Goal: Book appointment/travel/reservation

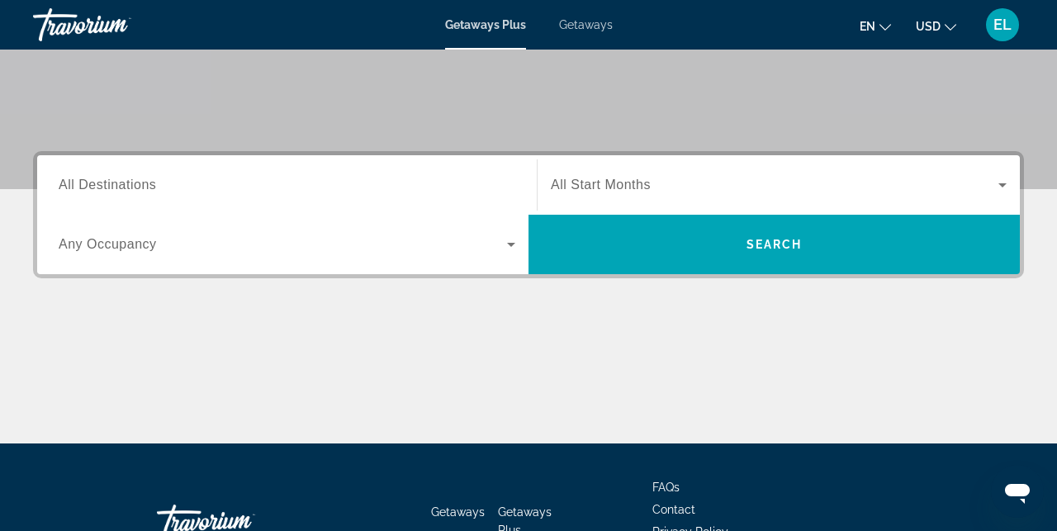
scroll to position [319, 0]
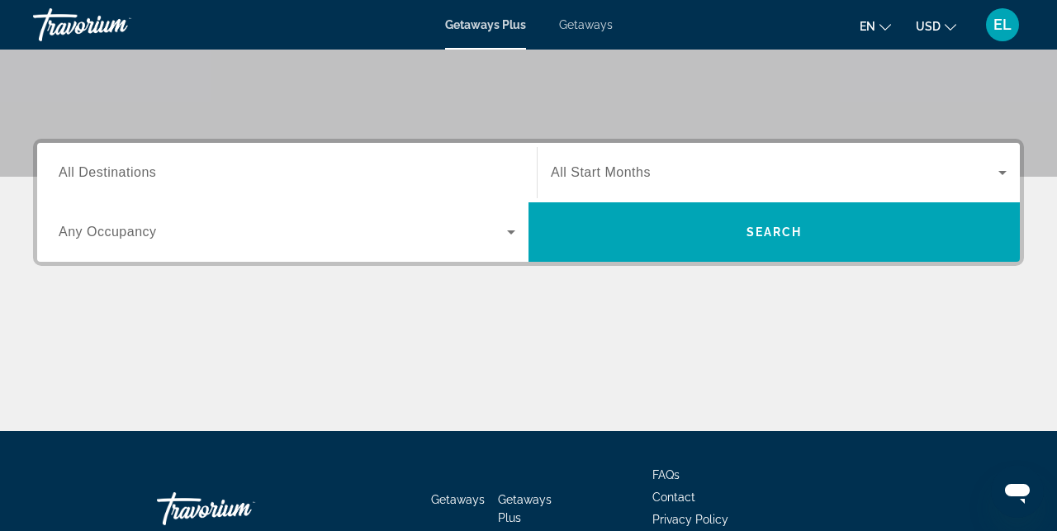
click at [281, 183] on div "Search widget" at bounding box center [287, 172] width 457 height 47
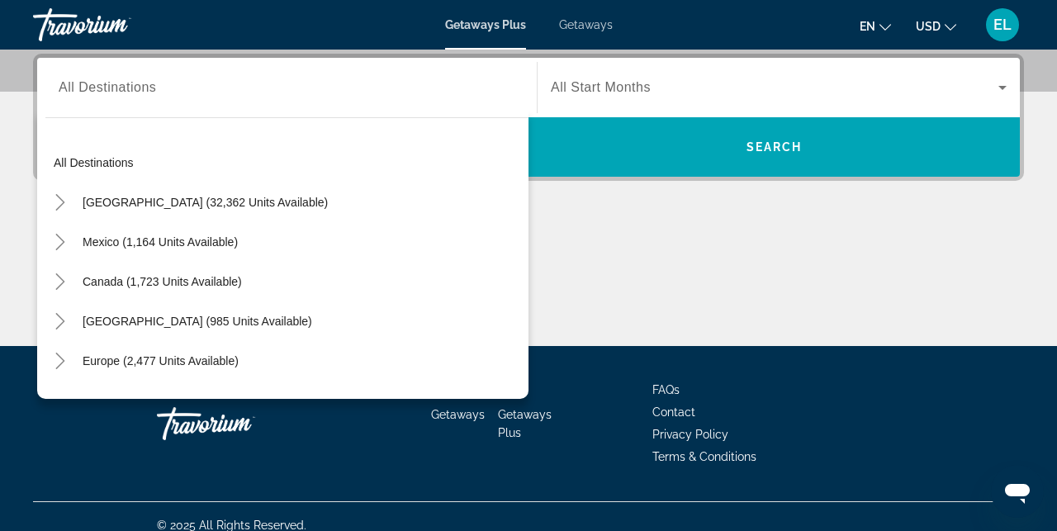
click at [590, 31] on span "Getaways" at bounding box center [586, 24] width 54 height 13
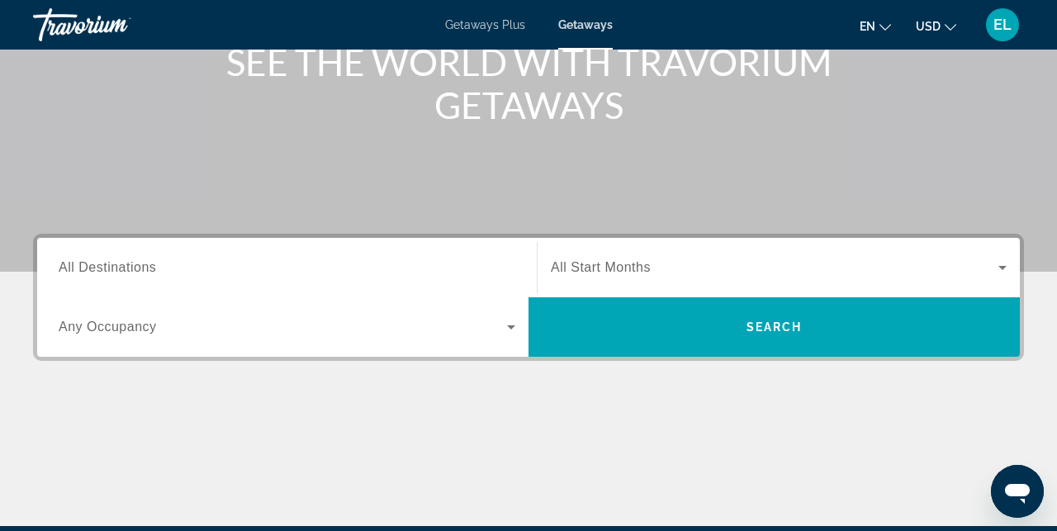
scroll to position [391, 0]
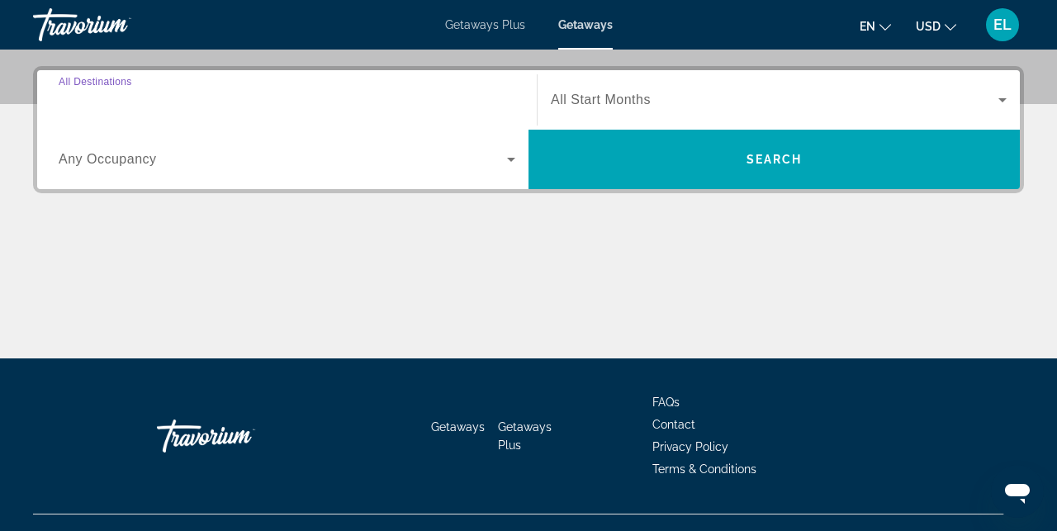
click at [366, 107] on input "Destination All Destinations" at bounding box center [287, 101] width 457 height 20
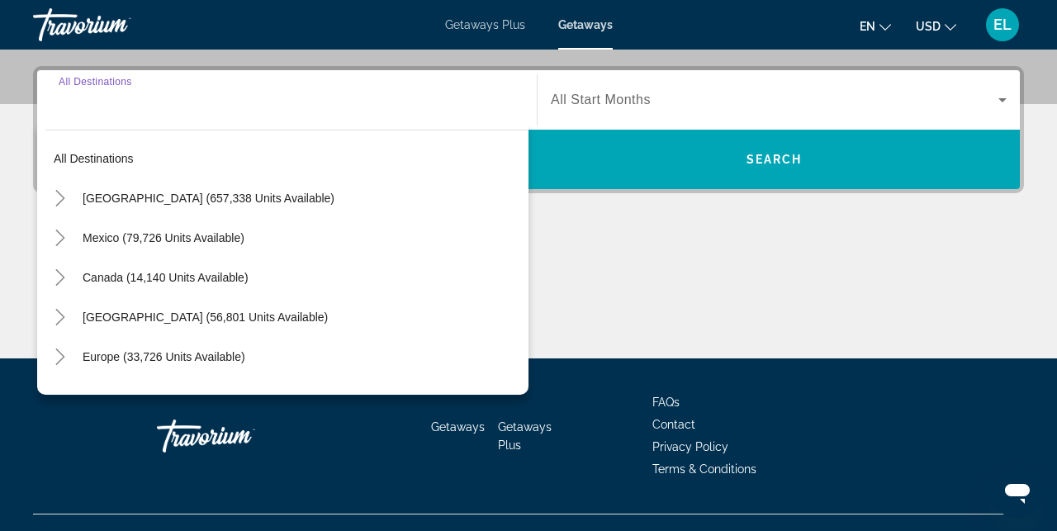
scroll to position [404, 0]
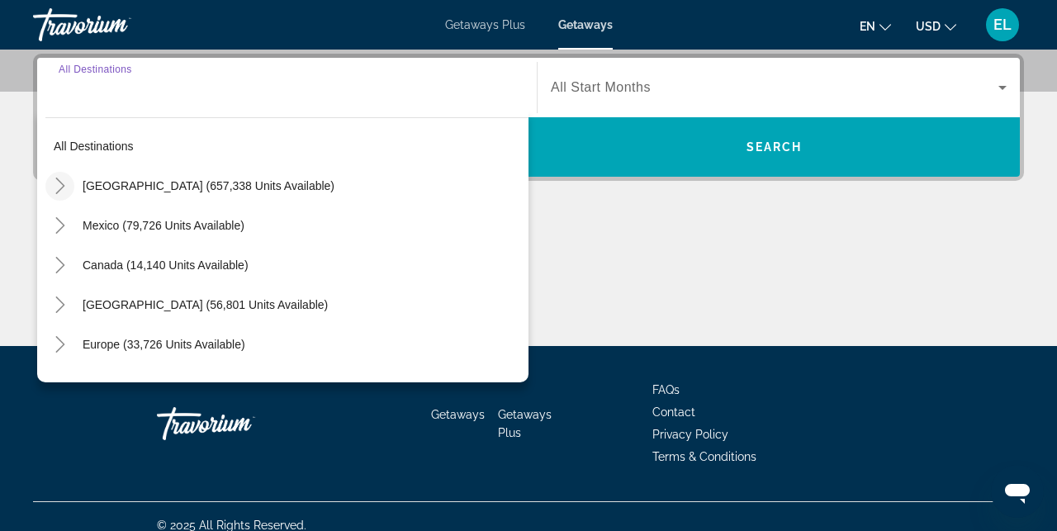
click at [62, 186] on icon "Toggle United States (657,338 units available)" at bounding box center [60, 186] width 17 height 17
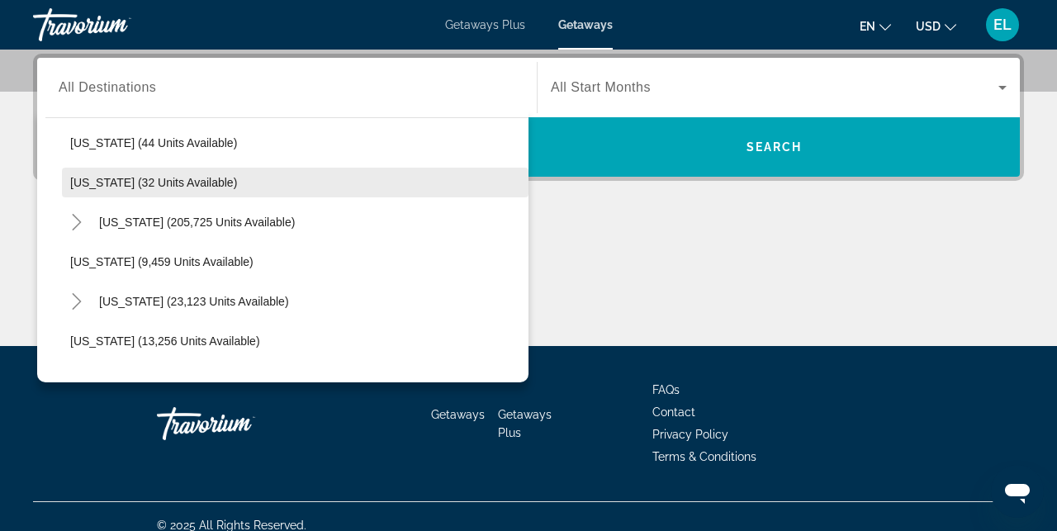
scroll to position [282, 0]
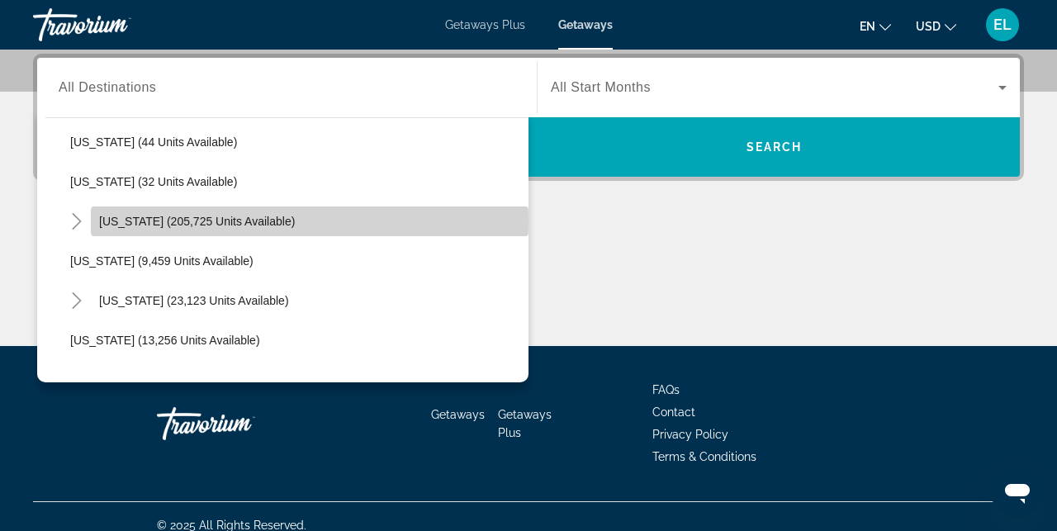
click at [190, 221] on span "Florida (205,725 units available)" at bounding box center [197, 221] width 196 height 13
type input "**********"
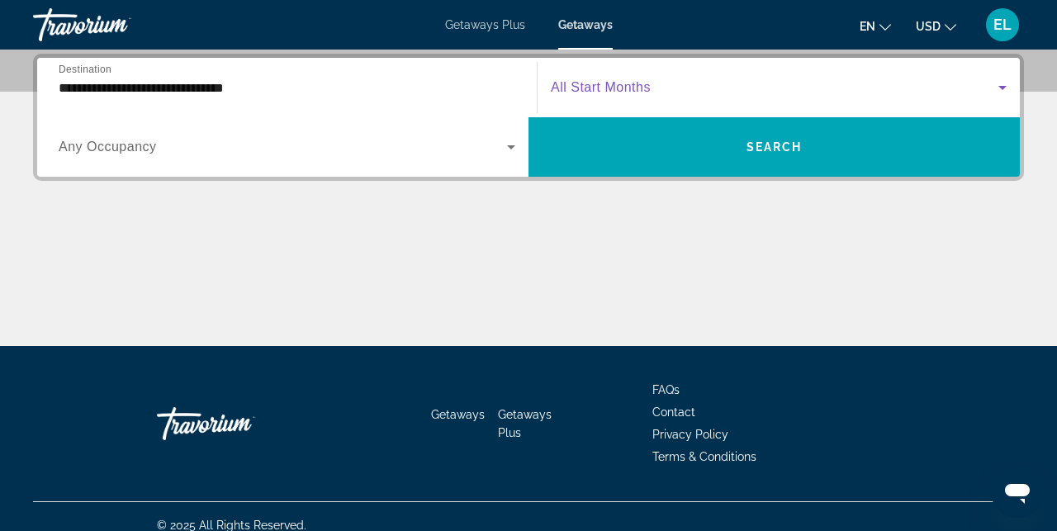
click at [666, 90] on span "Search widget" at bounding box center [775, 88] width 448 height 20
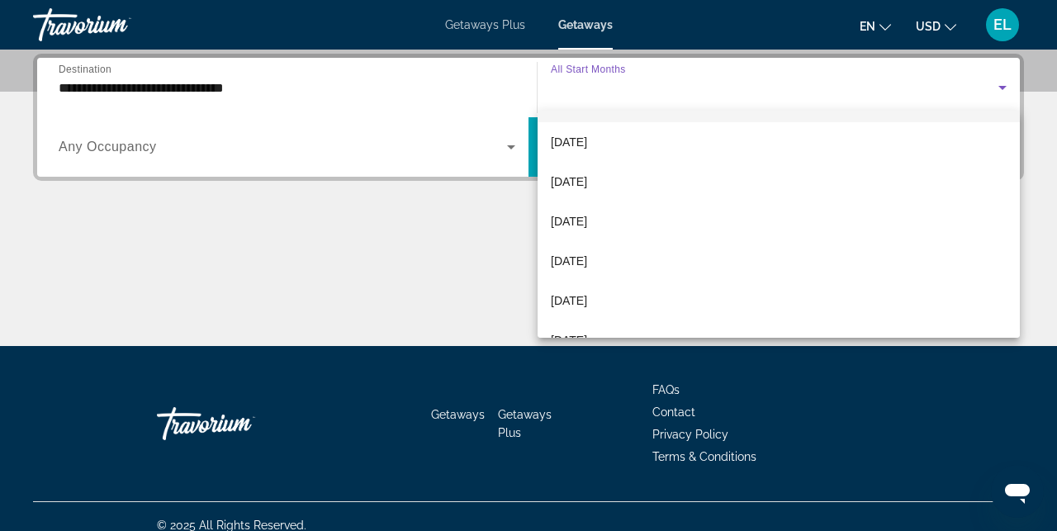
scroll to position [88, 0]
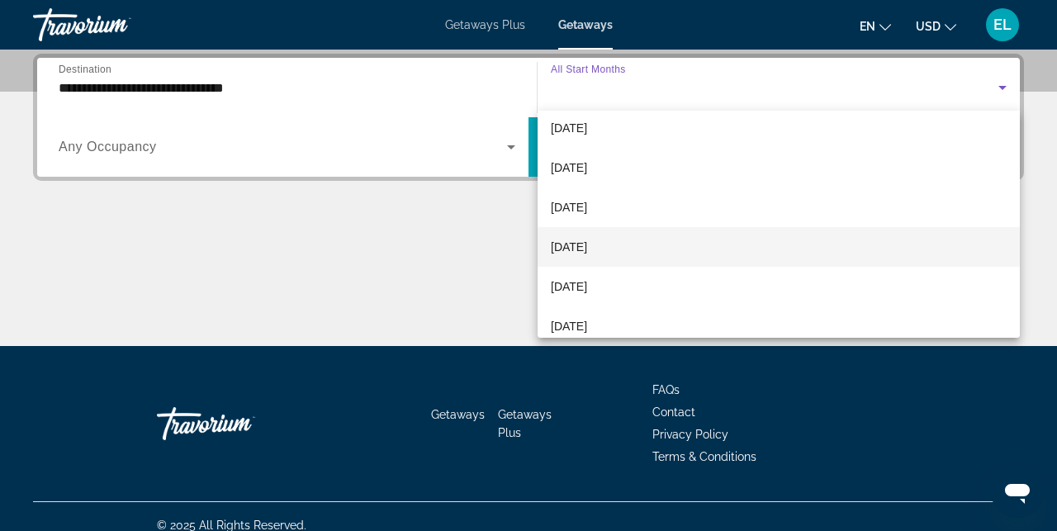
click at [623, 243] on mat-option "[DATE]" at bounding box center [779, 247] width 482 height 40
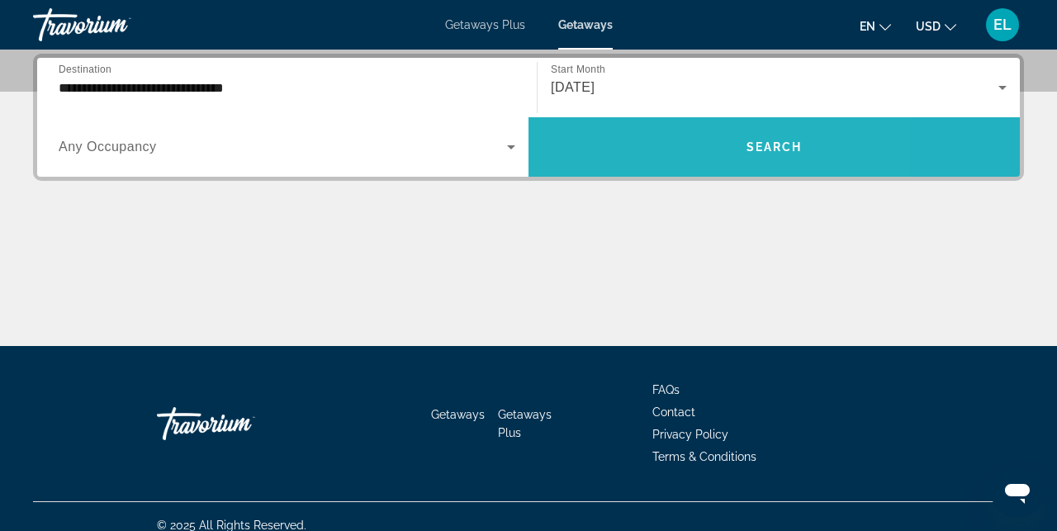
click at [651, 132] on span "Search widget" at bounding box center [773, 147] width 491 height 40
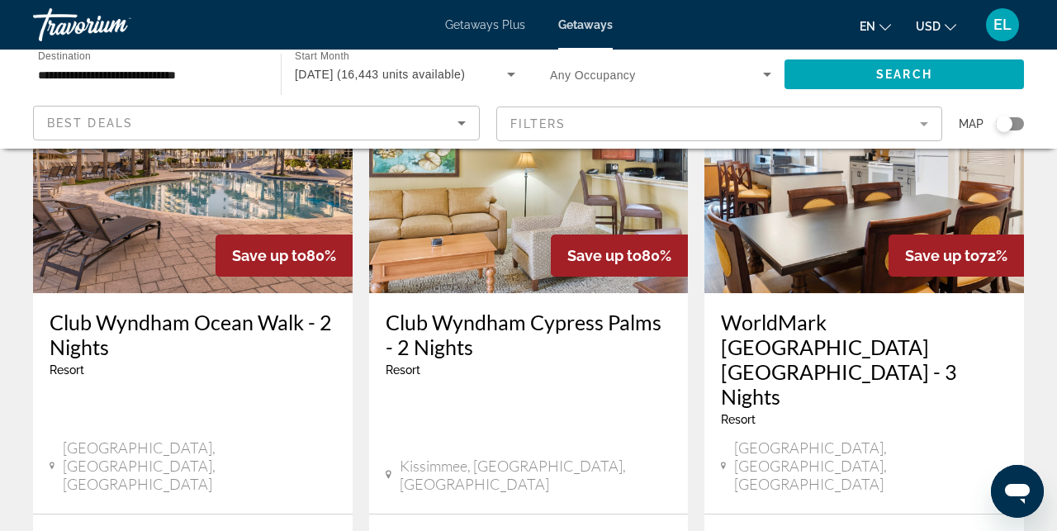
scroll to position [135, 0]
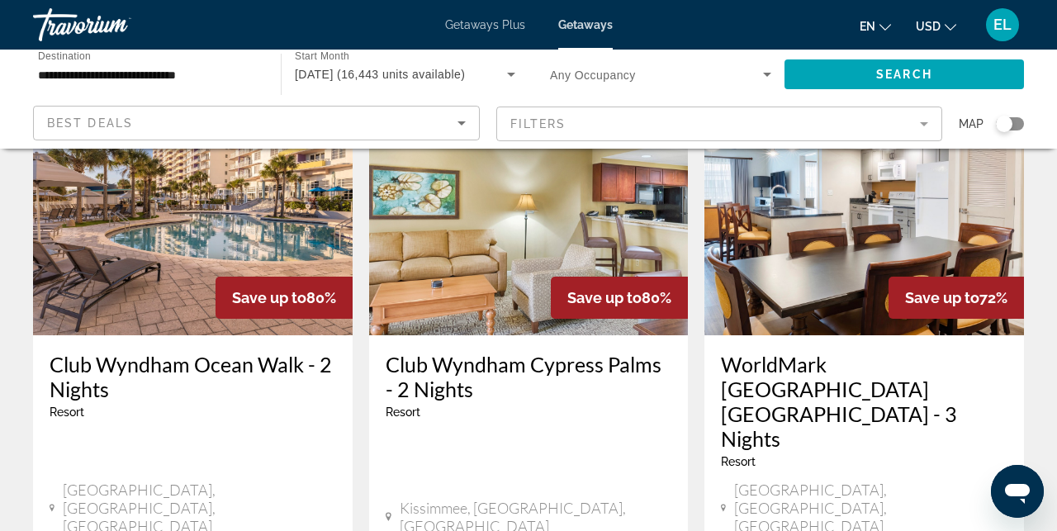
click at [661, 69] on span "Search widget" at bounding box center [656, 74] width 213 height 20
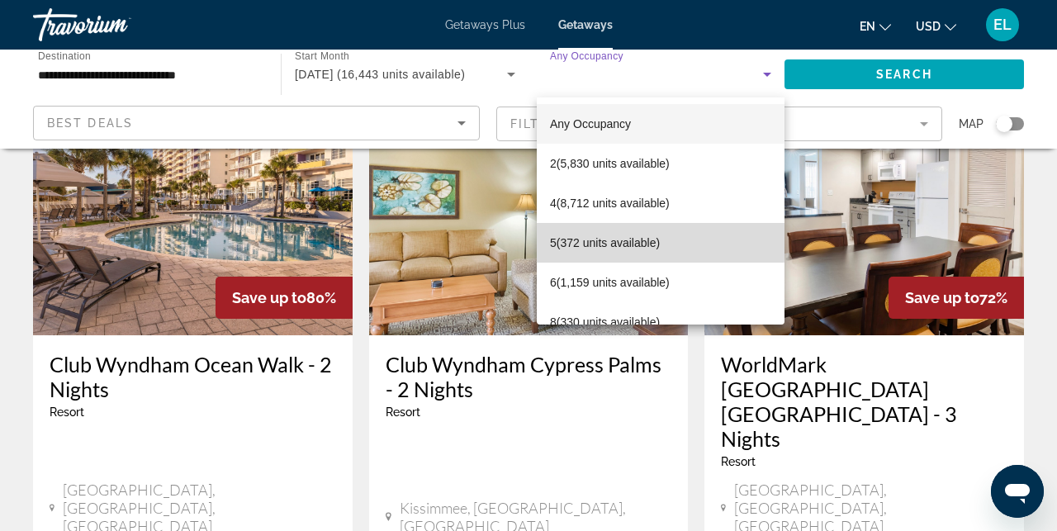
click at [589, 235] on span "5 (372 units available)" at bounding box center [605, 243] width 110 height 20
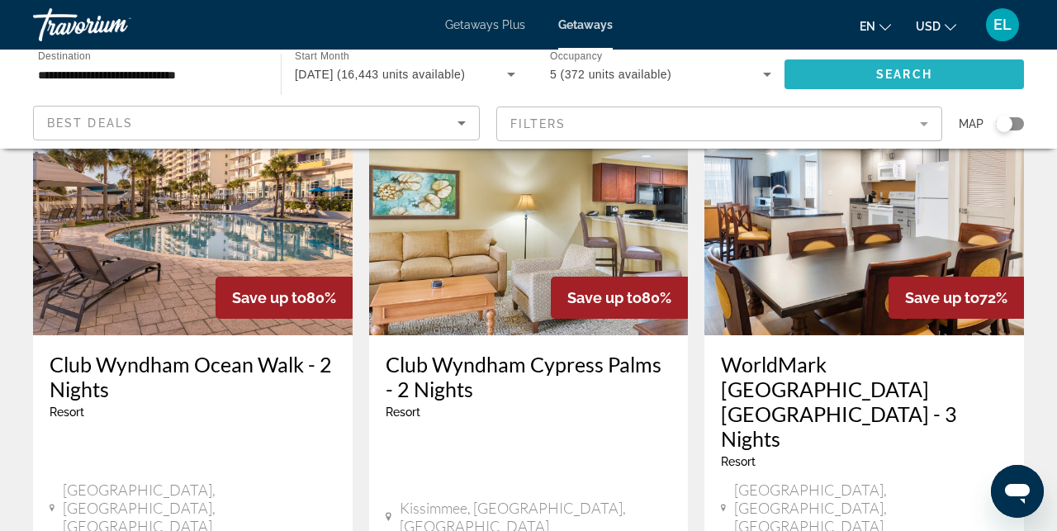
click at [853, 76] on span "Search widget" at bounding box center [903, 74] width 239 height 40
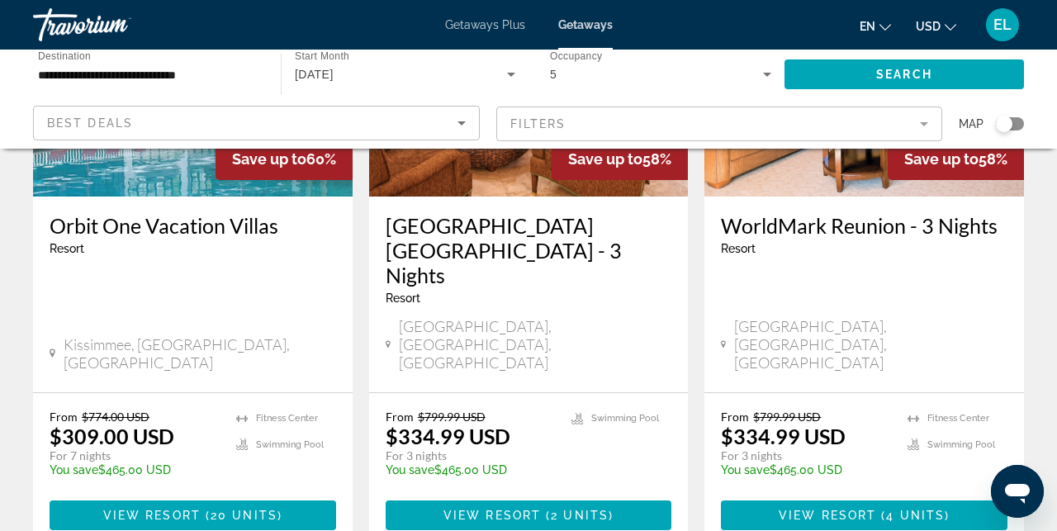
scroll to position [2290, 0]
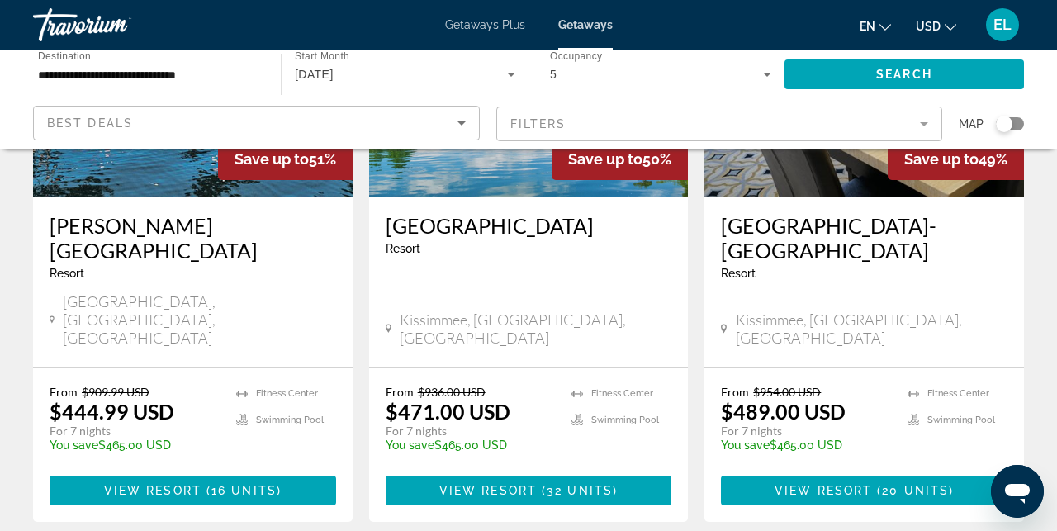
scroll to position [2290, 0]
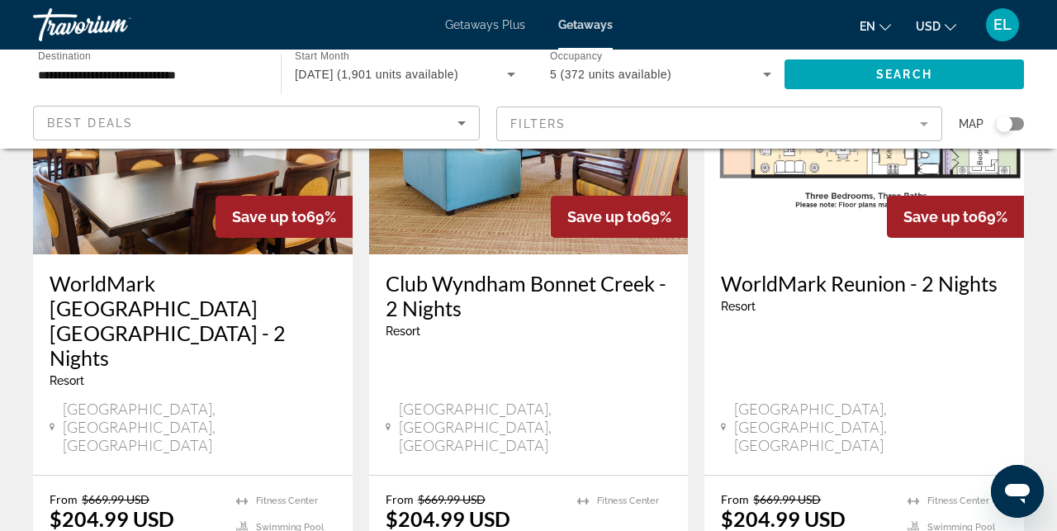
scroll to position [399, 0]
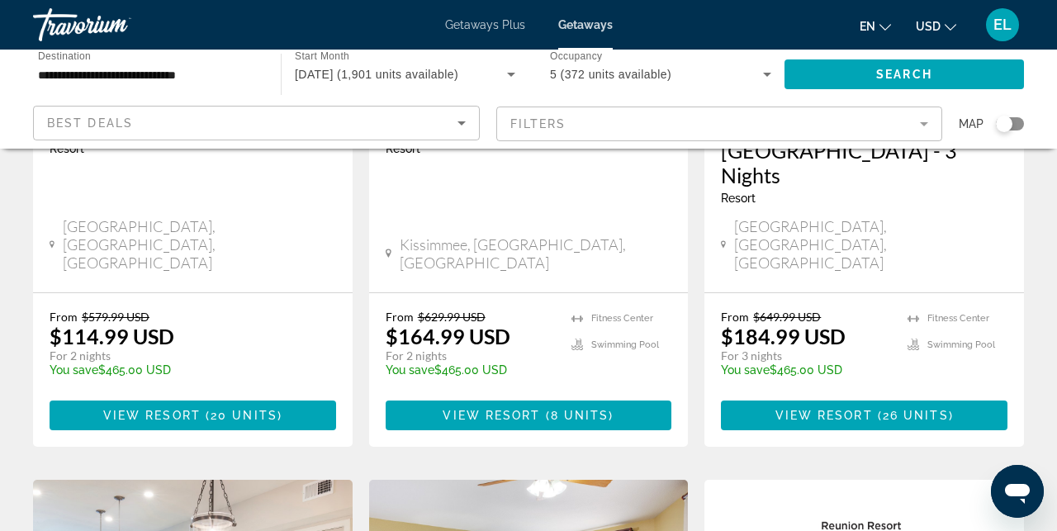
click at [1009, 126] on div "Search widget" at bounding box center [1004, 124] width 17 height 17
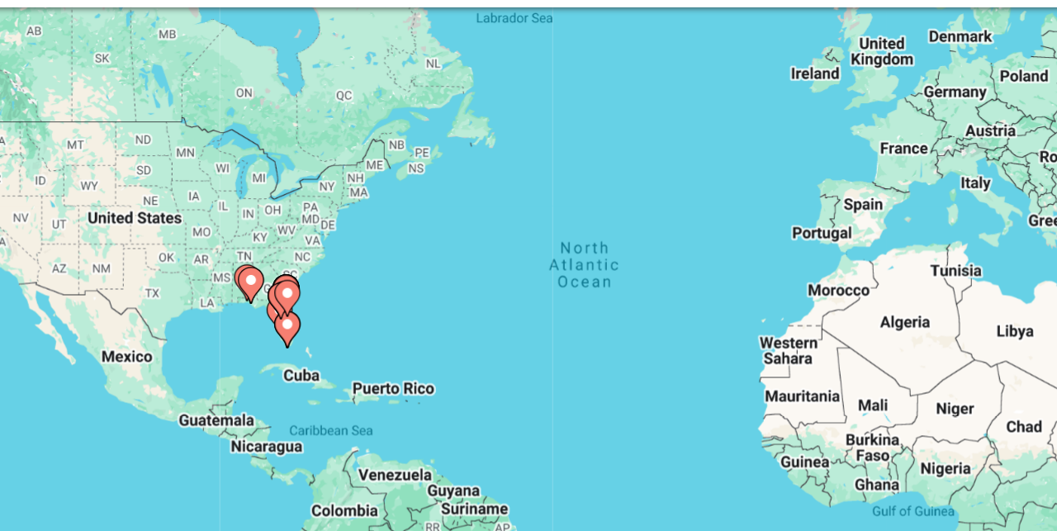
scroll to position [112, 0]
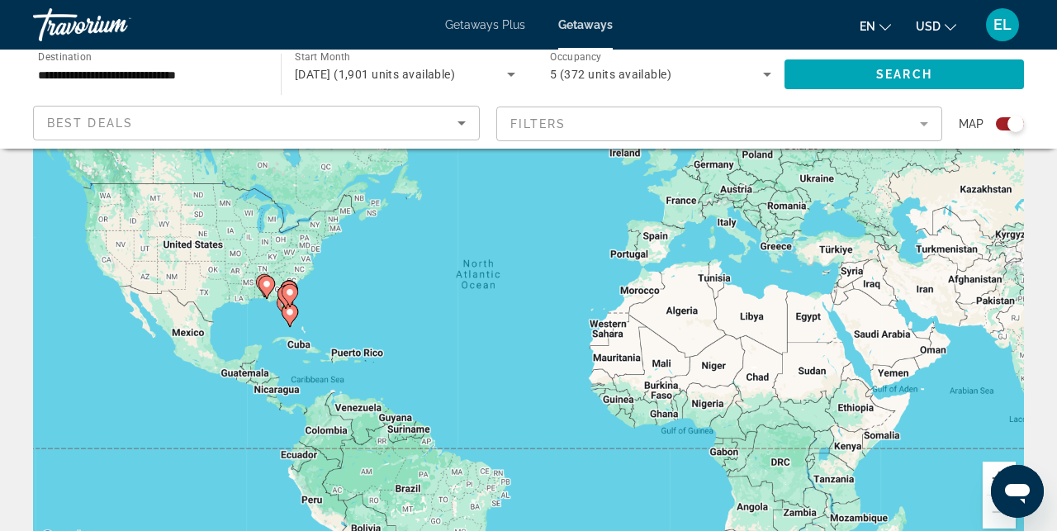
click at [1006, 126] on div "Search widget" at bounding box center [1010, 123] width 28 height 13
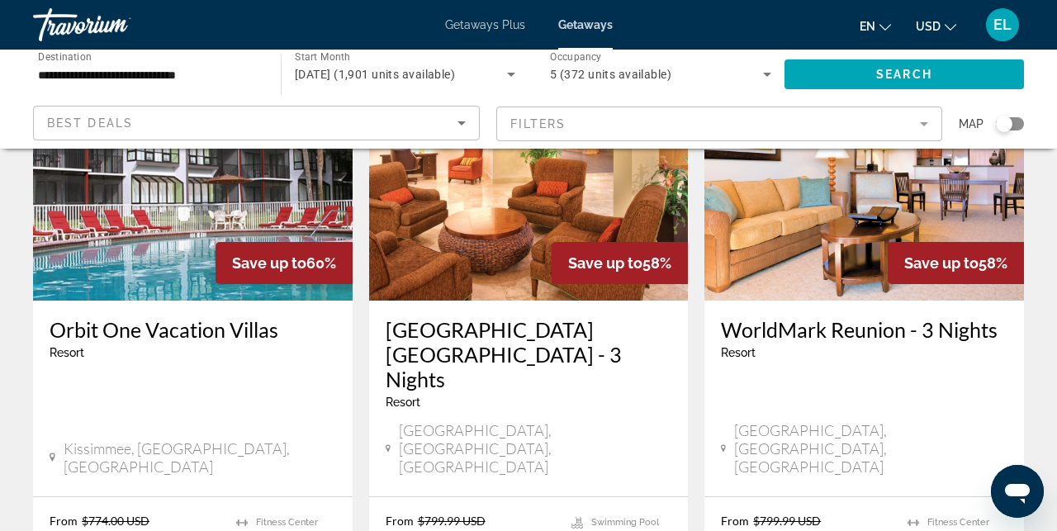
scroll to position [2290, 0]
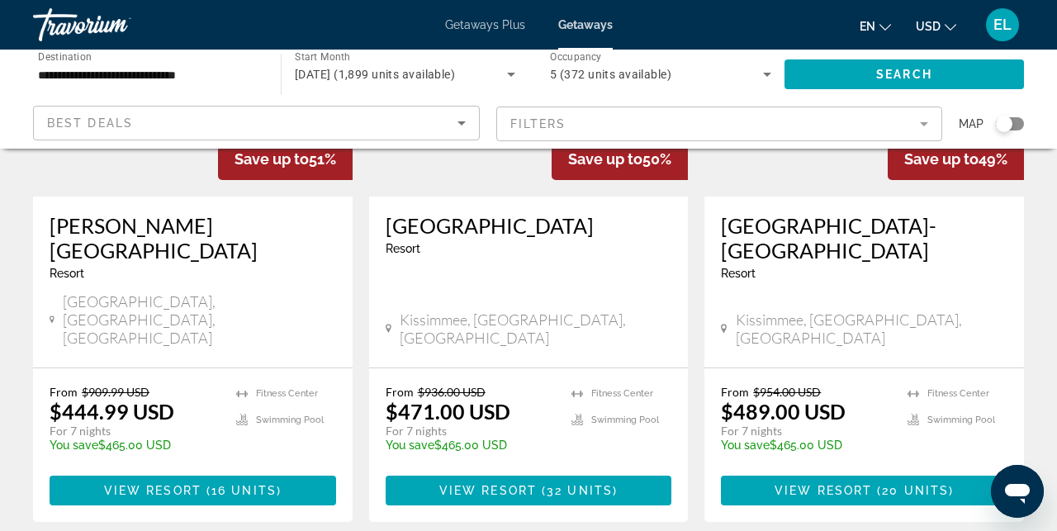
scroll to position [2290, 0]
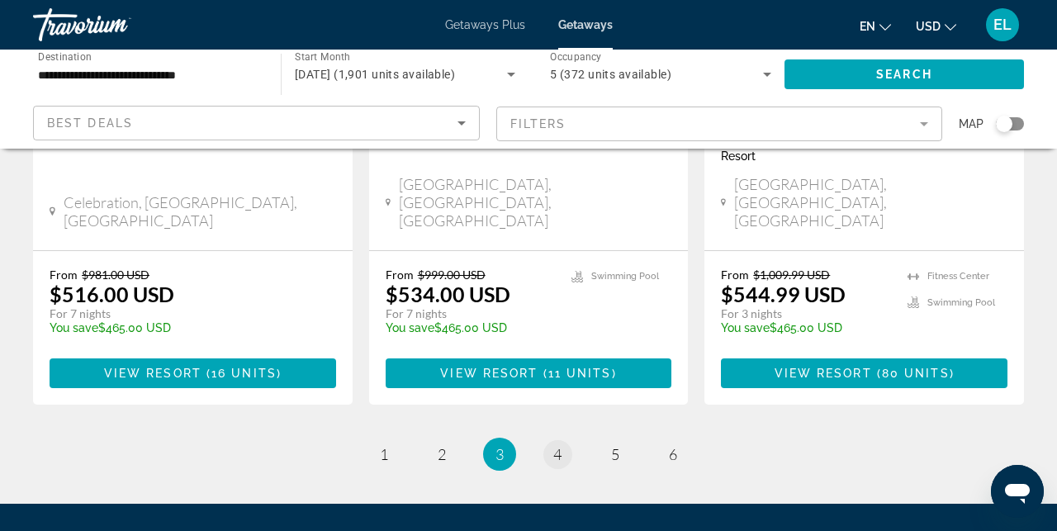
scroll to position [2293, 0]
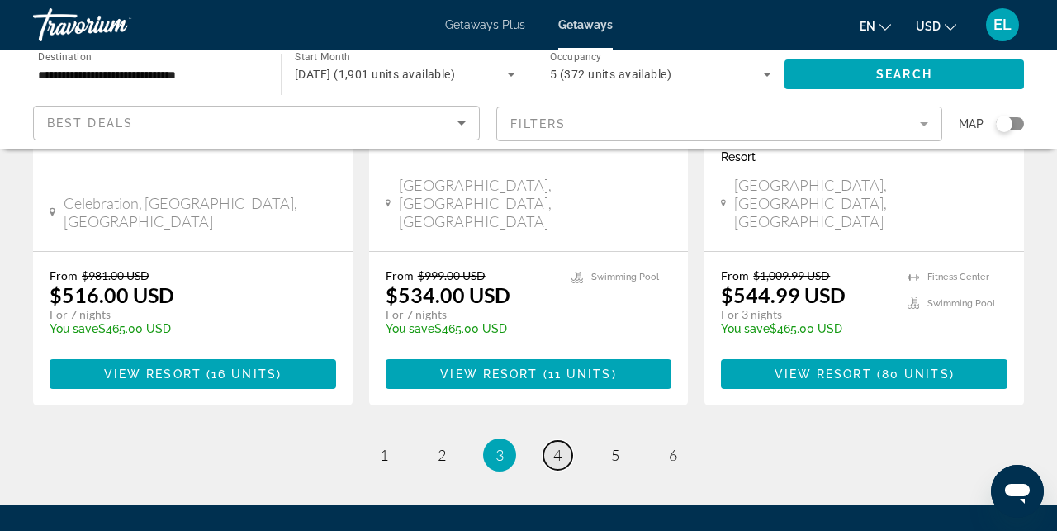
click at [557, 441] on link "page 4" at bounding box center [557, 455] width 29 height 29
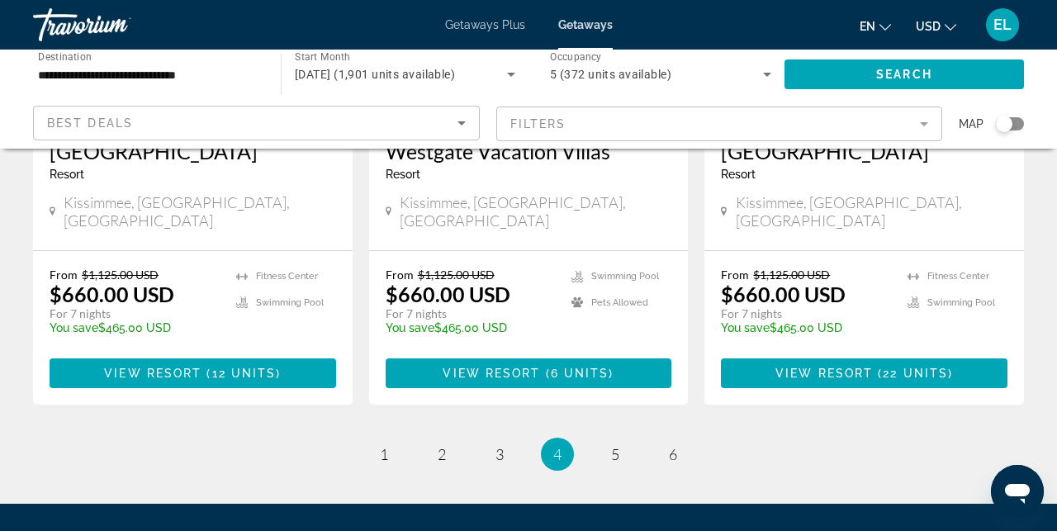
scroll to position [2290, 0]
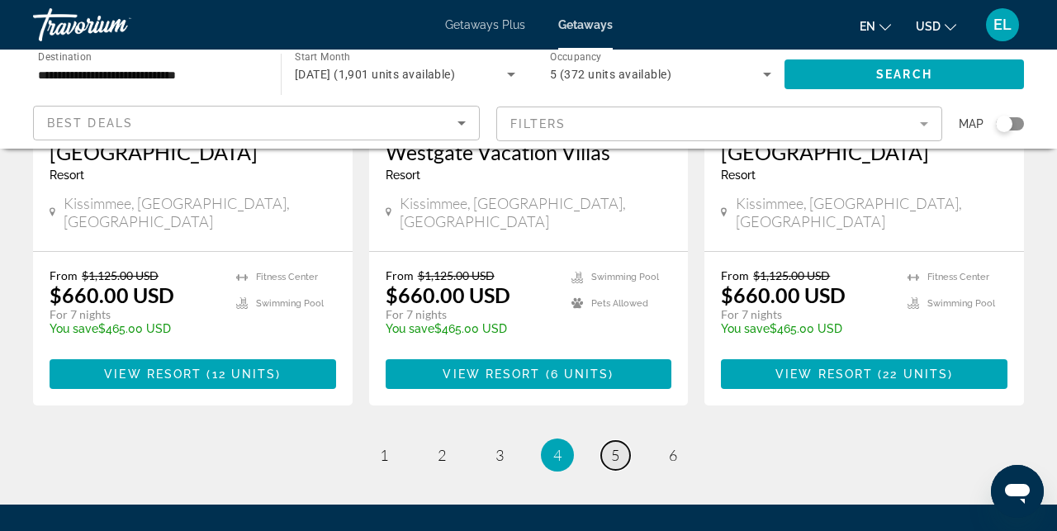
click at [608, 441] on link "page 5" at bounding box center [615, 455] width 29 height 29
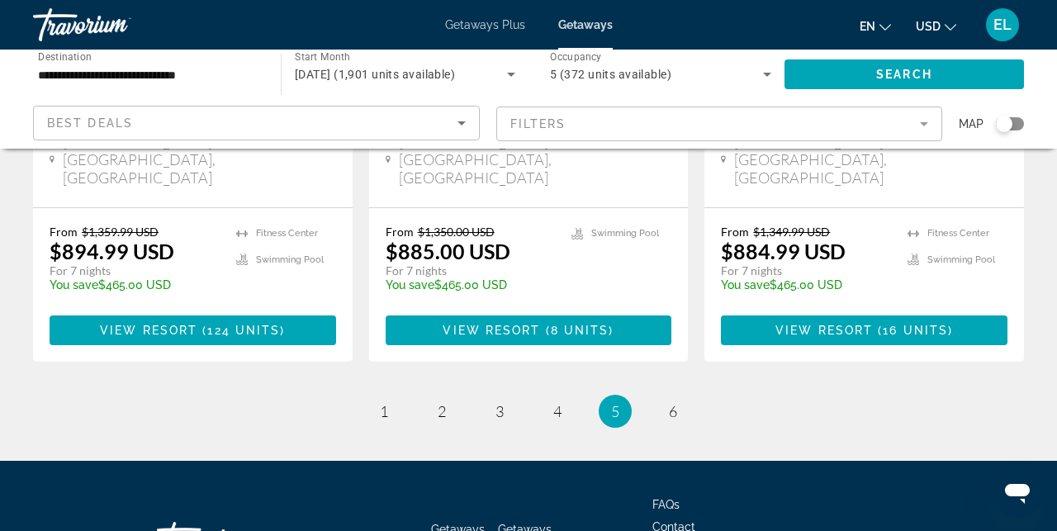
scroll to position [2339, 0]
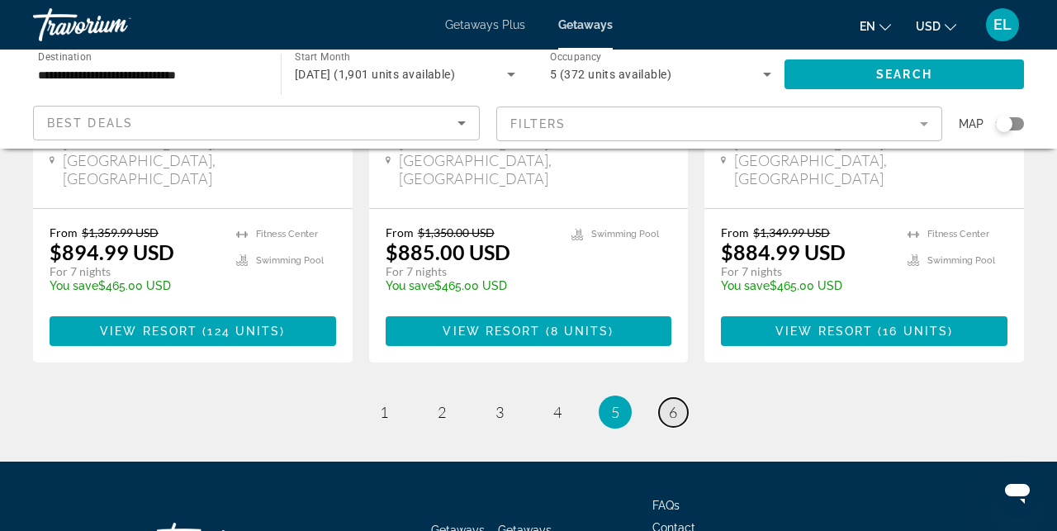
click at [667, 398] on link "page 6" at bounding box center [673, 412] width 29 height 29
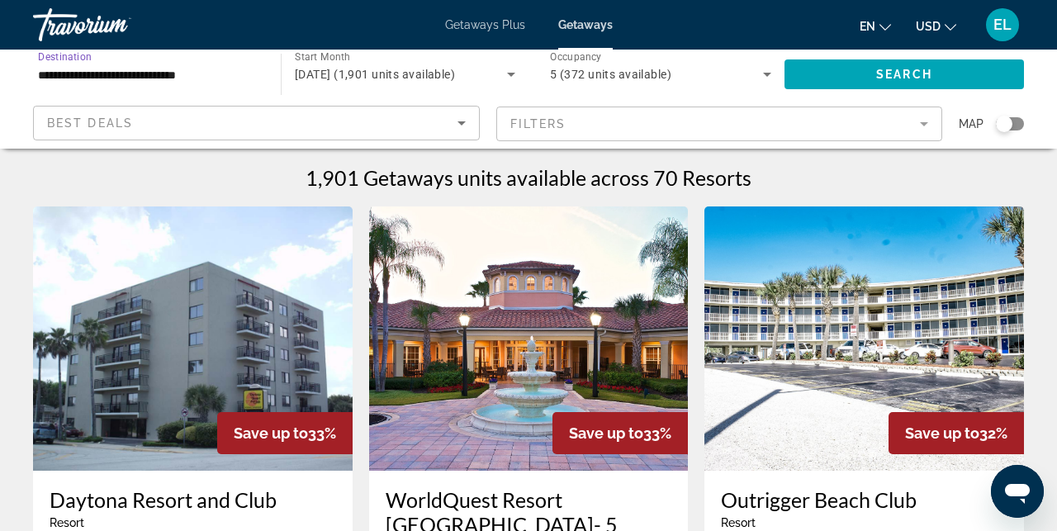
click at [177, 82] on input "**********" at bounding box center [148, 75] width 221 height 20
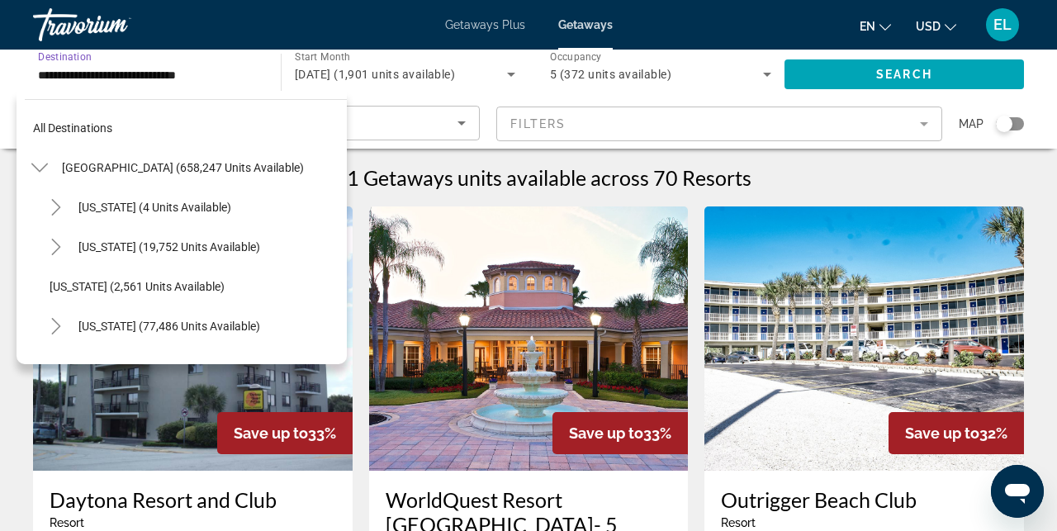
scroll to position [257, 0]
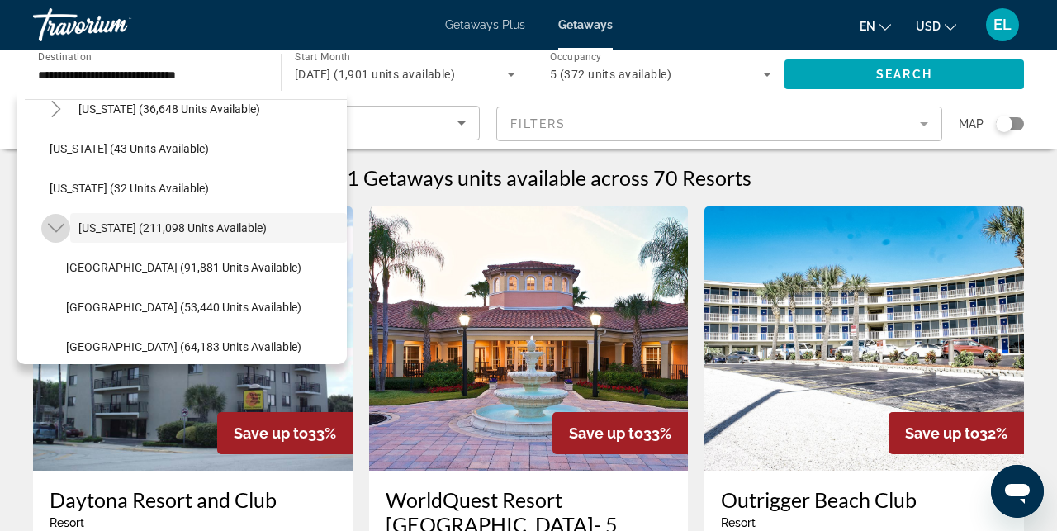
click at [54, 230] on icon "Toggle Florida (211,098 units available)" at bounding box center [55, 228] width 17 height 9
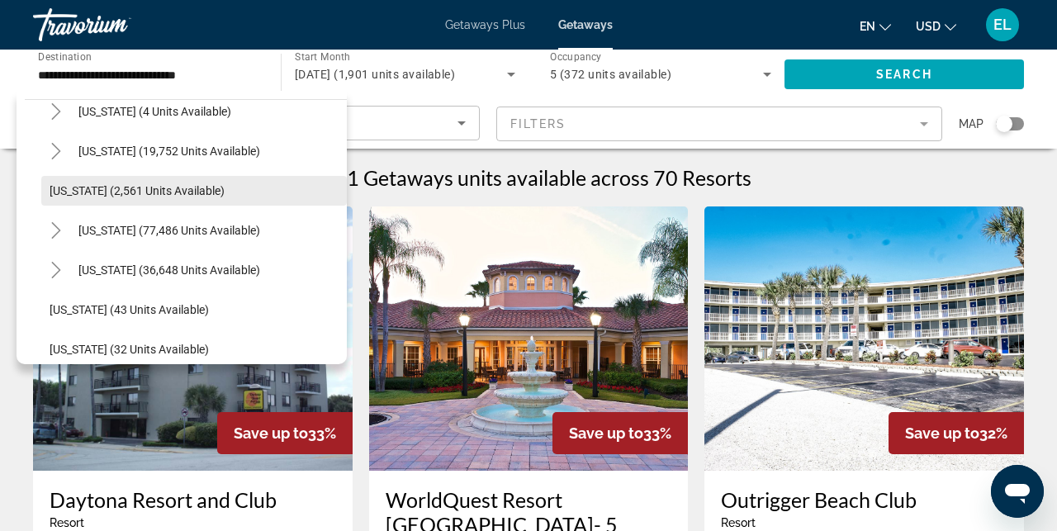
scroll to position [103, 0]
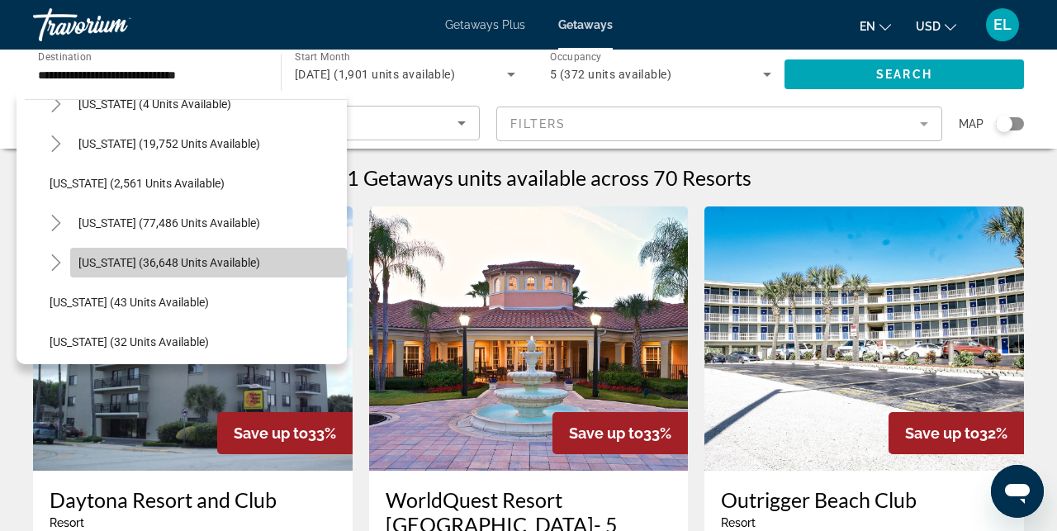
click at [152, 267] on span "[US_STATE] (36,648 units available)" at bounding box center [169, 262] width 182 height 13
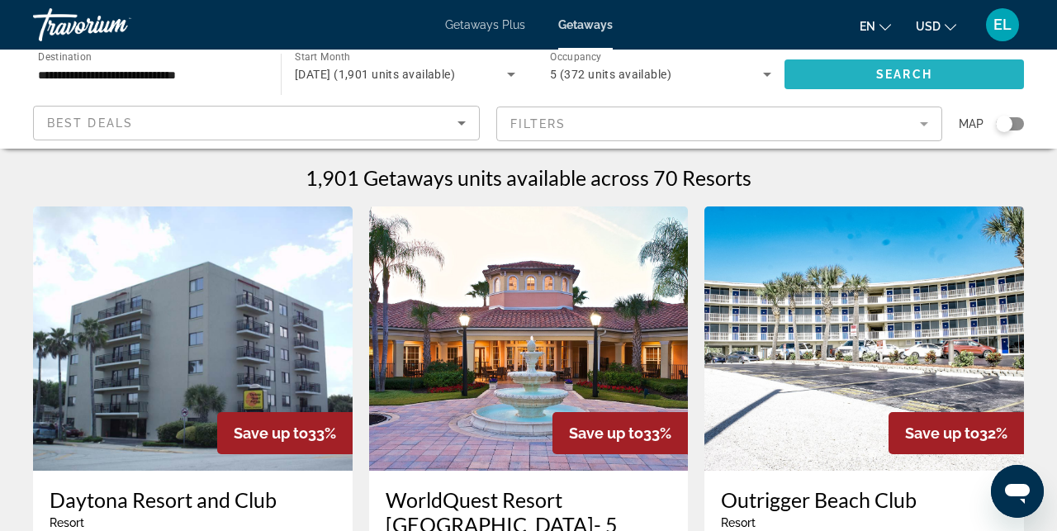
click at [809, 70] on span "Search widget" at bounding box center [903, 74] width 239 height 40
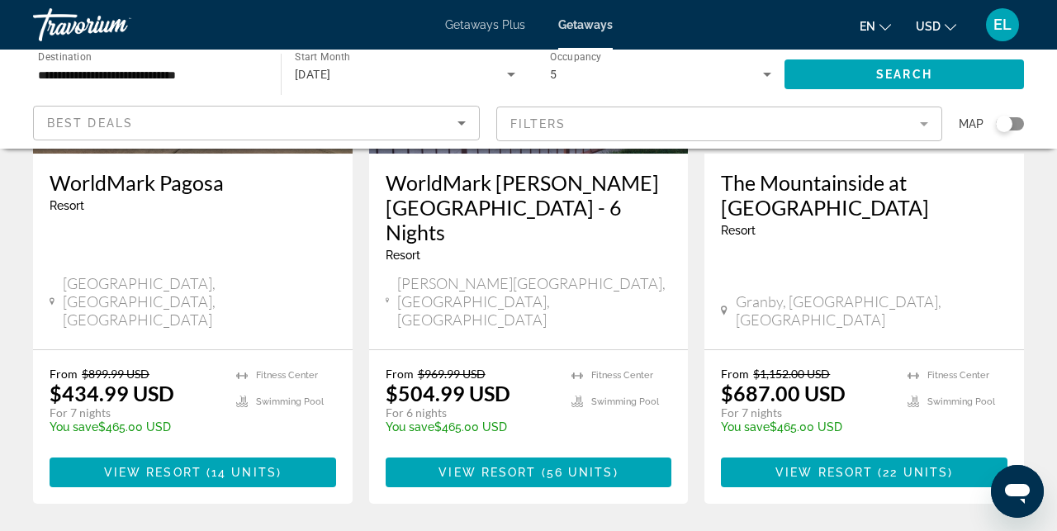
scroll to position [2255, 0]
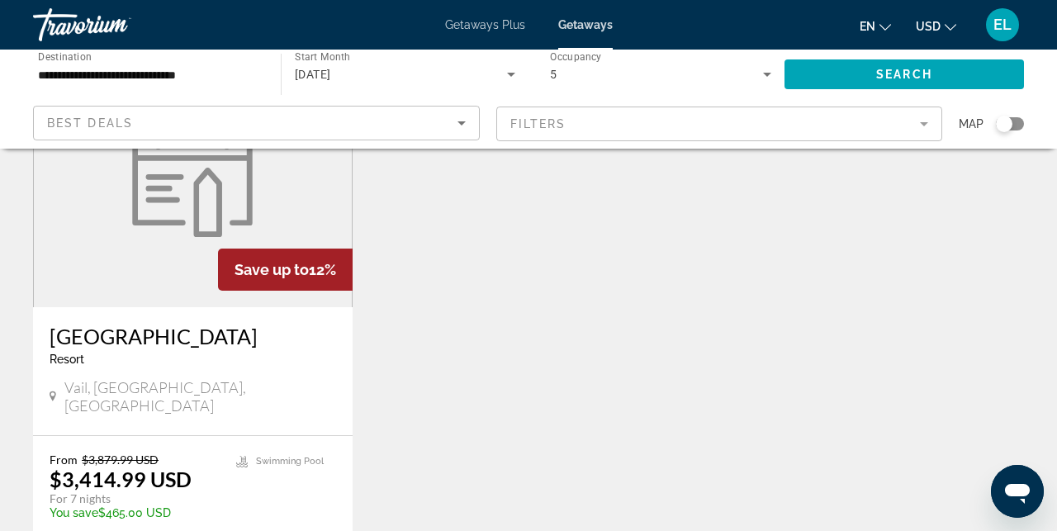
scroll to position [2129, 0]
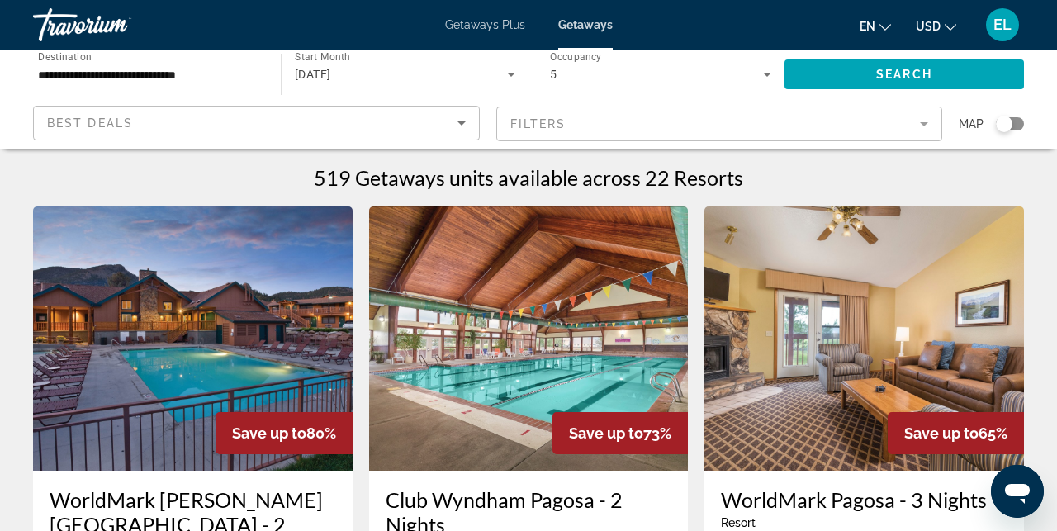
click at [212, 78] on input "**********" at bounding box center [148, 75] width 221 height 20
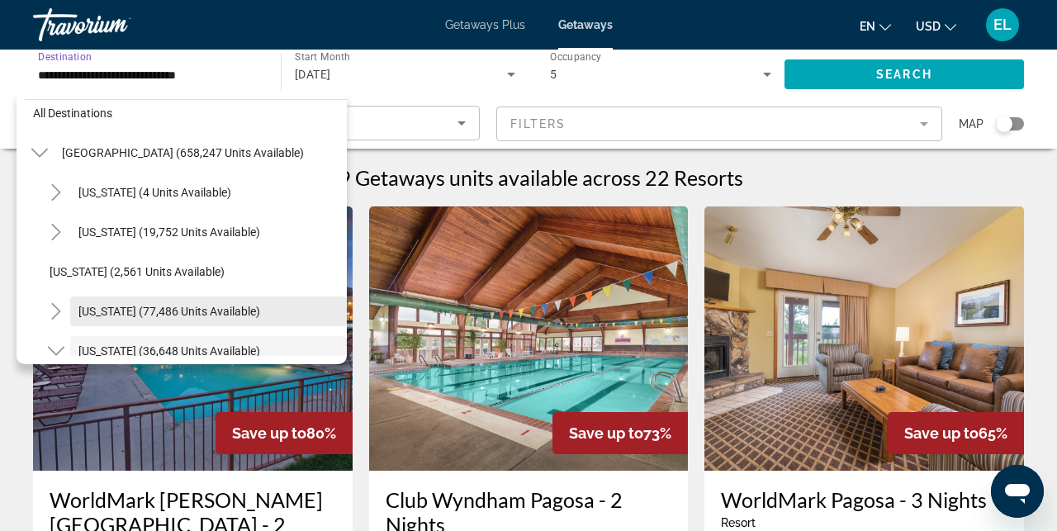
scroll to position [9, 0]
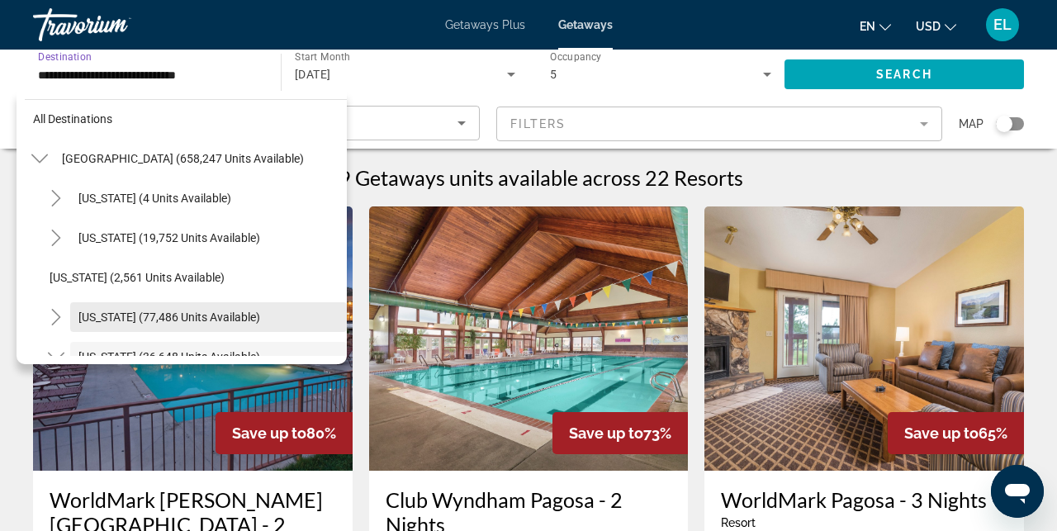
click at [143, 320] on span "[US_STATE] (77,486 units available)" at bounding box center [169, 316] width 182 height 13
type input "**********"
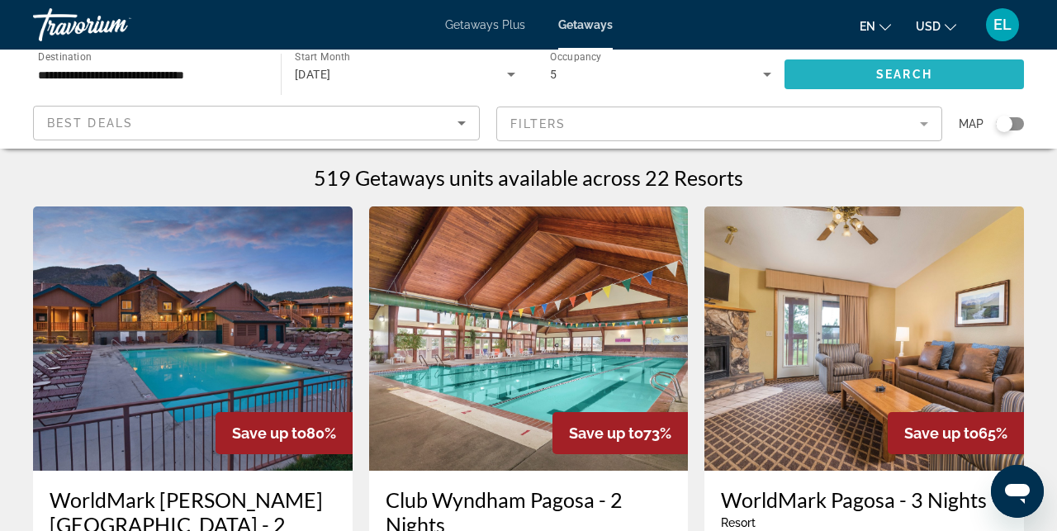
click at [923, 59] on span "Search widget" at bounding box center [903, 74] width 239 height 40
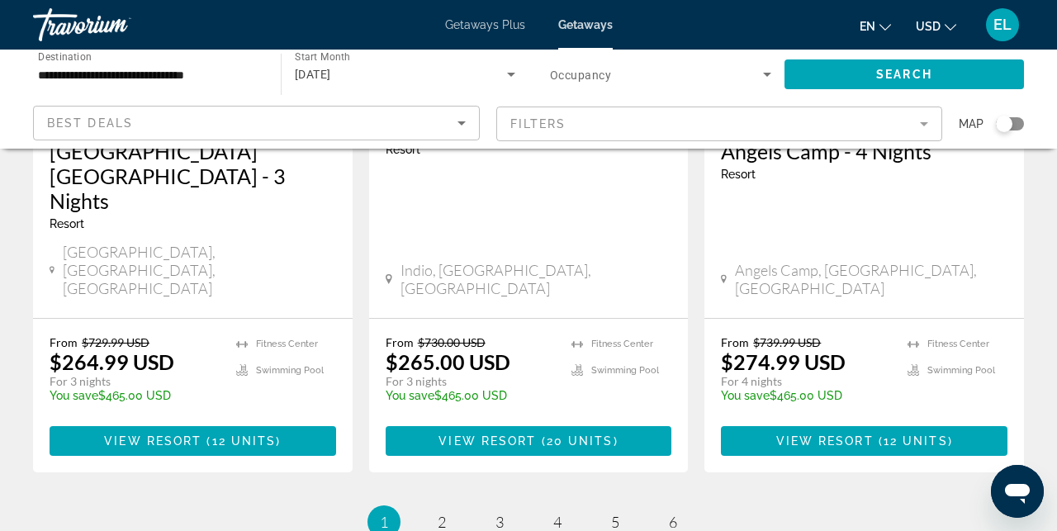
scroll to position [2340, 0]
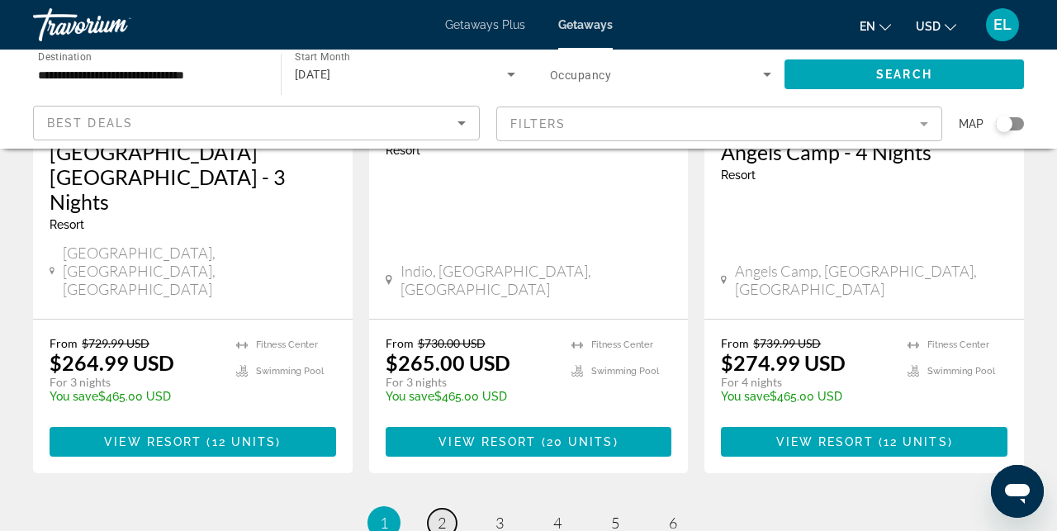
click at [439, 514] on span "2" at bounding box center [442, 523] width 8 height 18
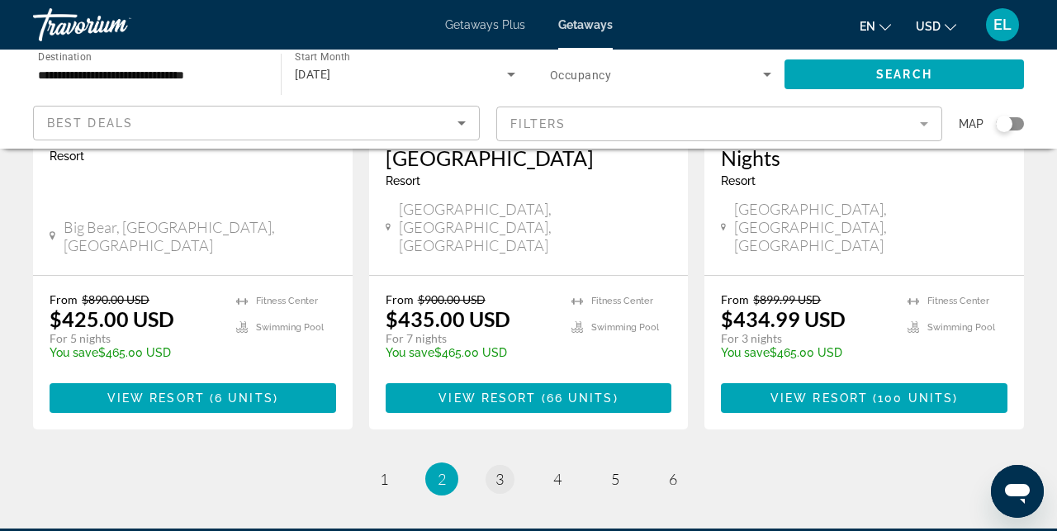
scroll to position [2290, 0]
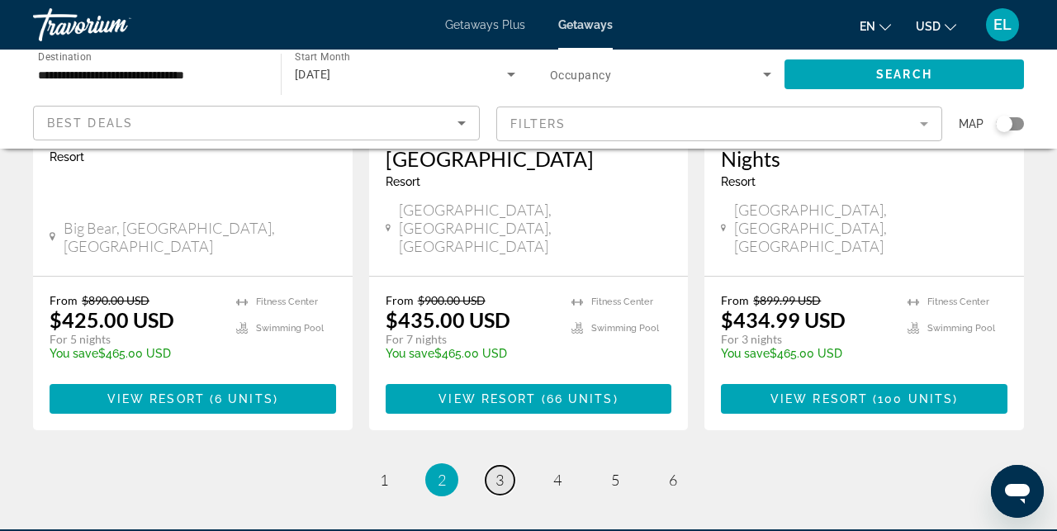
click at [498, 471] on span "3" at bounding box center [499, 480] width 8 height 18
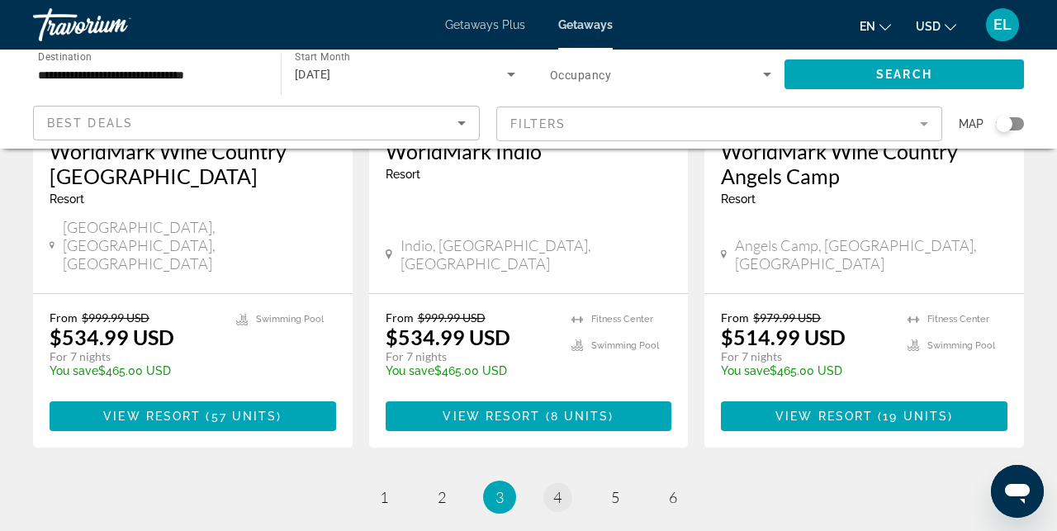
scroll to position [2340, 0]
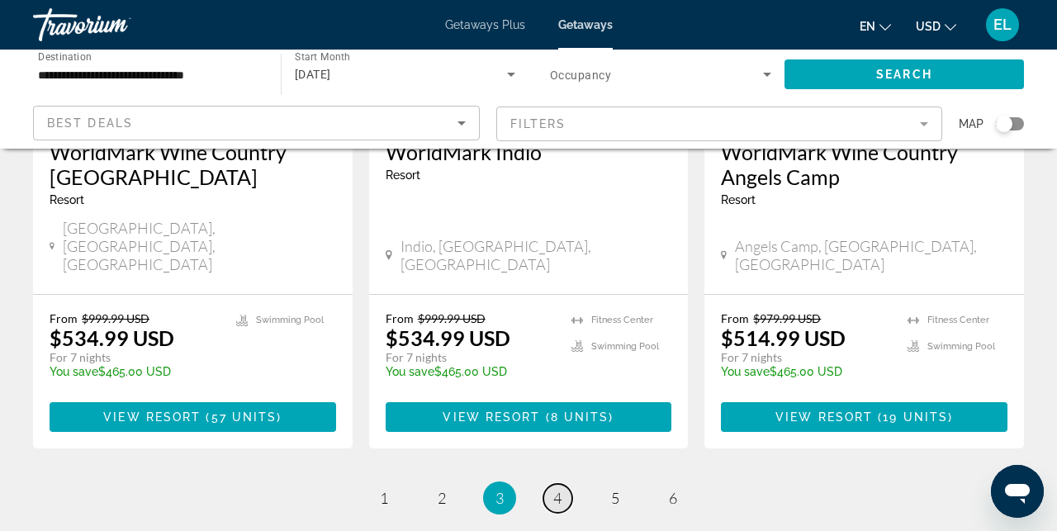
click at [547, 484] on link "page 4" at bounding box center [557, 498] width 29 height 29
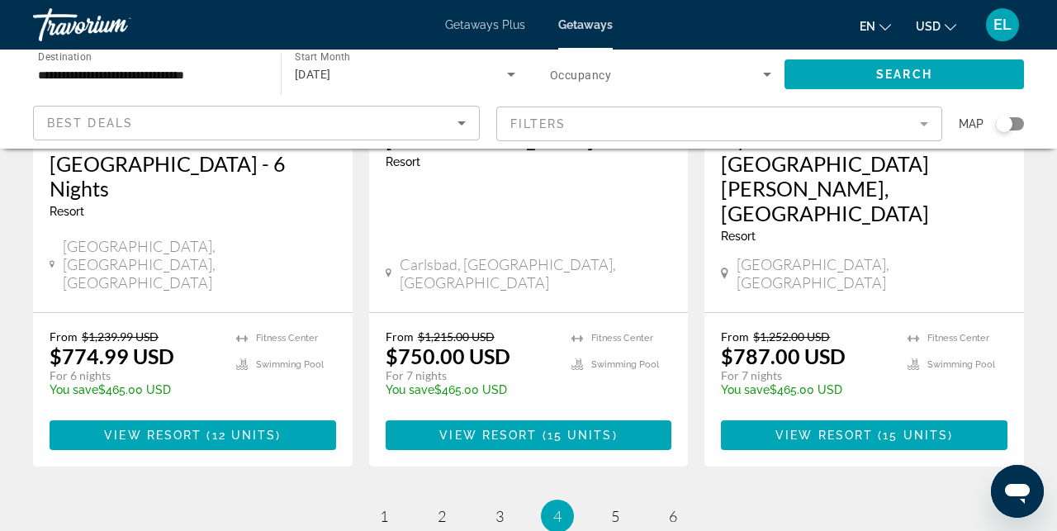
scroll to position [2290, 0]
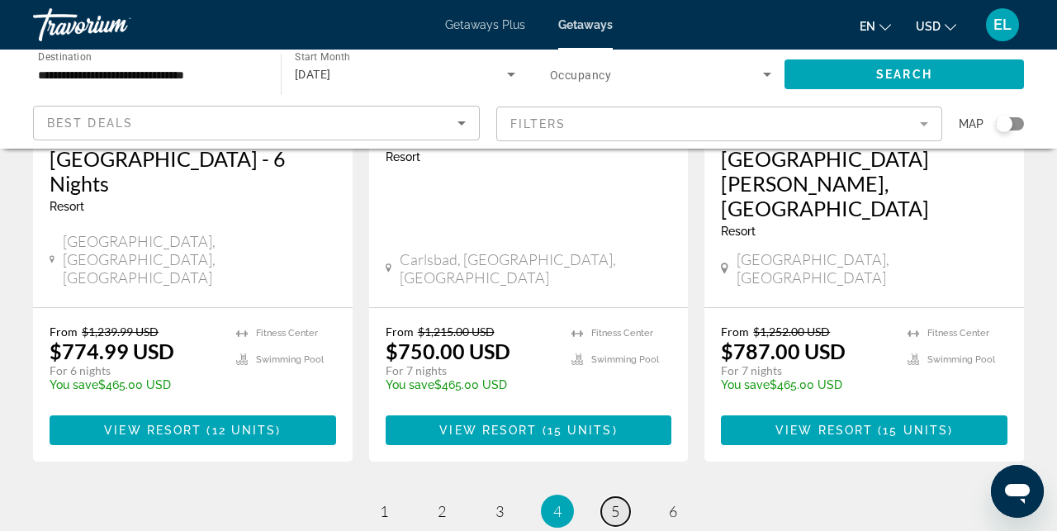
click at [612, 502] on span "5" at bounding box center [615, 511] width 8 height 18
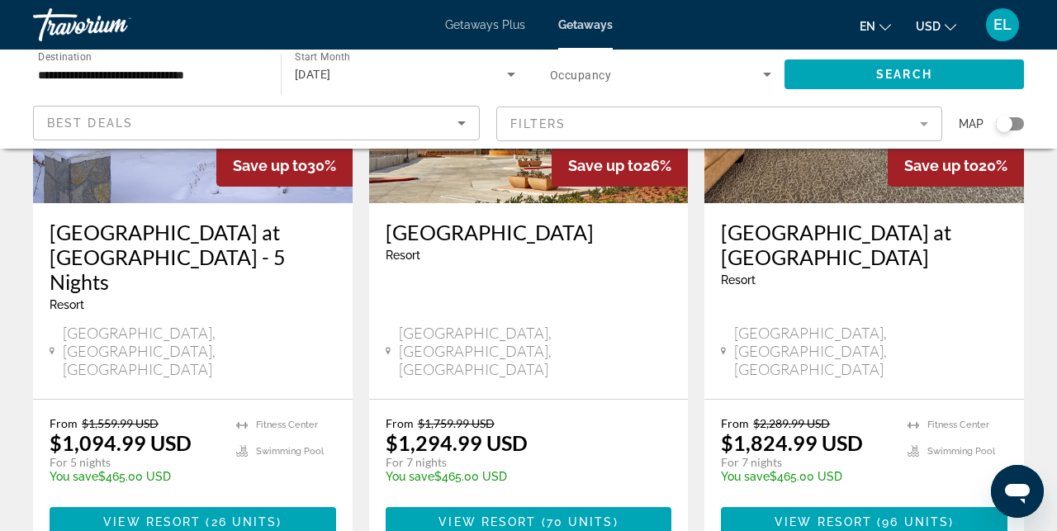
scroll to position [2152, 0]
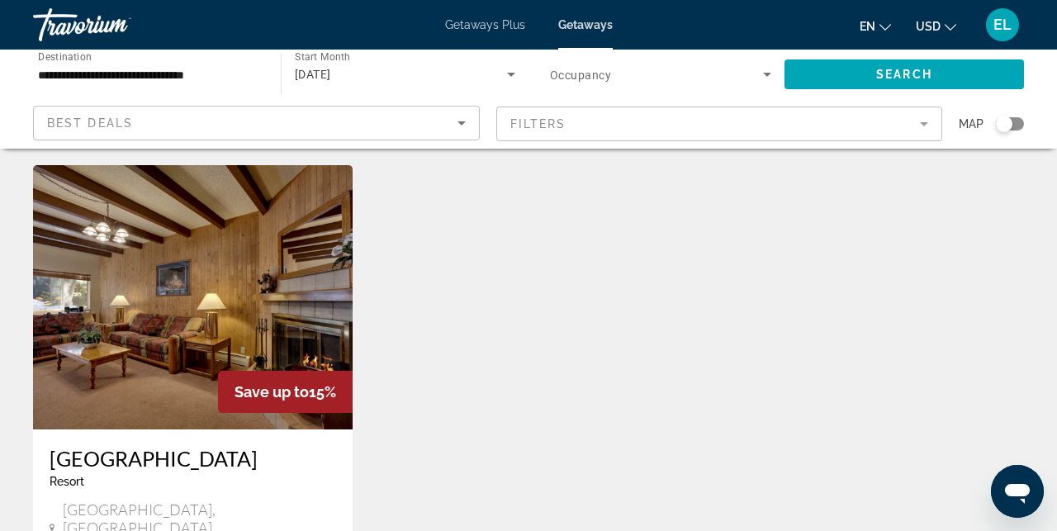
scroll to position [40, 0]
click at [320, 352] on img "Main content" at bounding box center [193, 298] width 320 height 264
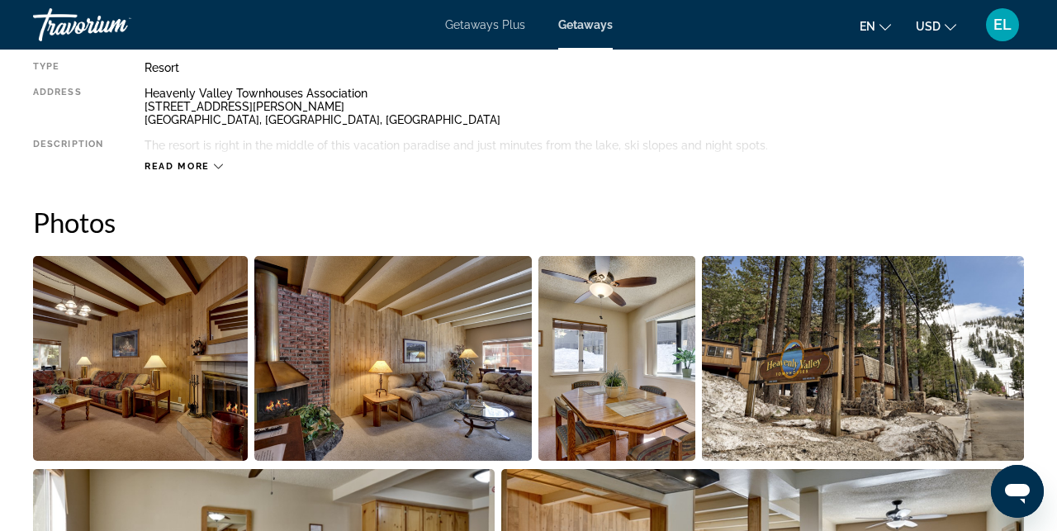
scroll to position [902, 0]
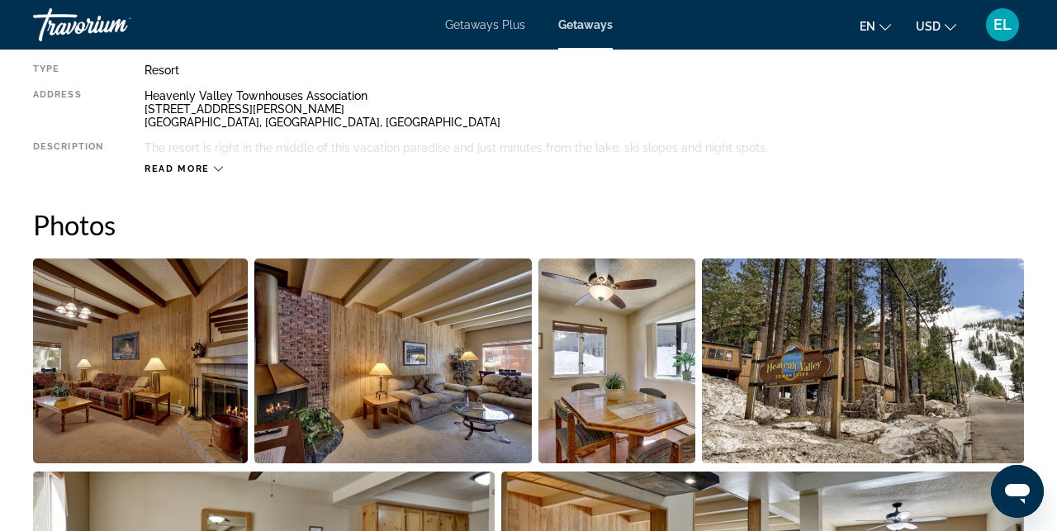
click at [206, 163] on button "Read more" at bounding box center [183, 169] width 78 height 12
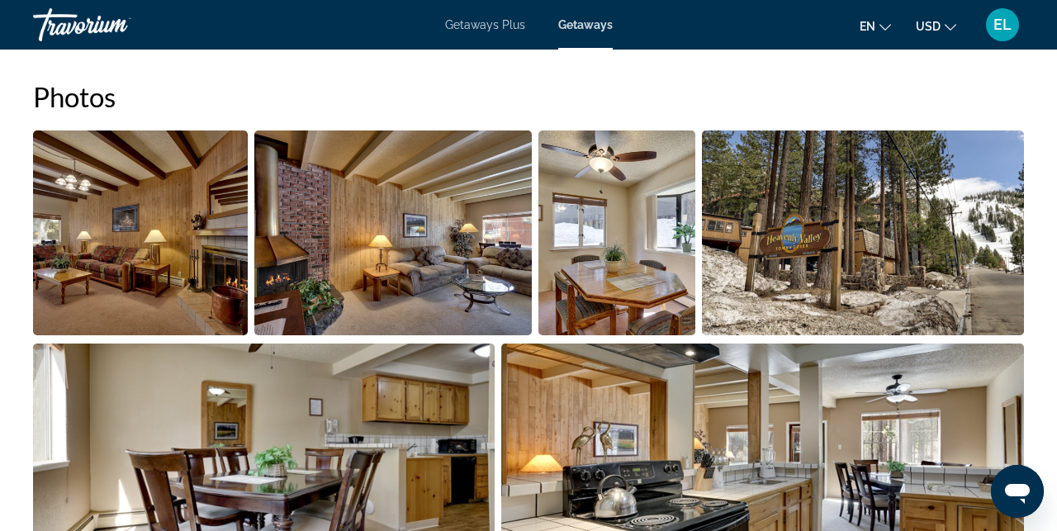
scroll to position [1031, 0]
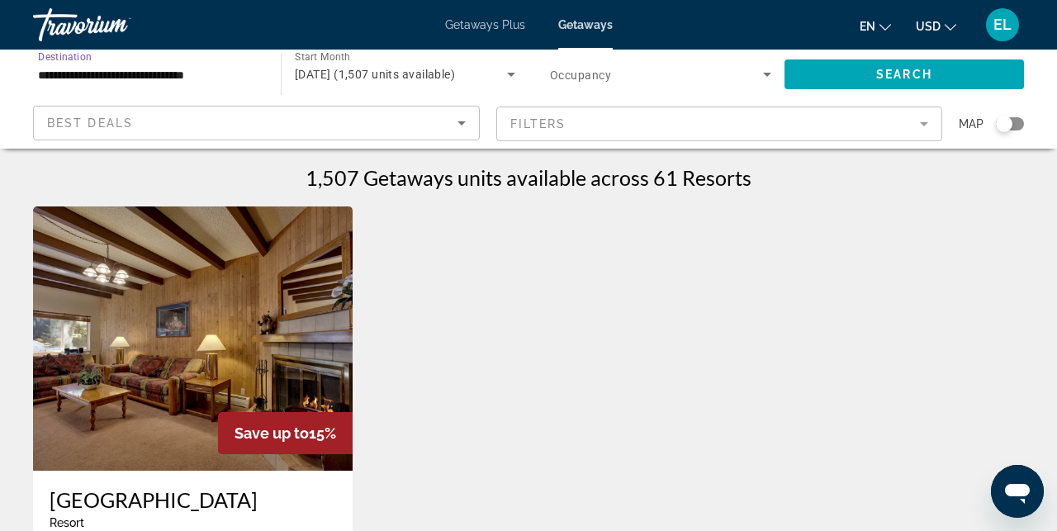
click at [192, 70] on input "**********" at bounding box center [148, 75] width 221 height 20
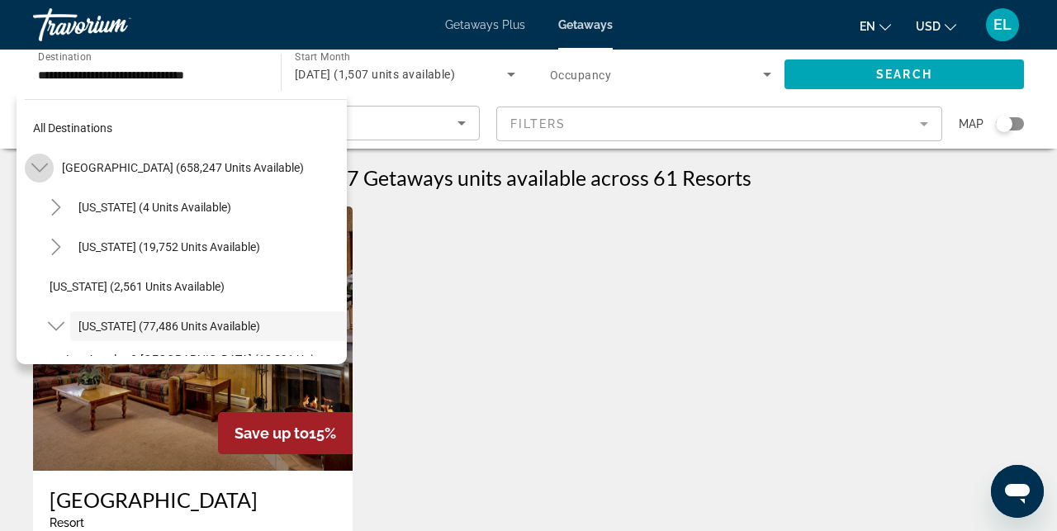
click at [40, 169] on icon "Toggle United States (658,247 units available)" at bounding box center [39, 167] width 17 height 17
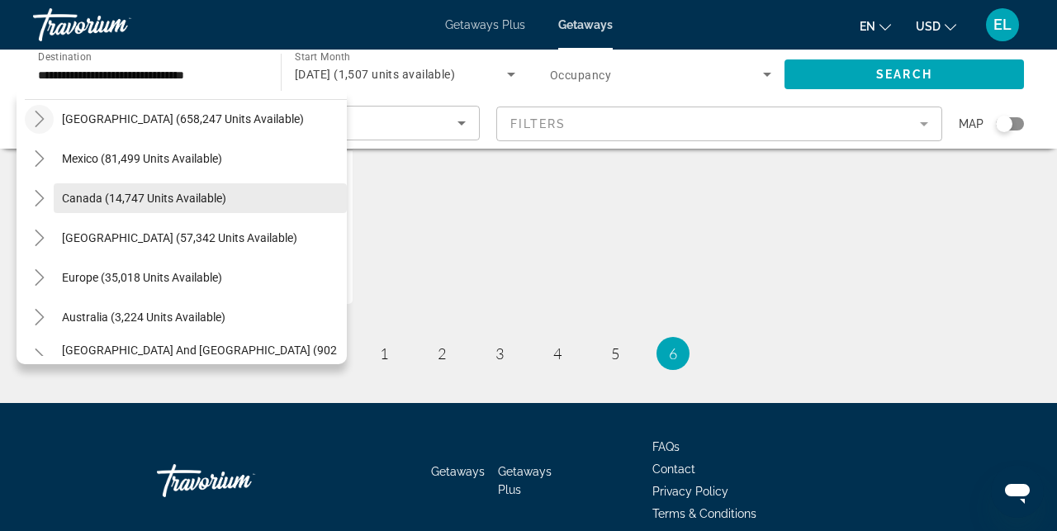
scroll to position [58, 0]
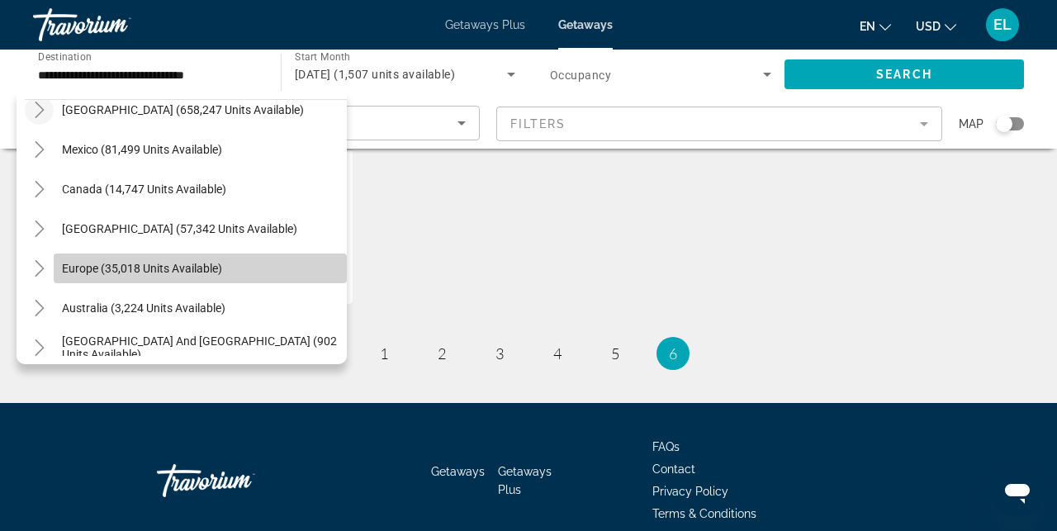
click at [168, 280] on span "Search widget" at bounding box center [200, 269] width 293 height 40
type input "**********"
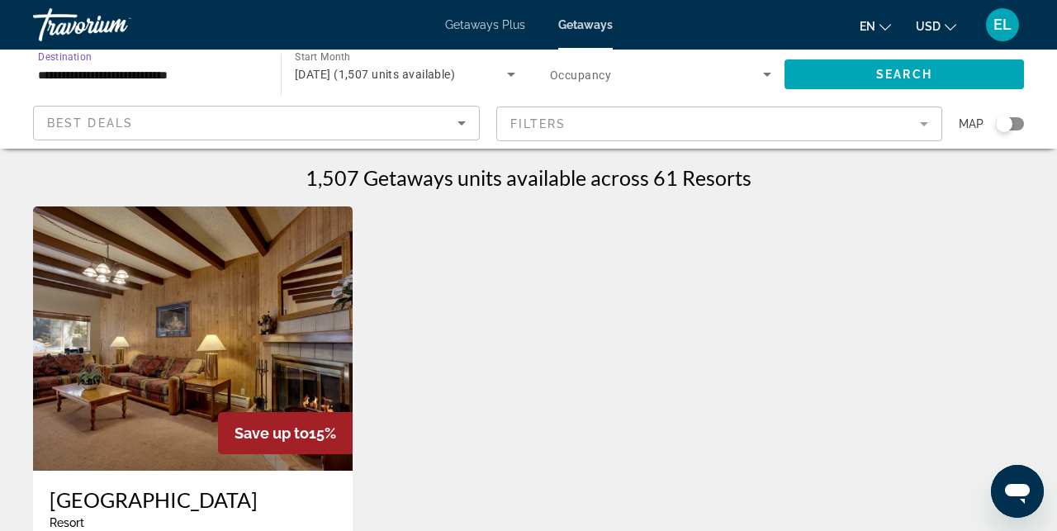
scroll to position [0, 0]
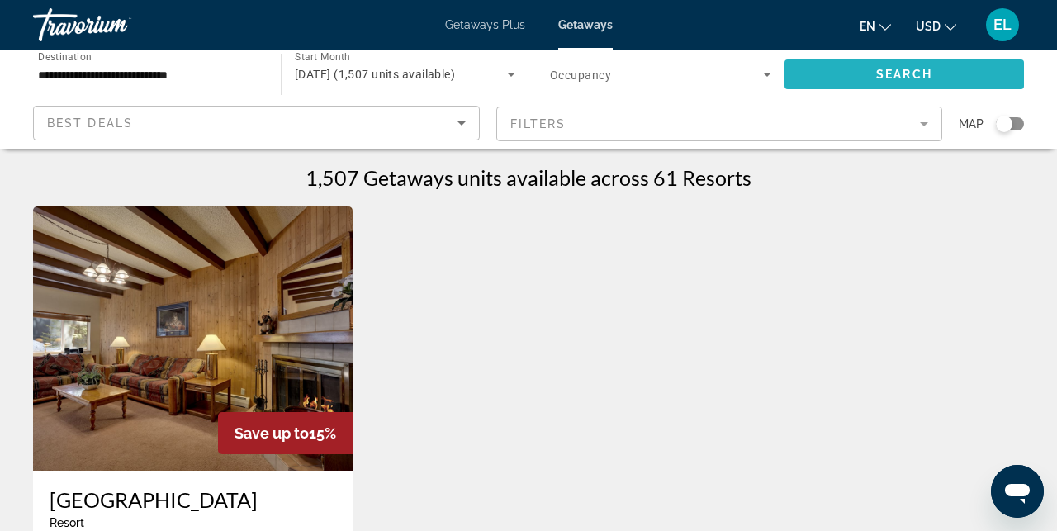
click at [893, 73] on span "Search" at bounding box center [904, 74] width 56 height 13
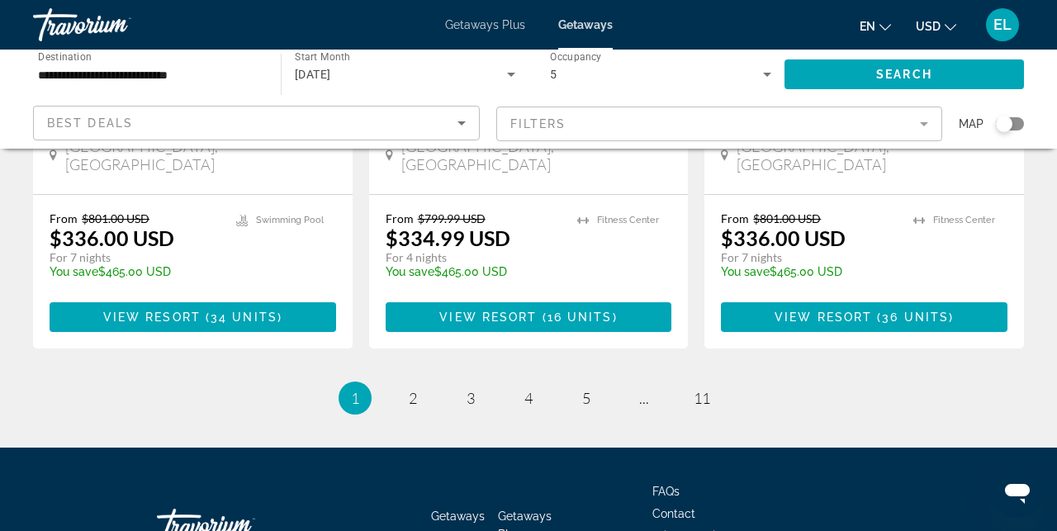
scroll to position [2266, 0]
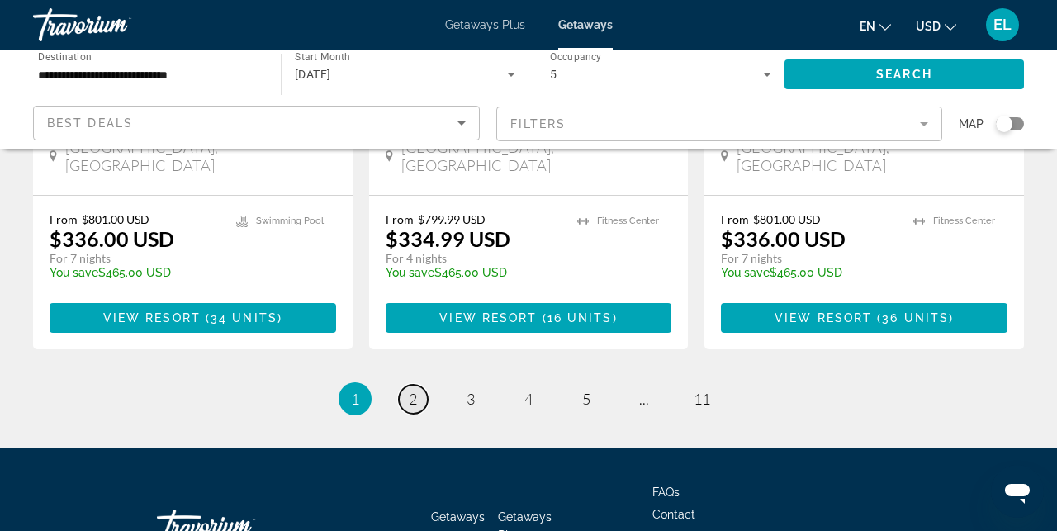
click at [412, 390] on span "2" at bounding box center [413, 399] width 8 height 18
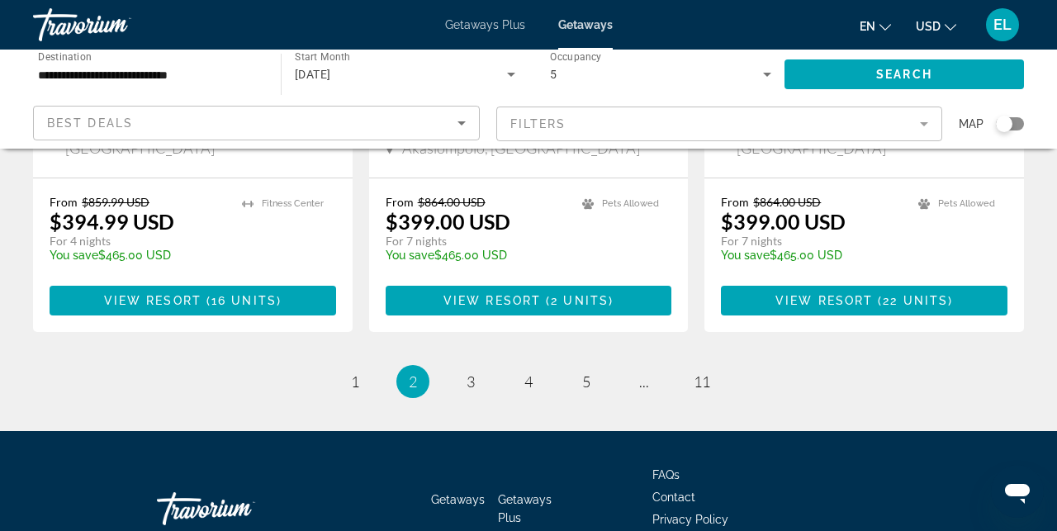
scroll to position [2265, 0]
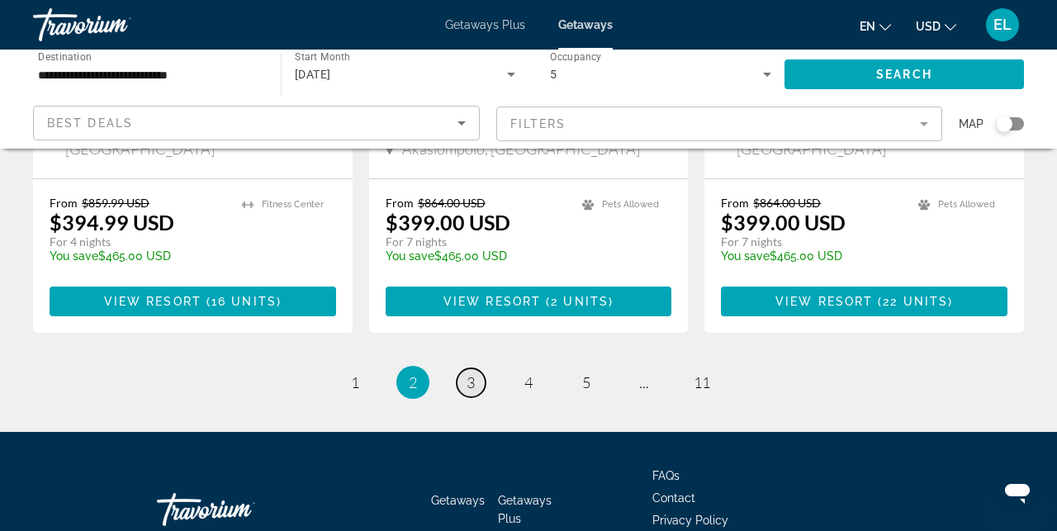
click at [464, 368] on link "page 3" at bounding box center [471, 382] width 29 height 29
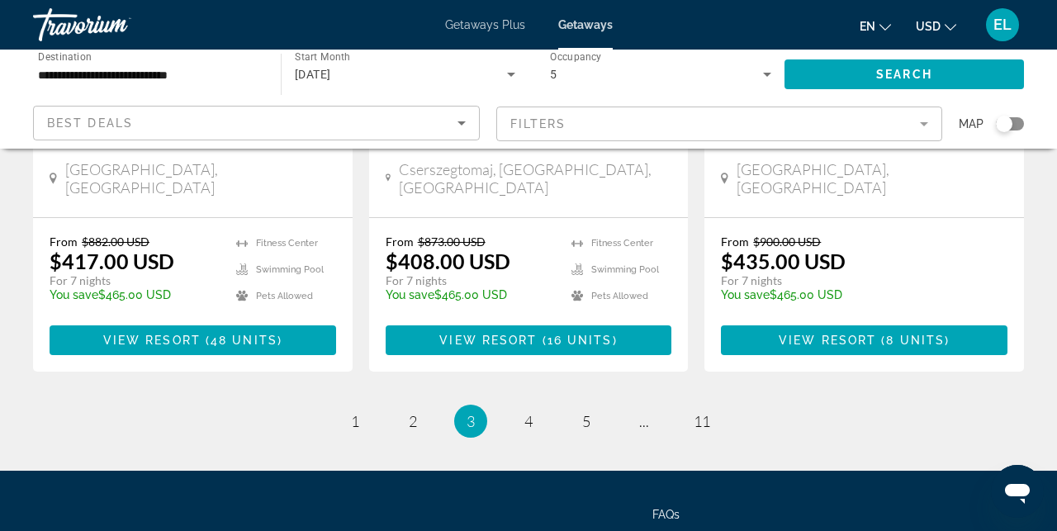
scroll to position [2148, 0]
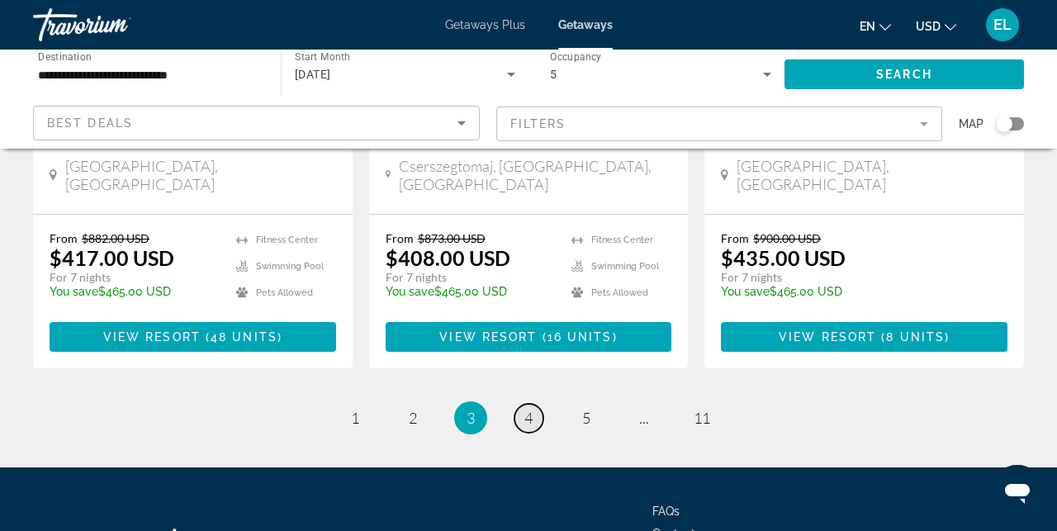
click at [525, 409] on span "4" at bounding box center [528, 418] width 8 height 18
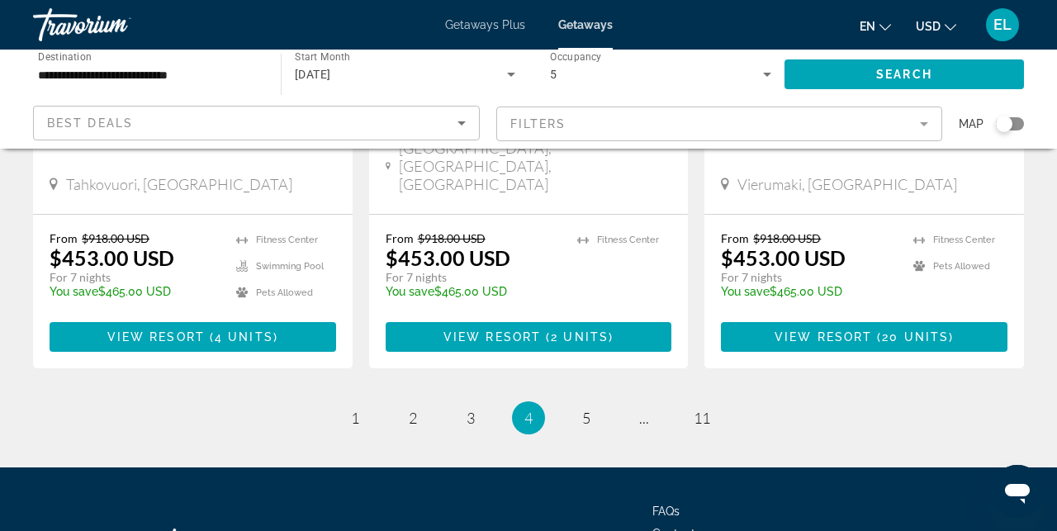
scroll to position [2215, 0]
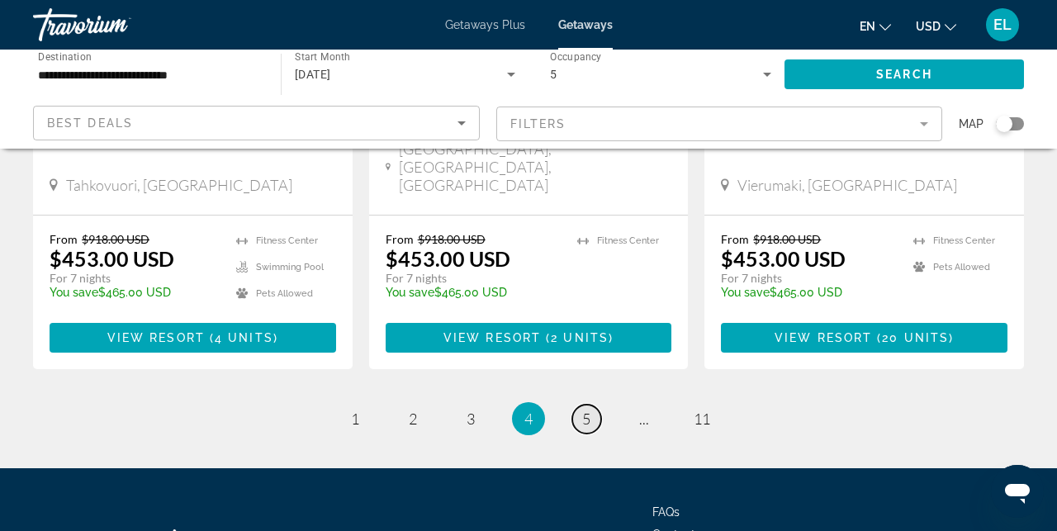
click at [594, 405] on link "page 5" at bounding box center [586, 419] width 29 height 29
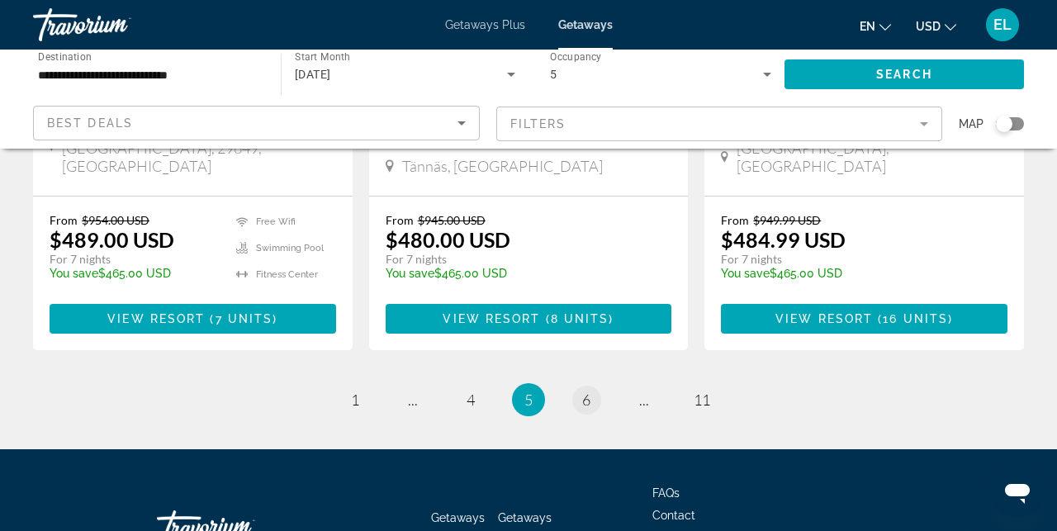
scroll to position [2240, 0]
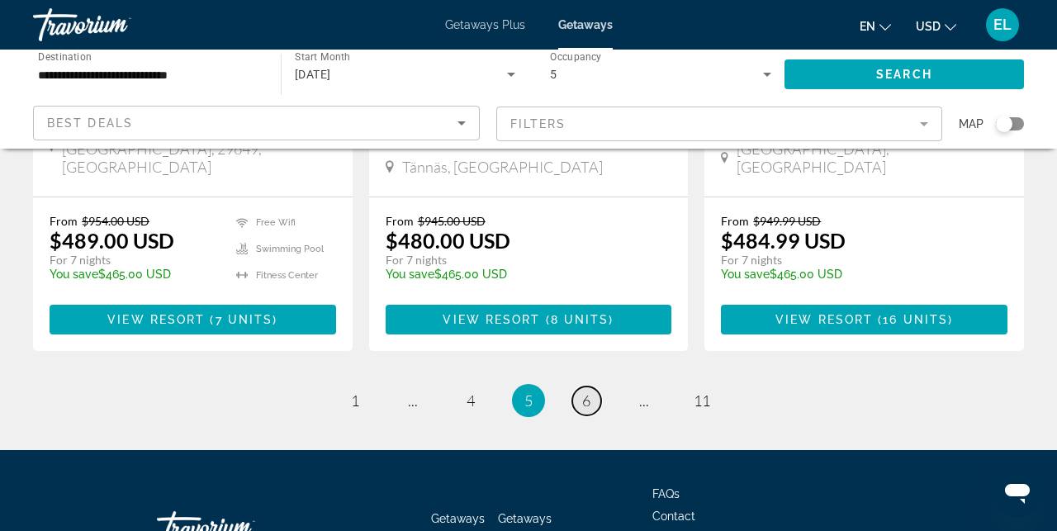
click at [578, 386] on link "page 6" at bounding box center [586, 400] width 29 height 29
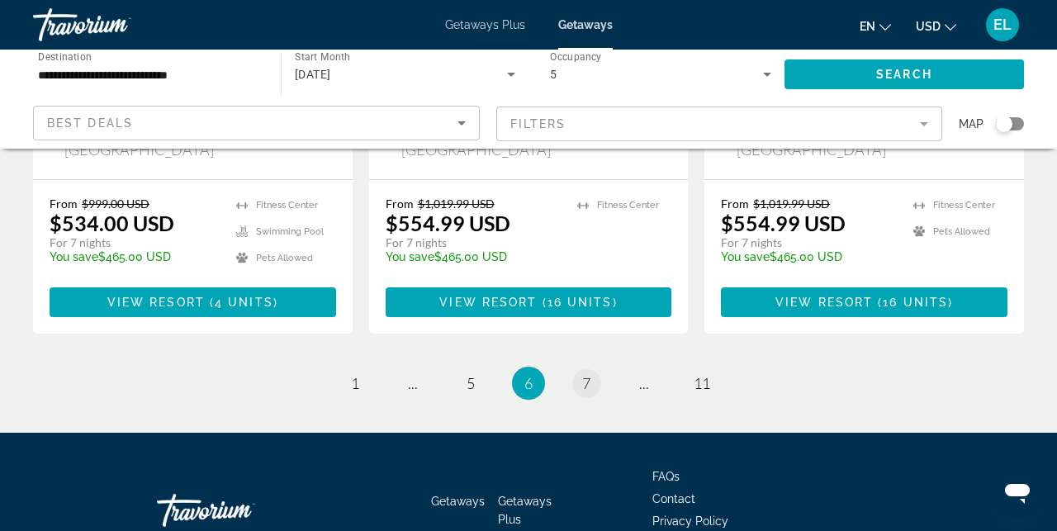
scroll to position [2240, 0]
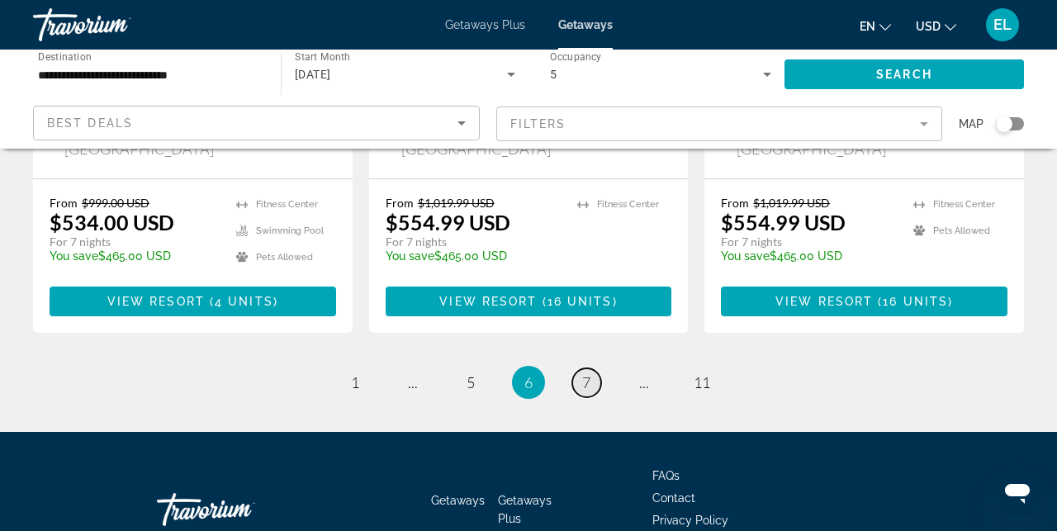
click at [586, 373] on span "7" at bounding box center [586, 382] width 8 height 18
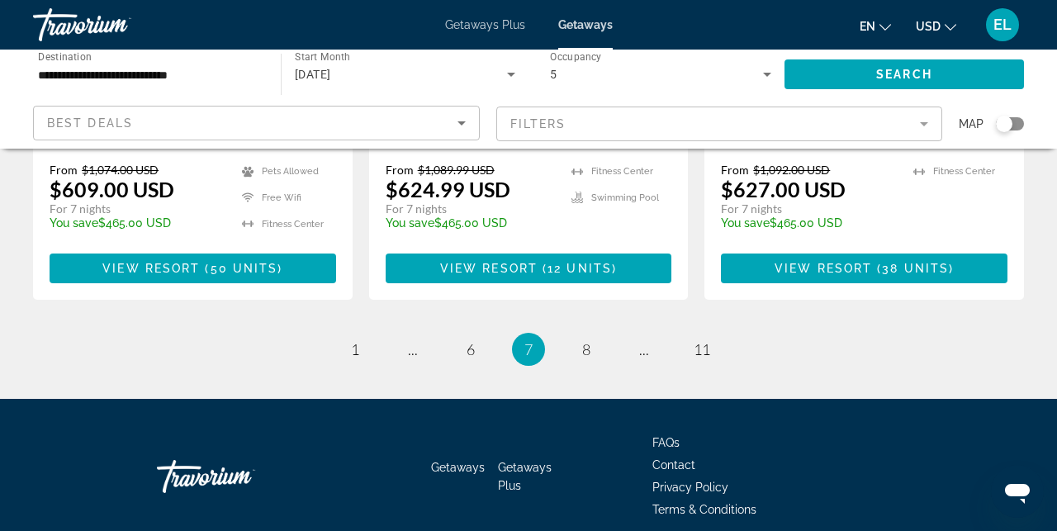
scroll to position [2258, 0]
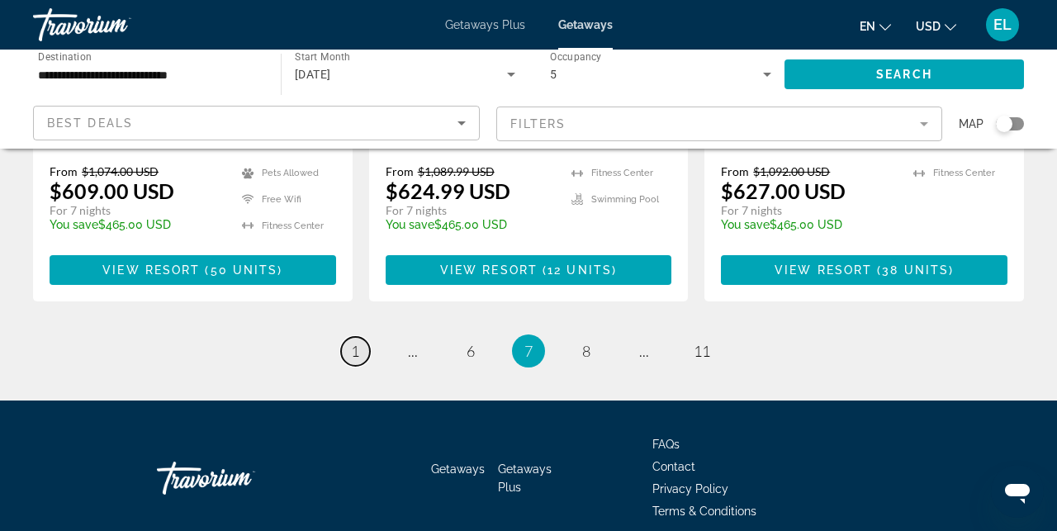
click at [358, 337] on link "page 1" at bounding box center [355, 351] width 29 height 29
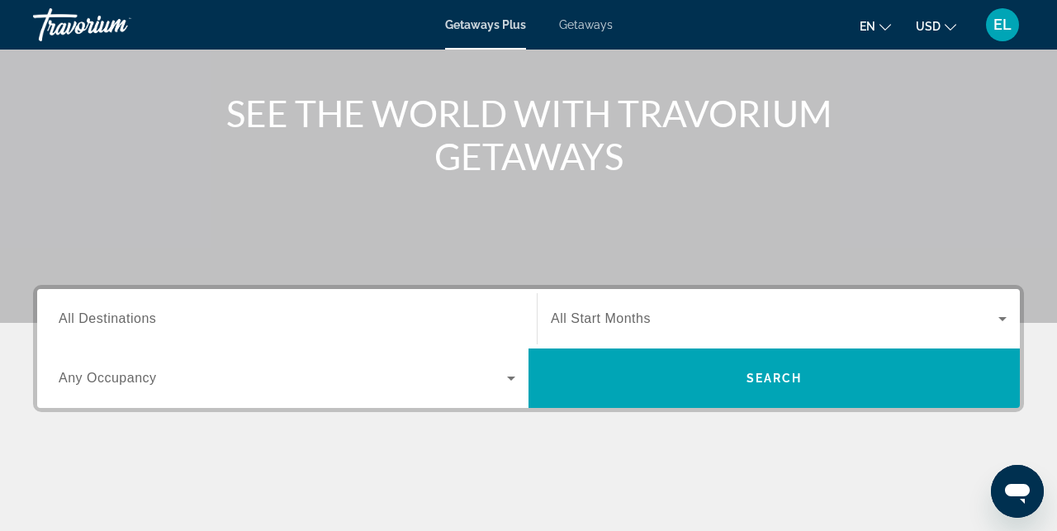
scroll to position [210, 0]
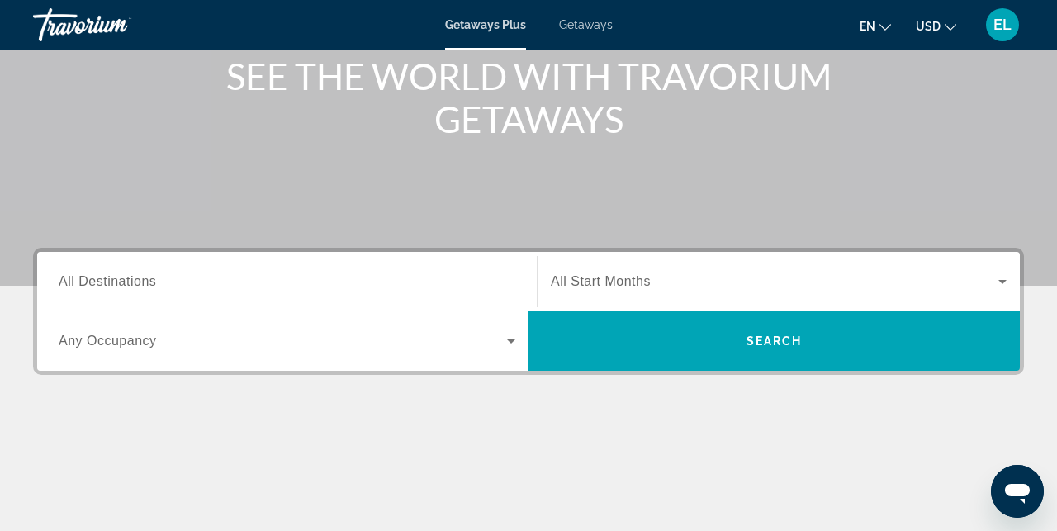
click at [113, 278] on span "All Destinations" at bounding box center [107, 281] width 97 height 14
click at [113, 278] on input "Destination All Destinations" at bounding box center [287, 282] width 457 height 20
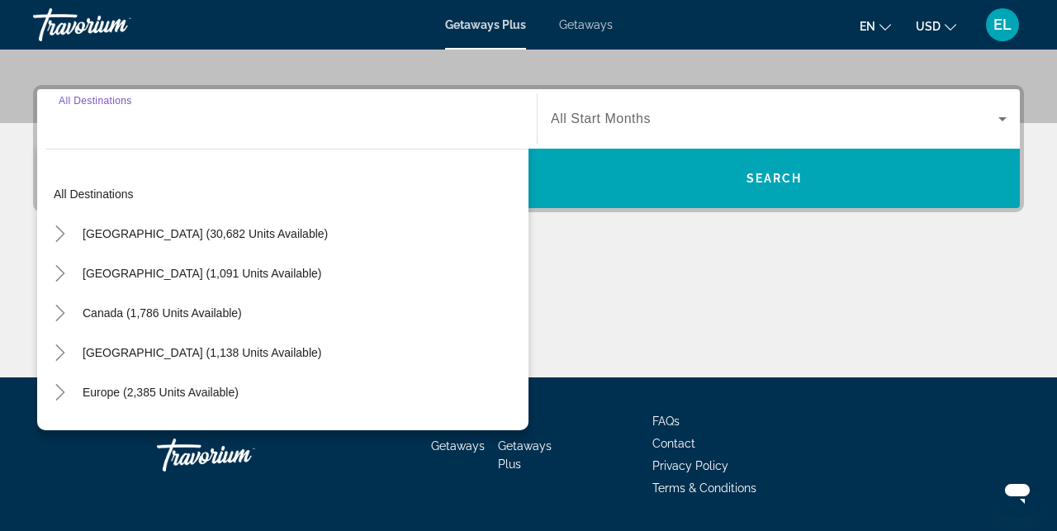
scroll to position [404, 0]
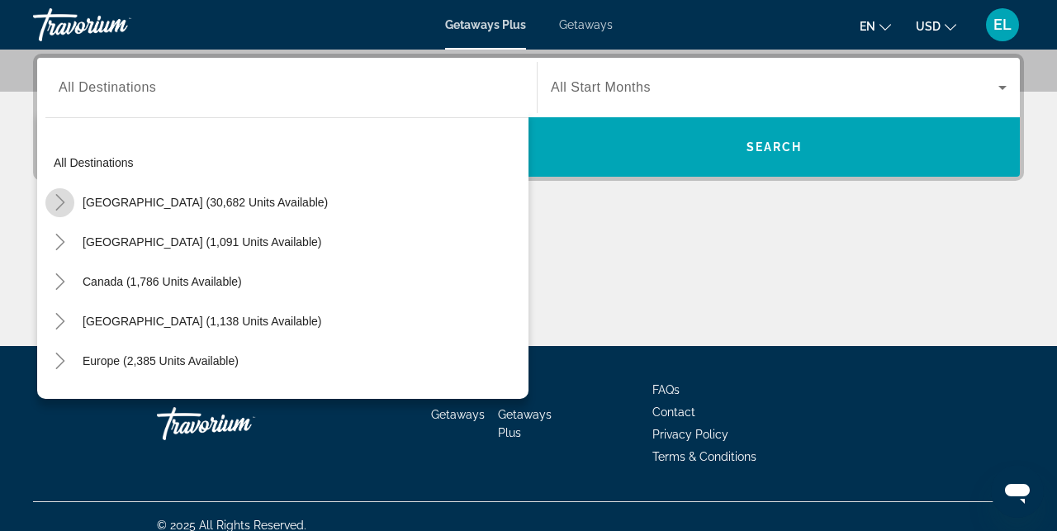
click at [65, 206] on icon "Toggle United States (30,682 units available)" at bounding box center [60, 202] width 17 height 17
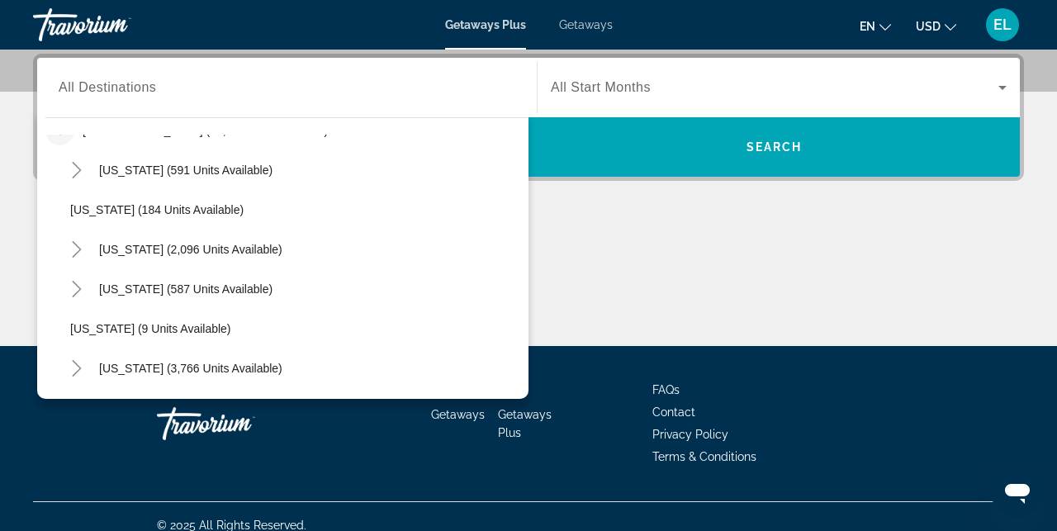
scroll to position [80, 0]
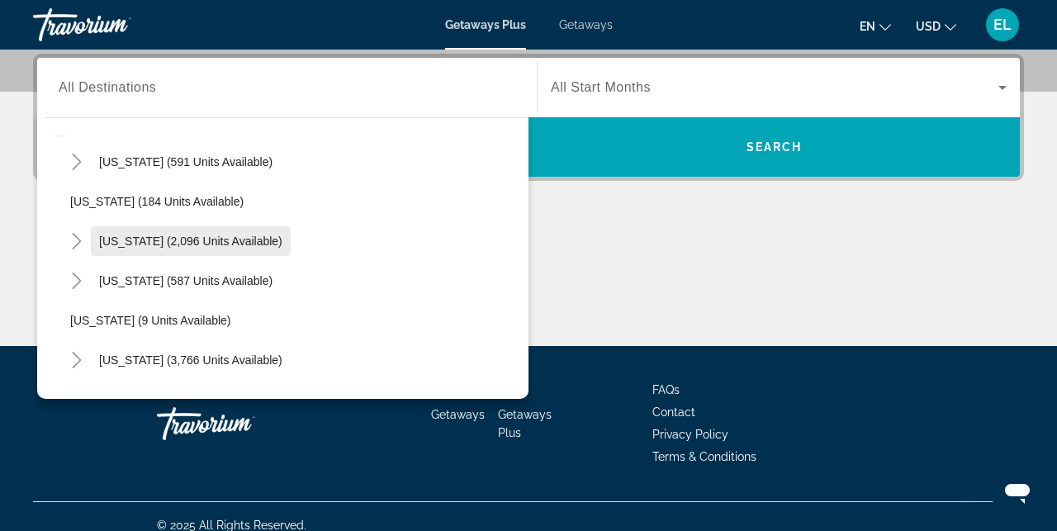
click at [121, 234] on span "California (2,096 units available)" at bounding box center [190, 240] width 183 height 13
type input "**********"
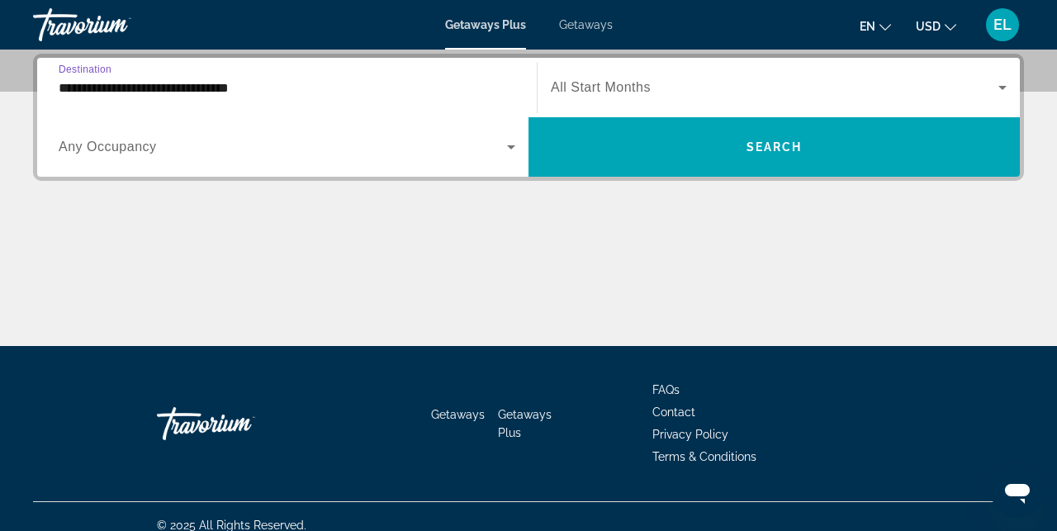
click at [644, 88] on span "All Start Months" at bounding box center [601, 87] width 100 height 14
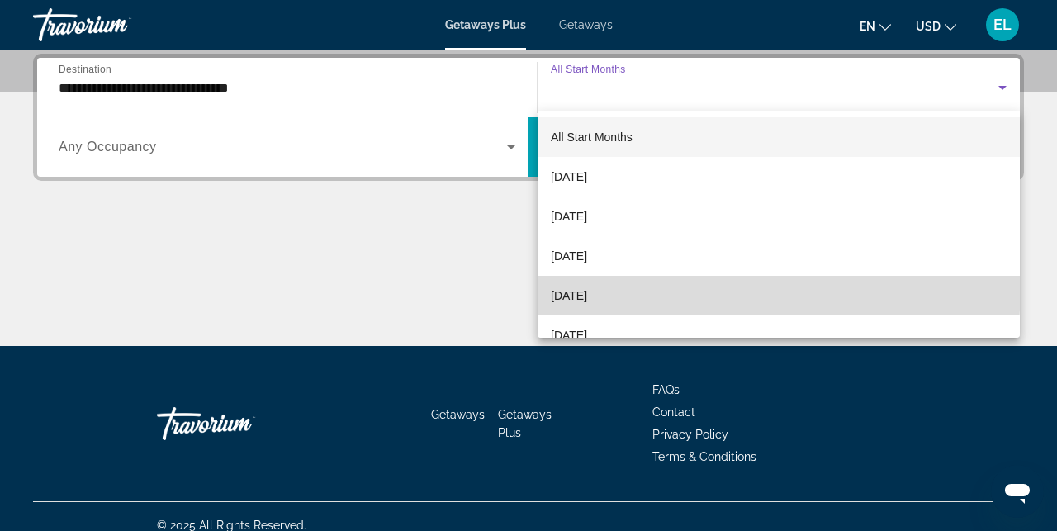
click at [589, 284] on mat-option "December 2025" at bounding box center [779, 296] width 482 height 40
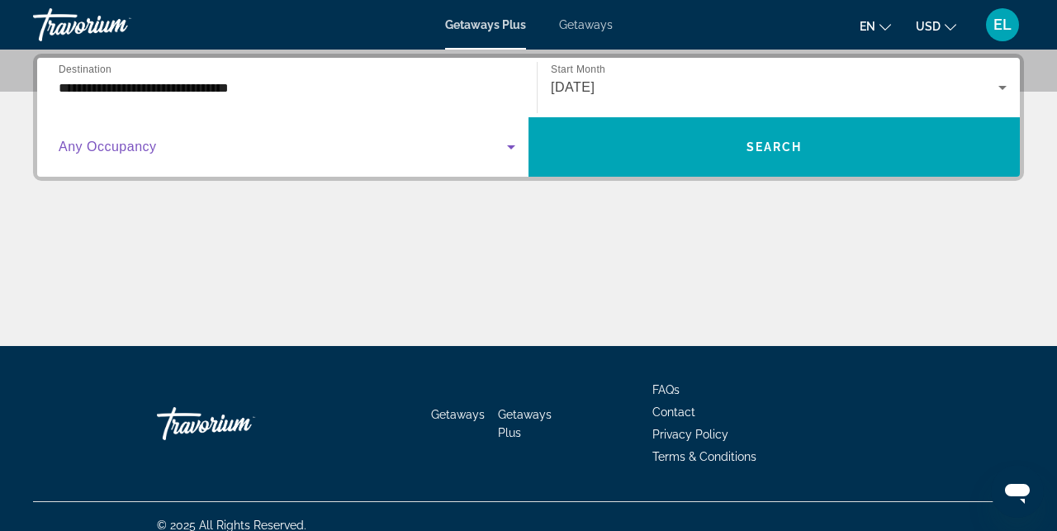
click at [428, 148] on span "Search widget" at bounding box center [283, 147] width 448 height 20
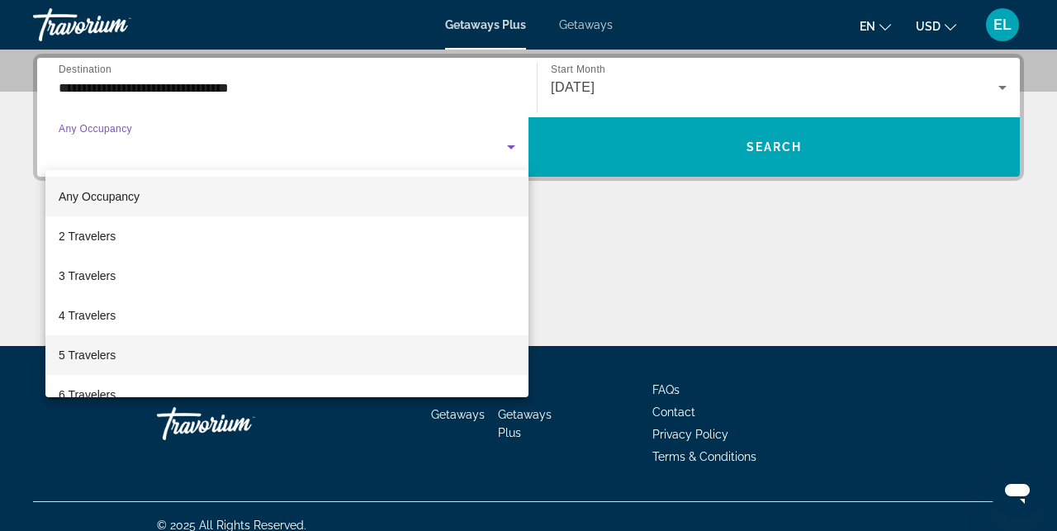
click at [127, 355] on mat-option "5 Travelers" at bounding box center [286, 355] width 483 height 40
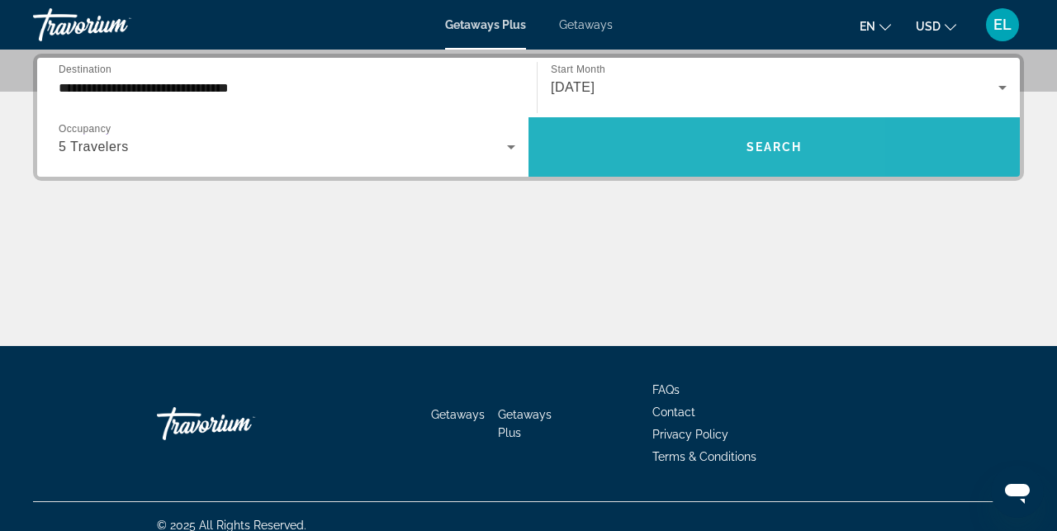
click at [638, 144] on span "Search widget" at bounding box center [773, 147] width 491 height 40
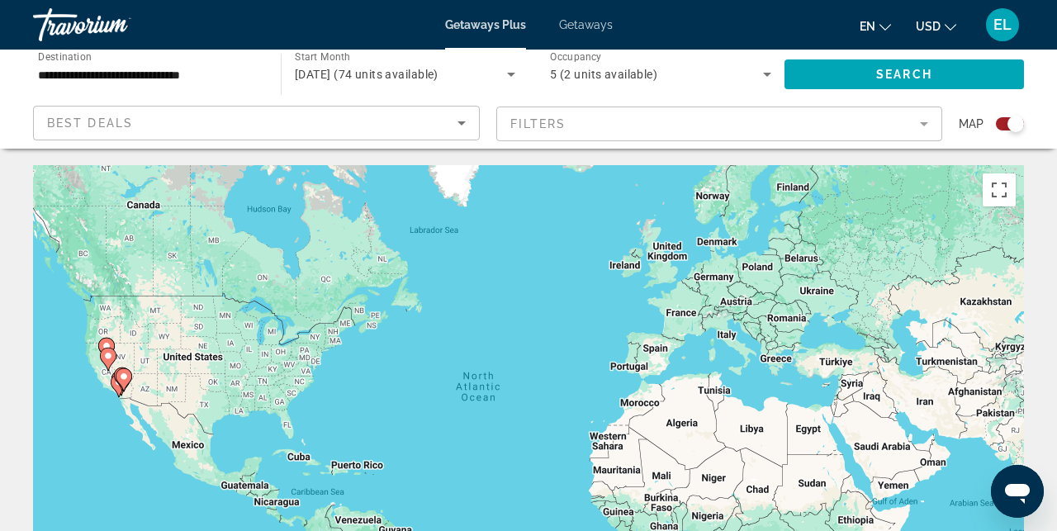
click at [1011, 127] on div "Search widget" at bounding box center [1015, 124] width 17 height 17
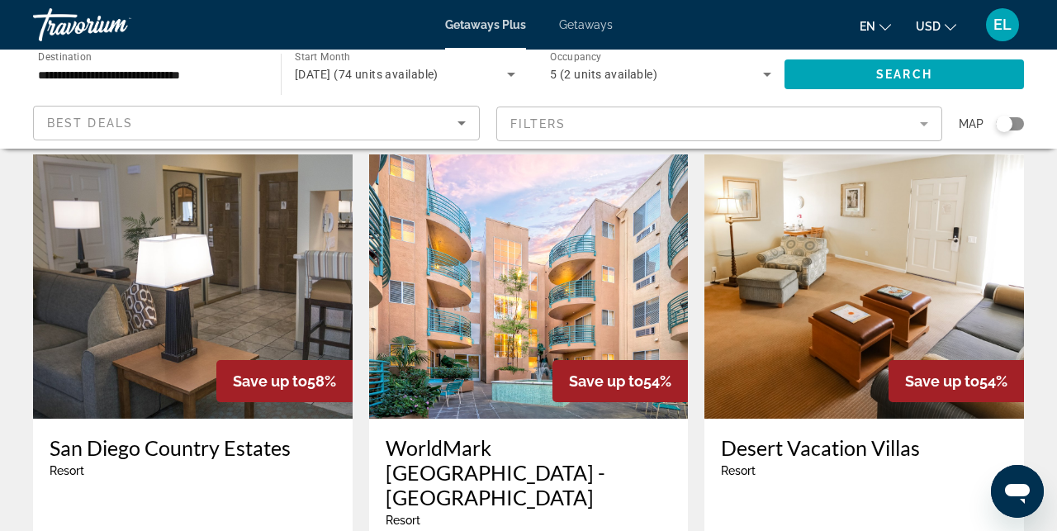
scroll to position [46, 0]
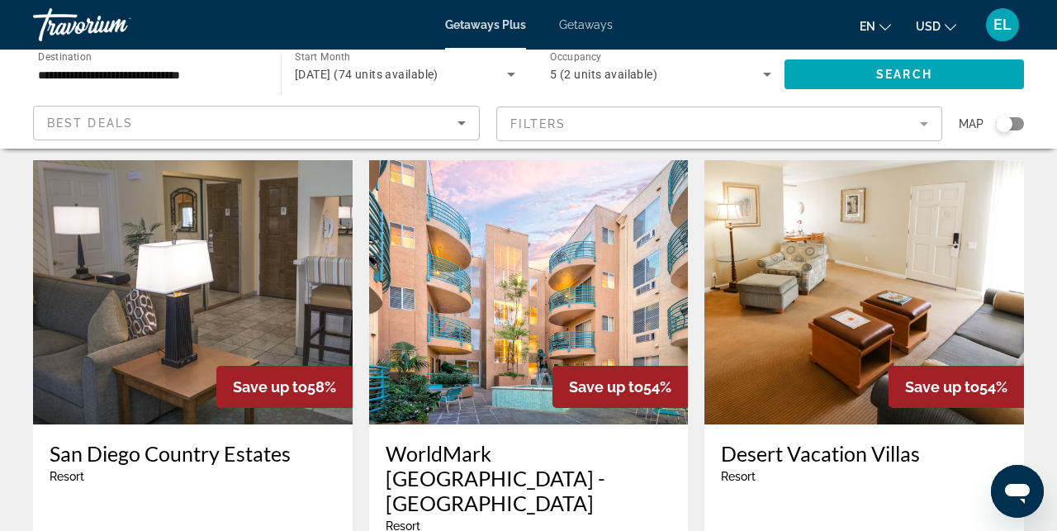
click at [139, 292] on img "Main content" at bounding box center [193, 292] width 320 height 264
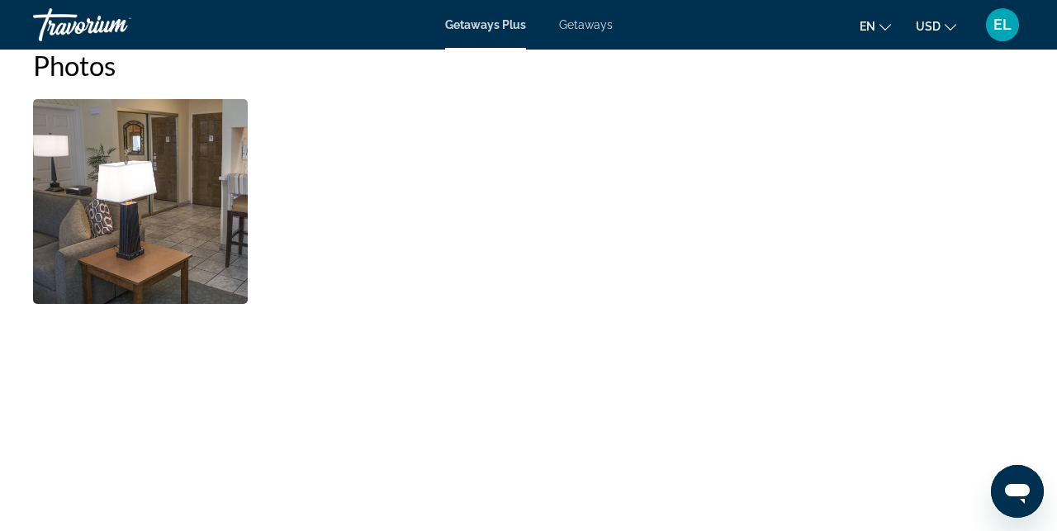
scroll to position [1132, 0]
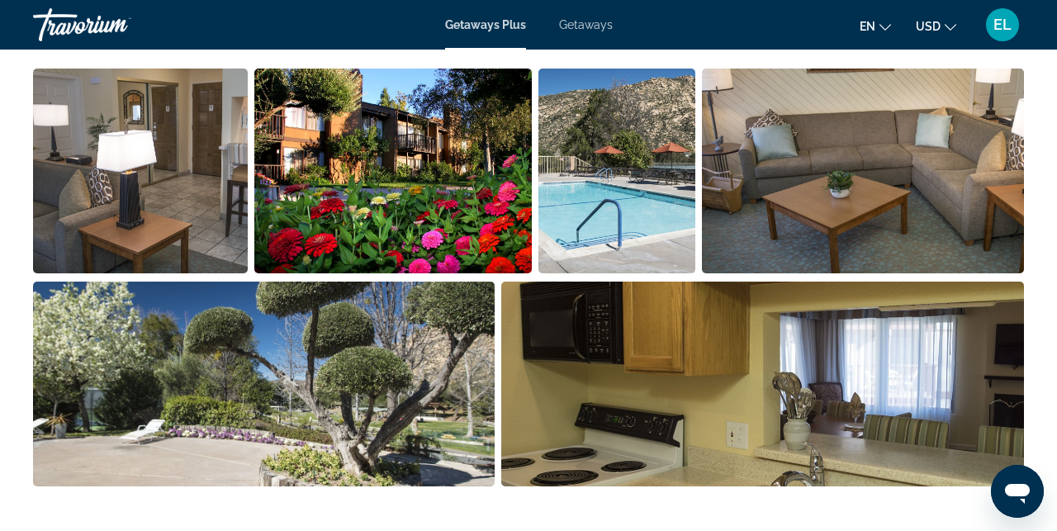
click at [860, 324] on img "Open full-screen image slider" at bounding box center [762, 384] width 523 height 205
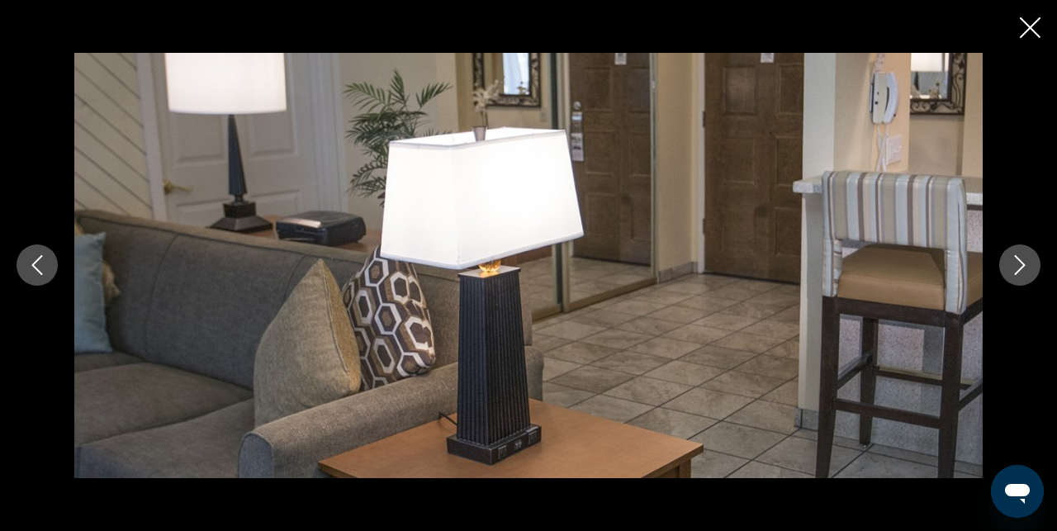
click at [1017, 271] on icon "Next image" at bounding box center [1020, 265] width 20 height 20
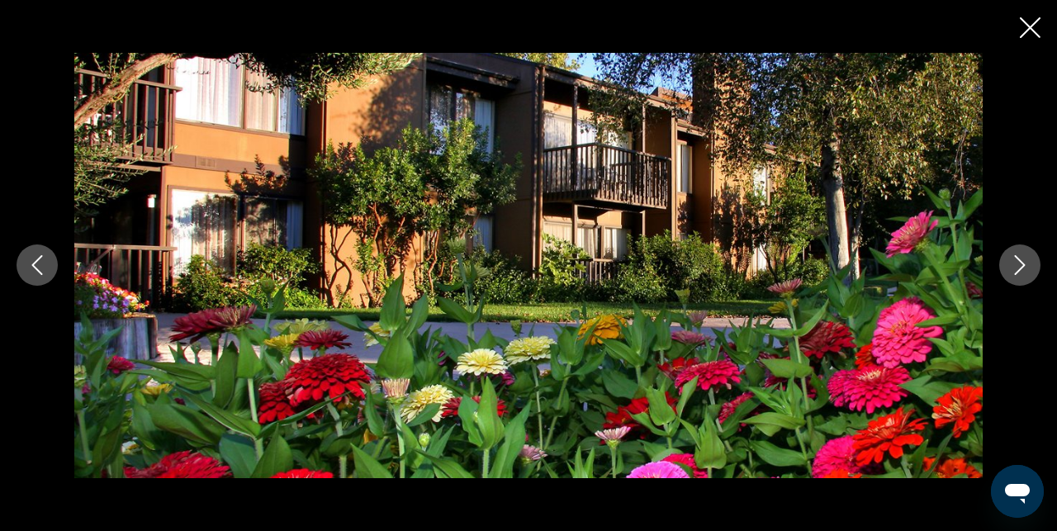
click at [1017, 269] on icon "Next image" at bounding box center [1020, 265] width 20 height 20
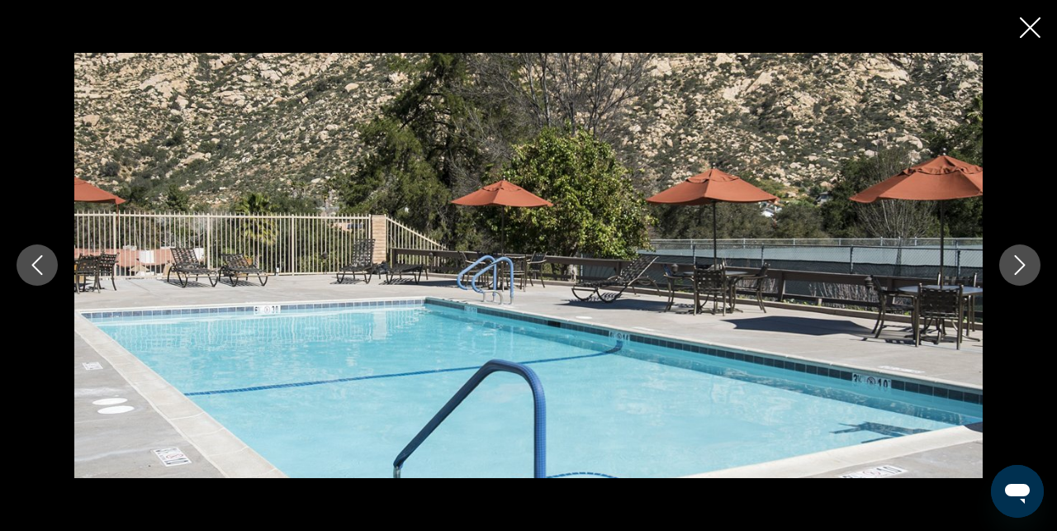
click at [1017, 269] on icon "Next image" at bounding box center [1020, 265] width 20 height 20
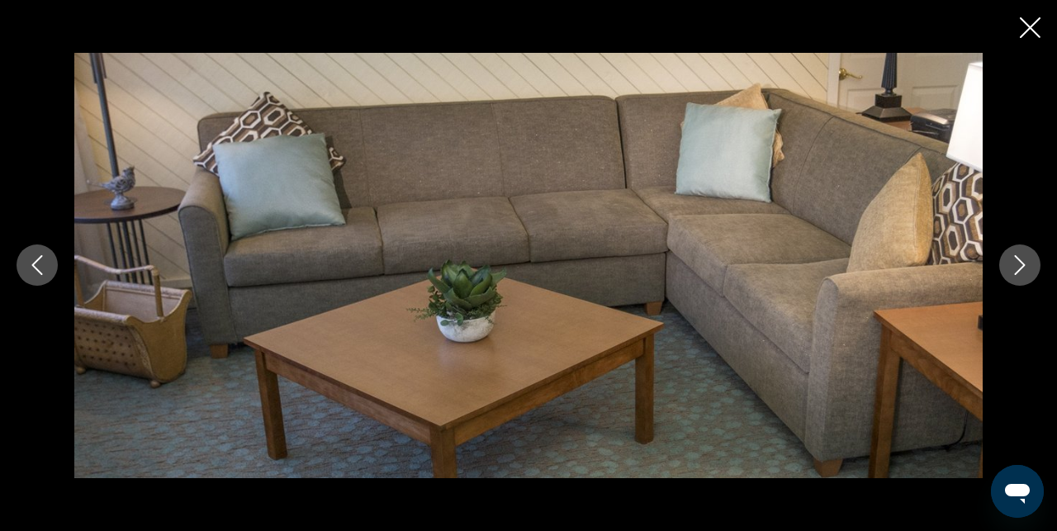
click at [1017, 269] on icon "Next image" at bounding box center [1020, 265] width 20 height 20
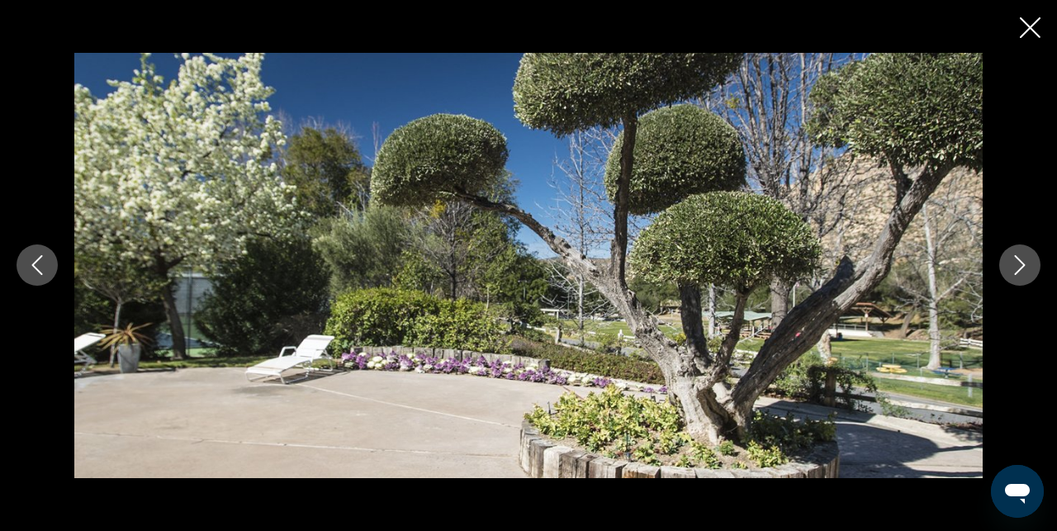
click at [1017, 269] on icon "Next image" at bounding box center [1020, 265] width 20 height 20
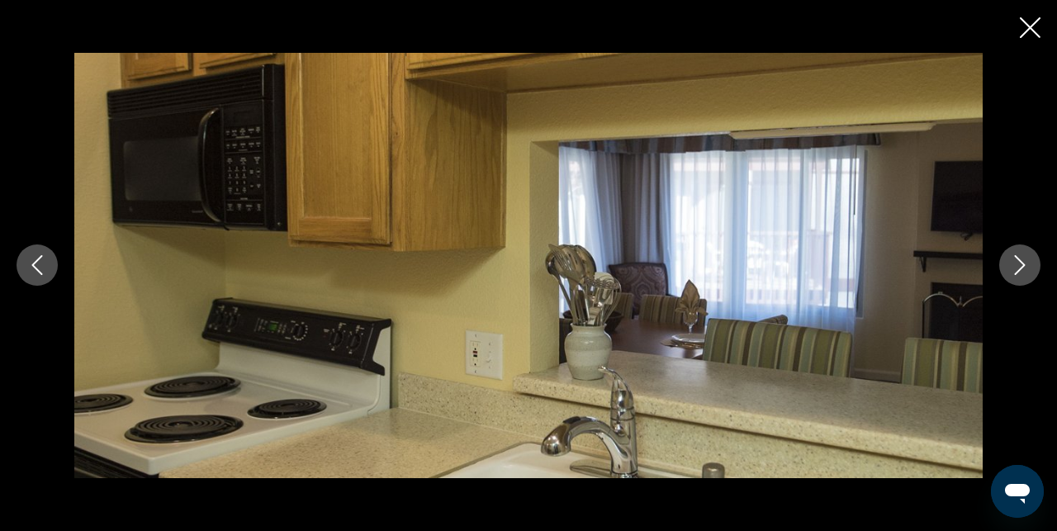
click at [1017, 269] on icon "Next image" at bounding box center [1020, 265] width 20 height 20
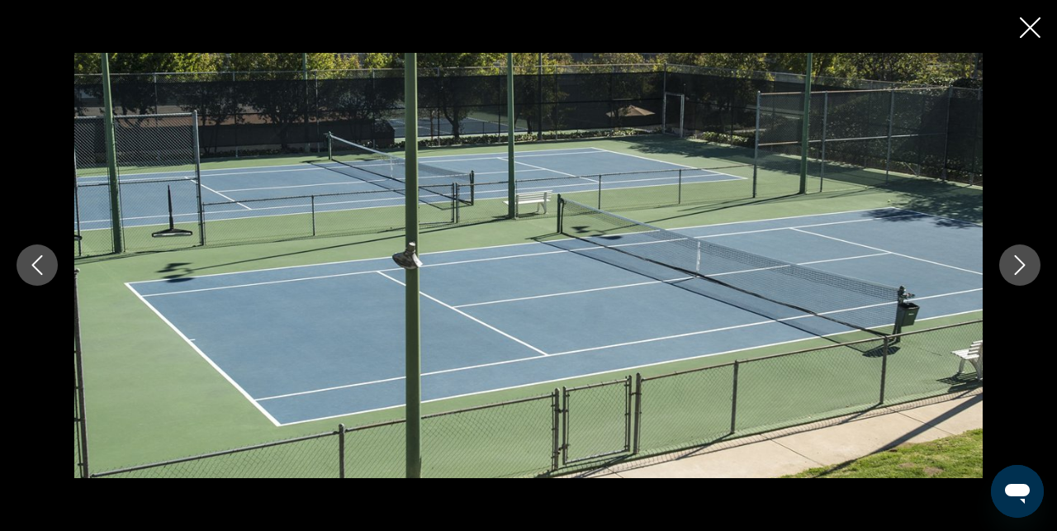
click at [1017, 269] on icon "Next image" at bounding box center [1020, 265] width 20 height 20
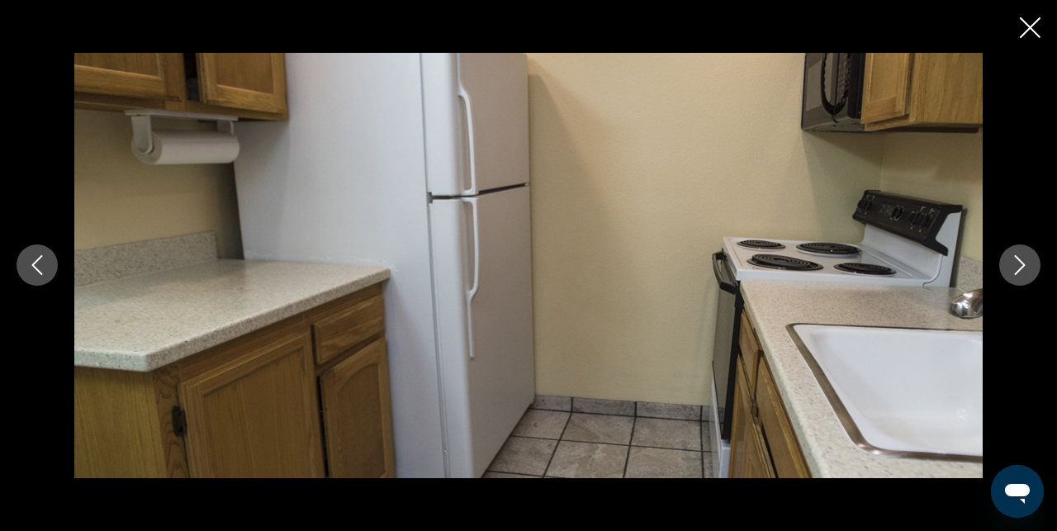
click at [1017, 269] on icon "Next image" at bounding box center [1020, 265] width 20 height 20
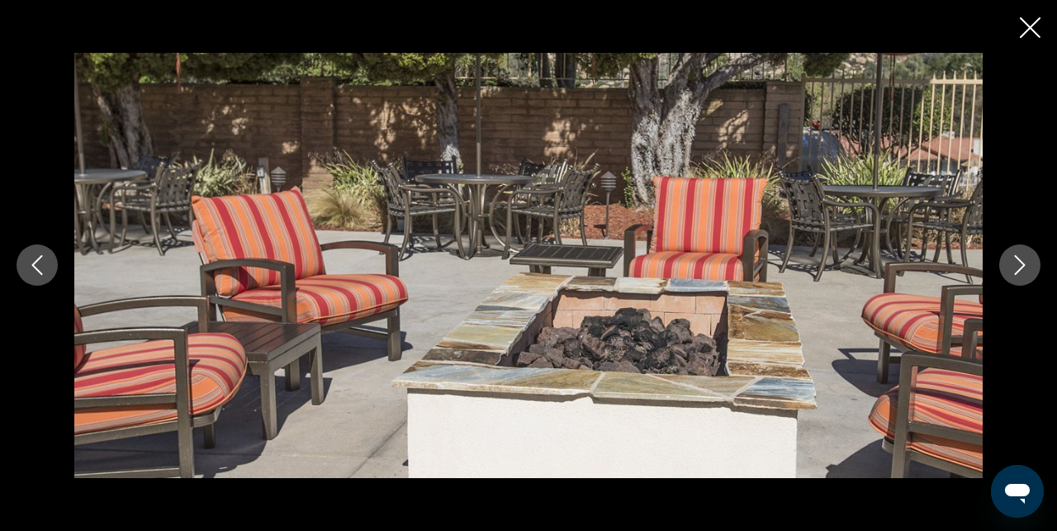
click at [1017, 269] on icon "Next image" at bounding box center [1020, 265] width 20 height 20
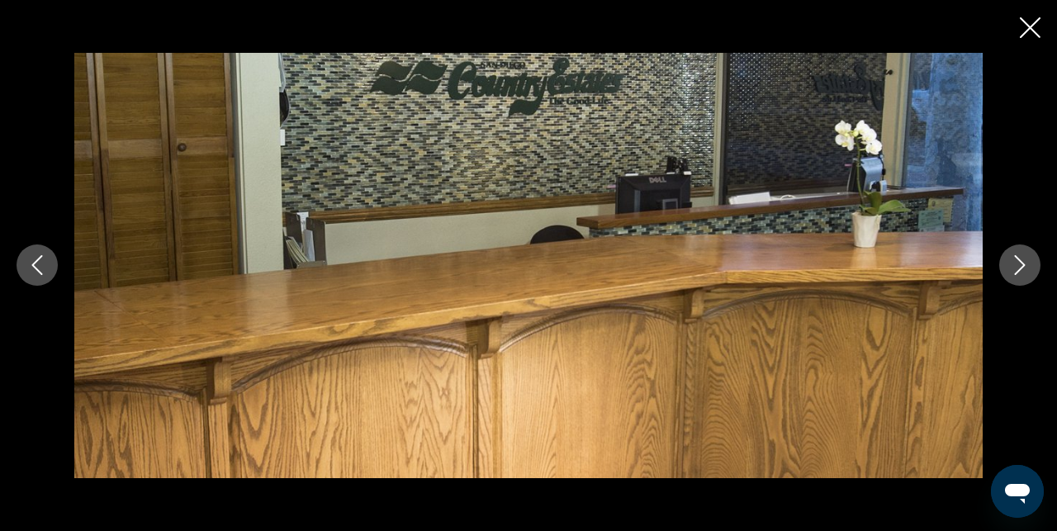
click at [1017, 269] on icon "Next image" at bounding box center [1020, 265] width 20 height 20
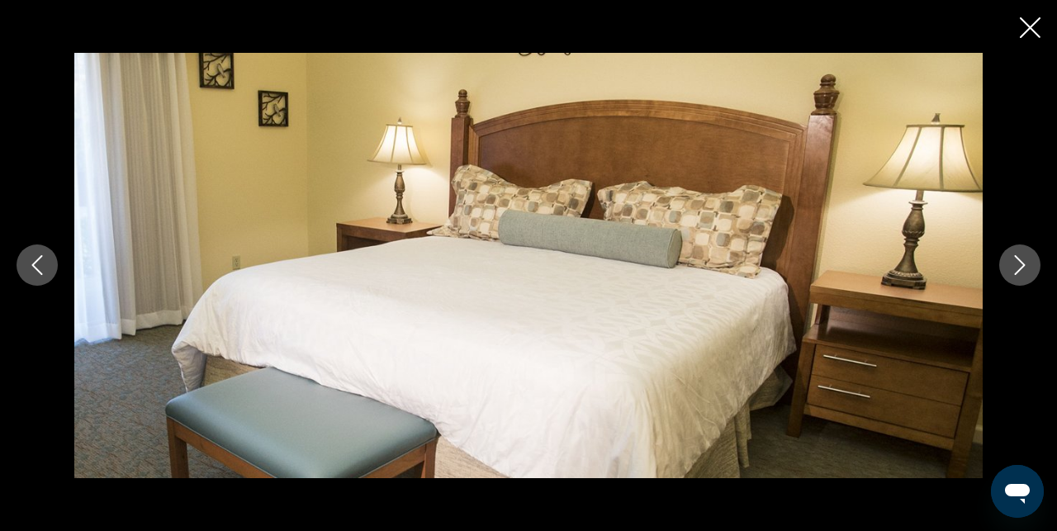
click at [1017, 269] on icon "Next image" at bounding box center [1020, 265] width 20 height 20
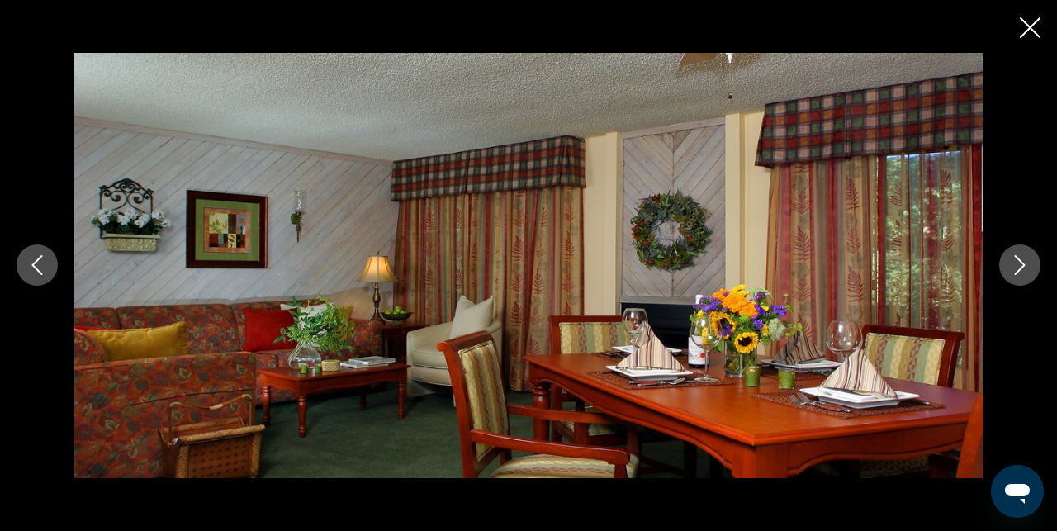
click at [1017, 269] on icon "Next image" at bounding box center [1020, 265] width 20 height 20
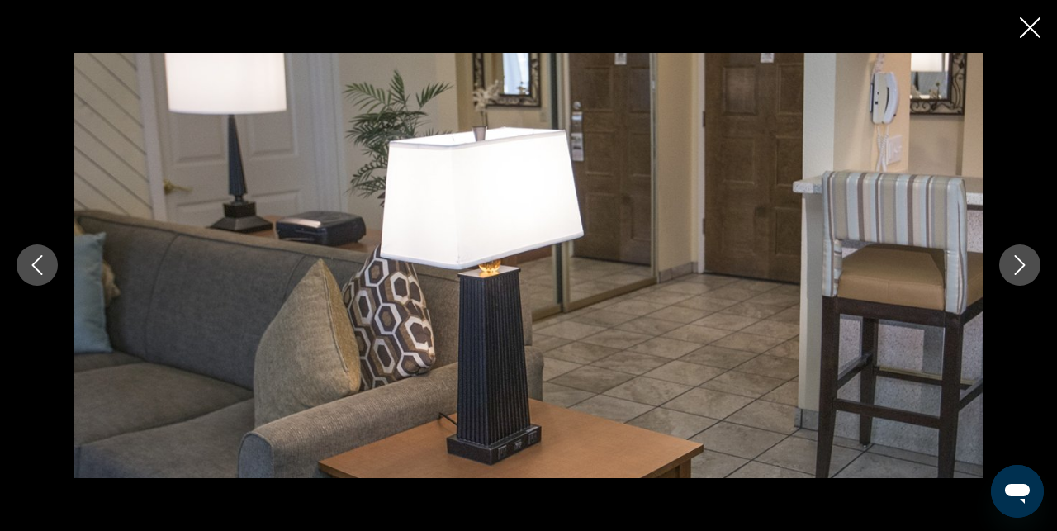
click at [1017, 269] on icon "Next image" at bounding box center [1020, 265] width 20 height 20
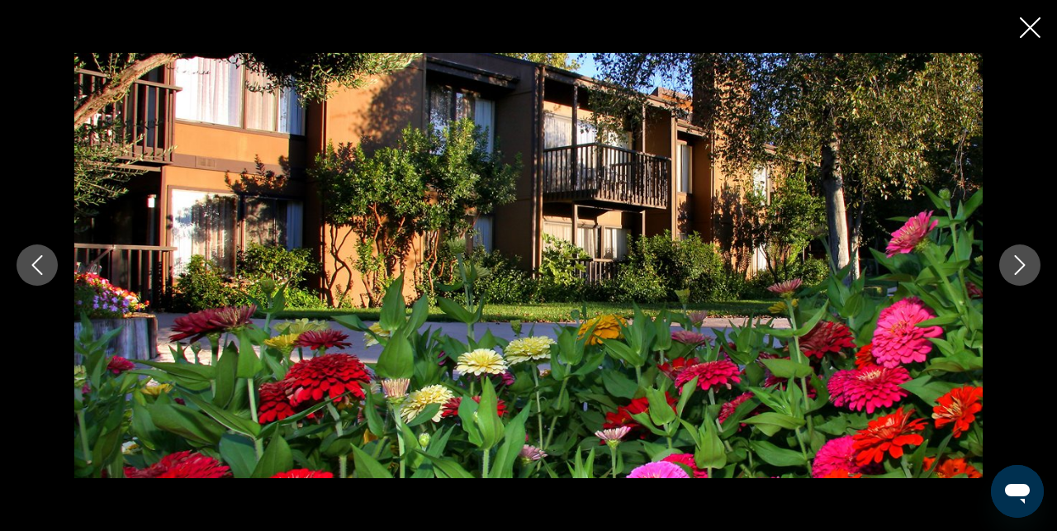
click at [1017, 269] on icon "Next image" at bounding box center [1020, 265] width 20 height 20
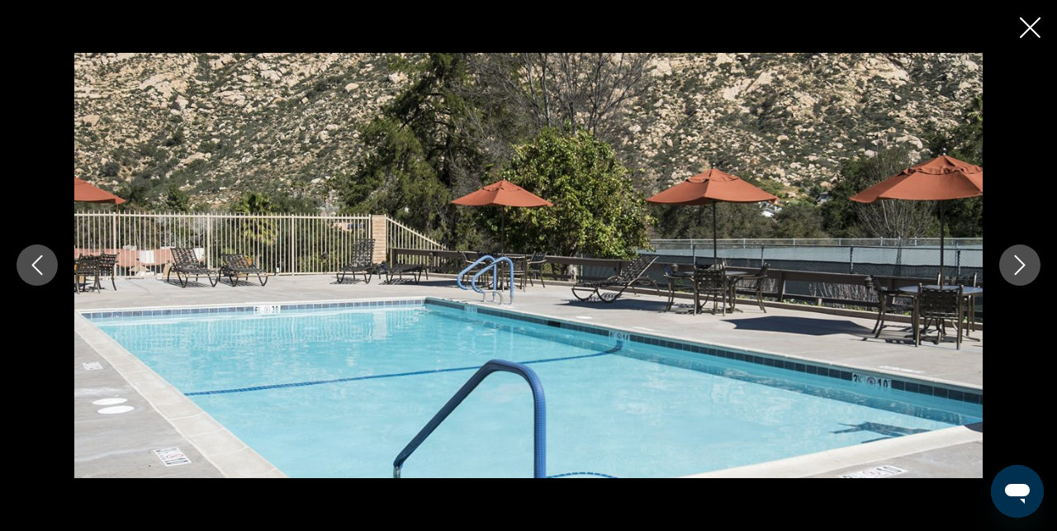
click at [1031, 27] on icon "Close slideshow" at bounding box center [1030, 27] width 21 height 21
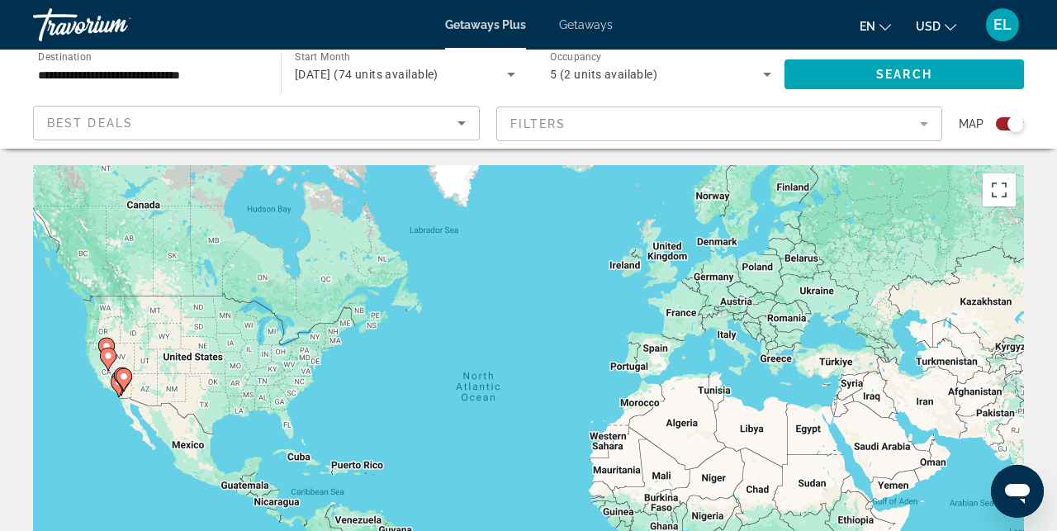
click at [1016, 129] on div "Search widget" at bounding box center [1015, 124] width 17 height 17
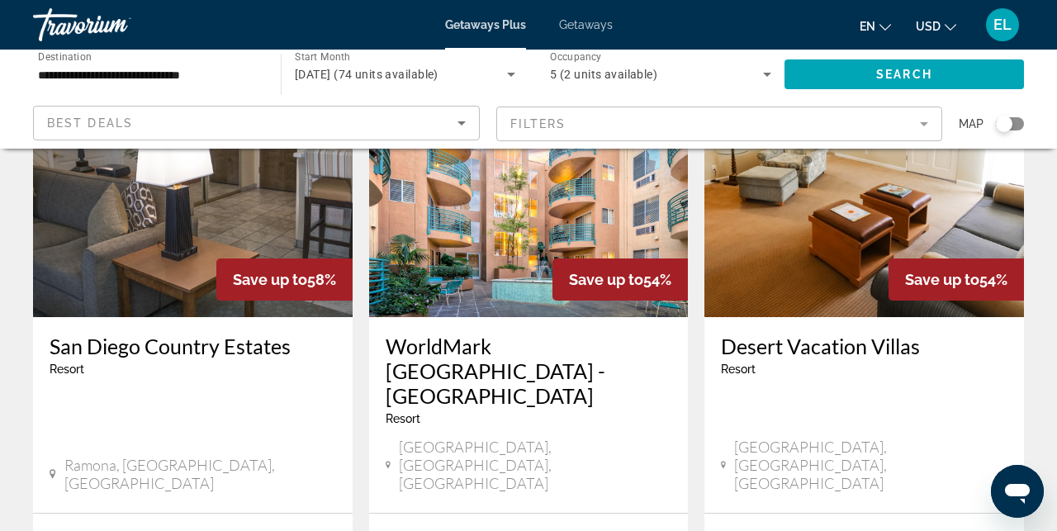
scroll to position [153, 0]
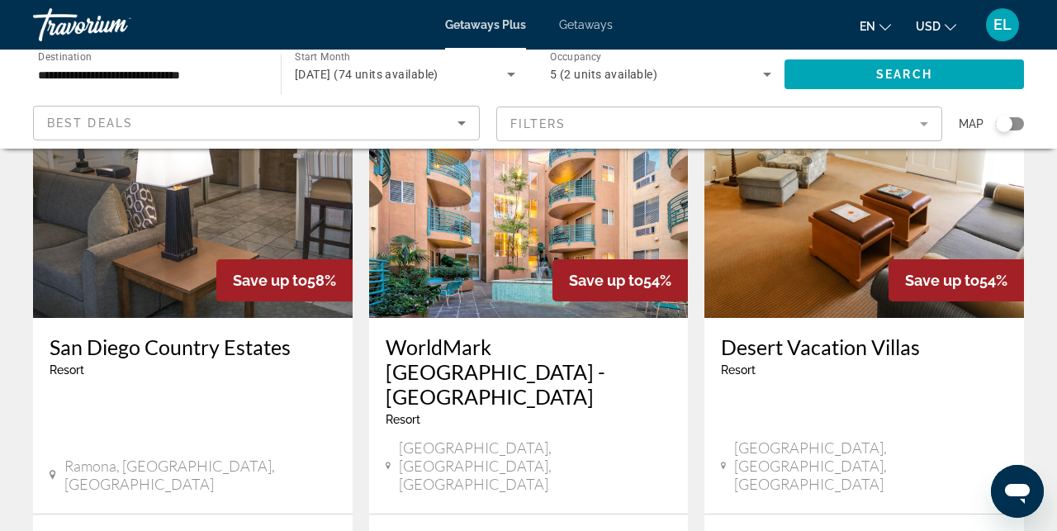
click at [542, 212] on img "Main content" at bounding box center [529, 186] width 320 height 264
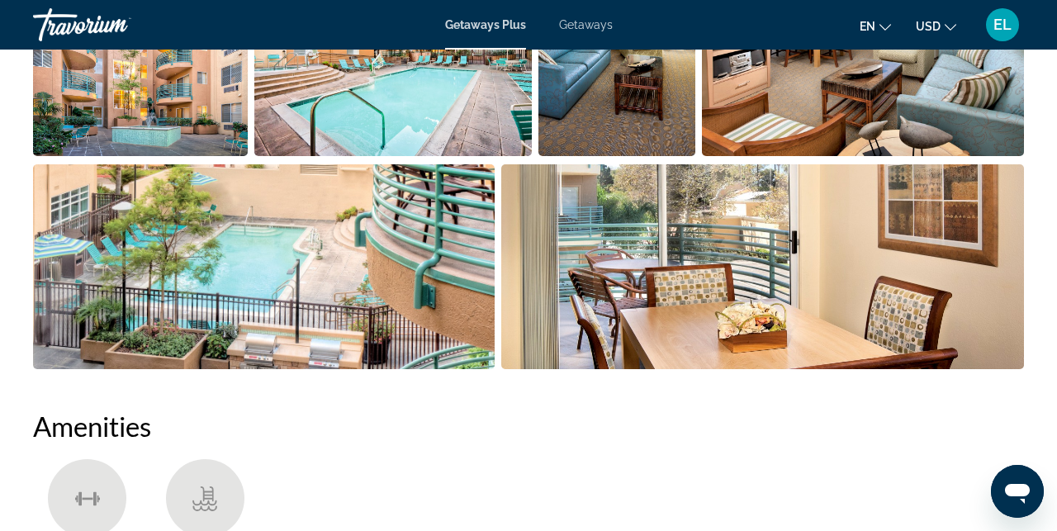
scroll to position [1239, 0]
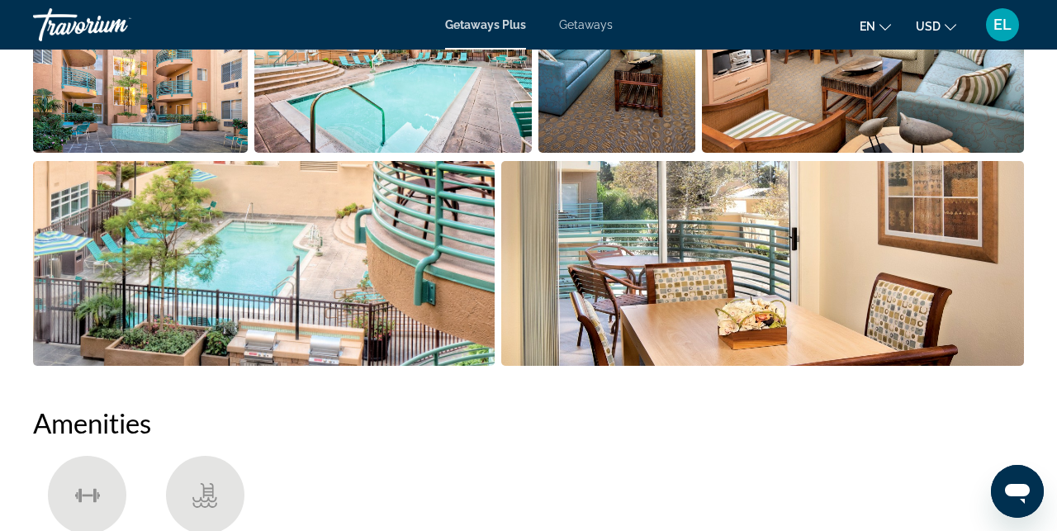
click at [722, 209] on img "Open full-screen image slider" at bounding box center [762, 263] width 523 height 205
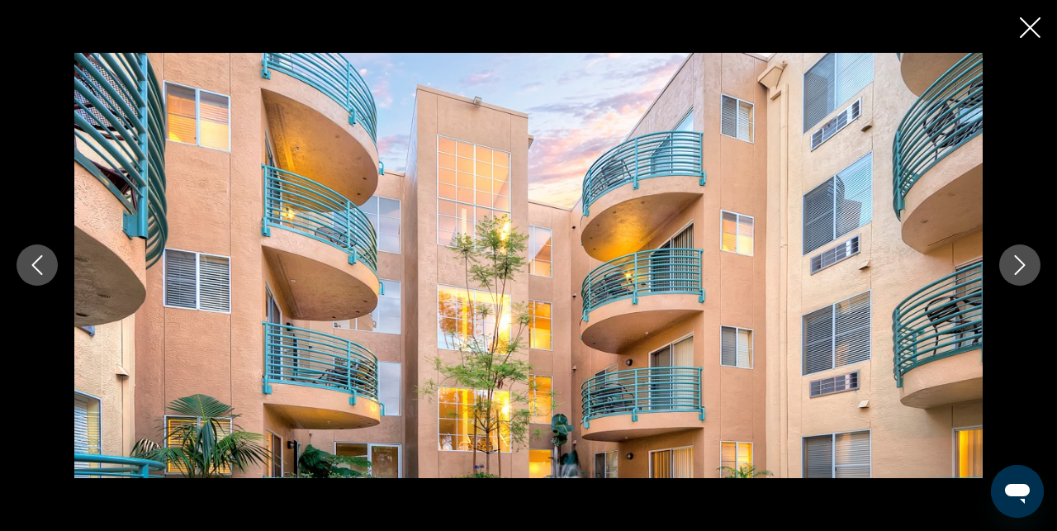
click at [1011, 258] on icon "Next image" at bounding box center [1020, 265] width 20 height 20
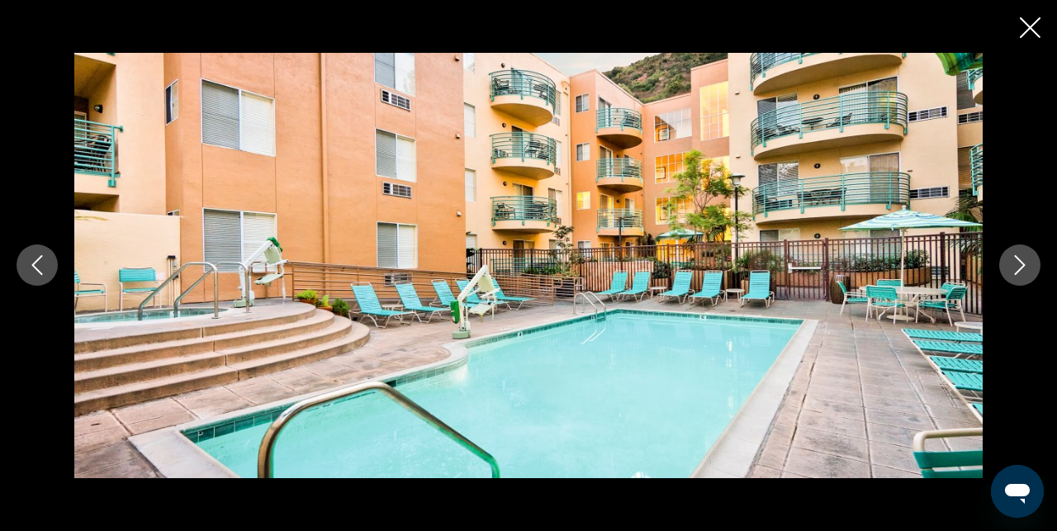
click at [1011, 258] on icon "Next image" at bounding box center [1020, 265] width 20 height 20
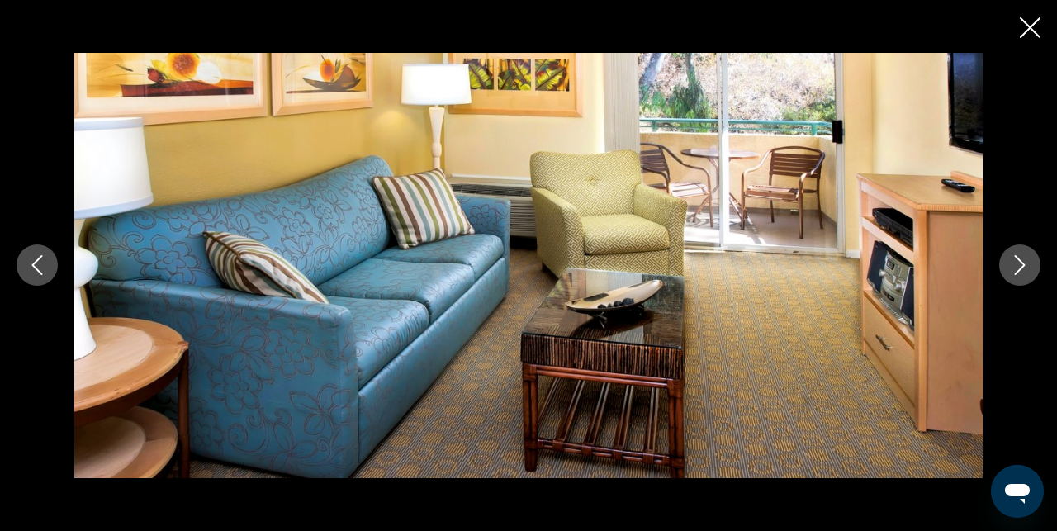
click at [1011, 258] on icon "Next image" at bounding box center [1020, 265] width 20 height 20
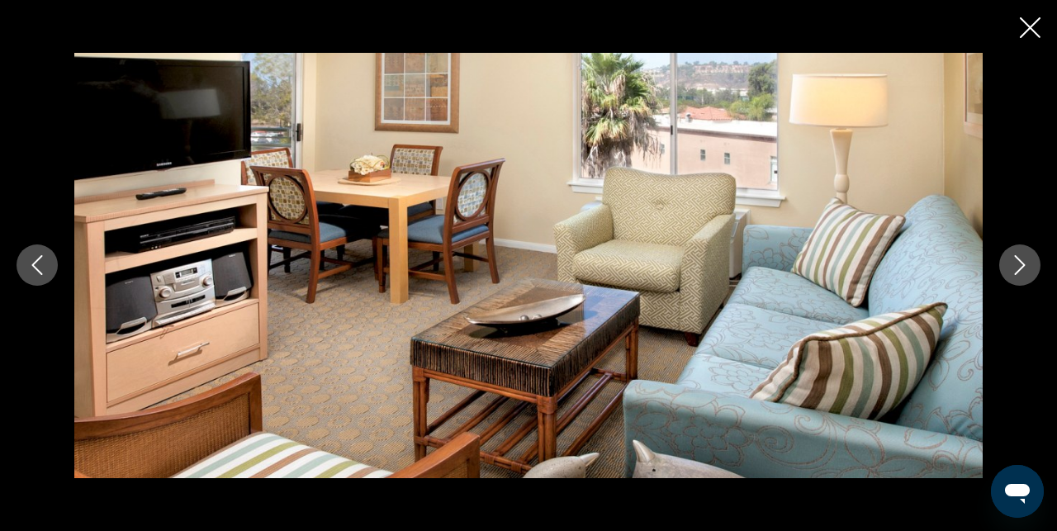
click at [1011, 258] on icon "Next image" at bounding box center [1020, 265] width 20 height 20
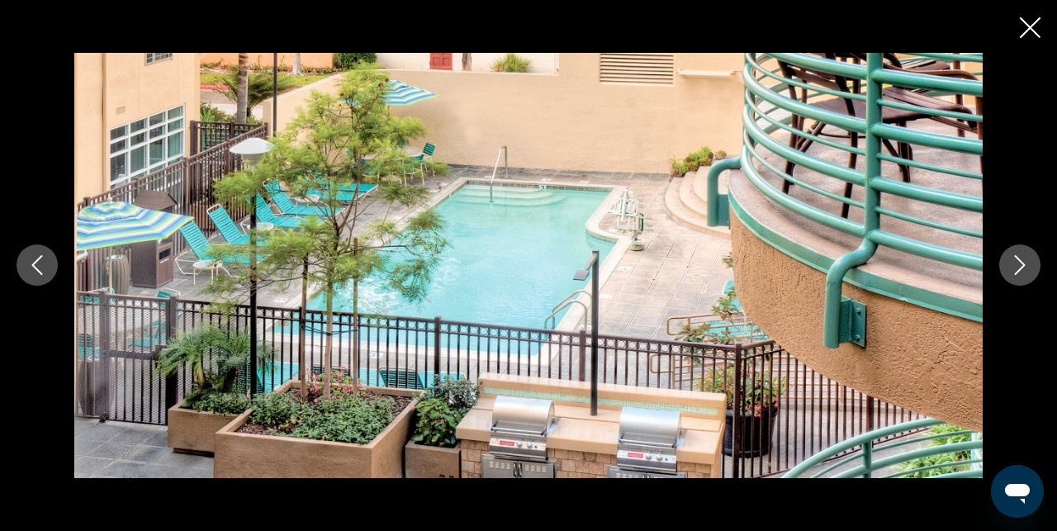
click at [1011, 258] on icon "Next image" at bounding box center [1020, 265] width 20 height 20
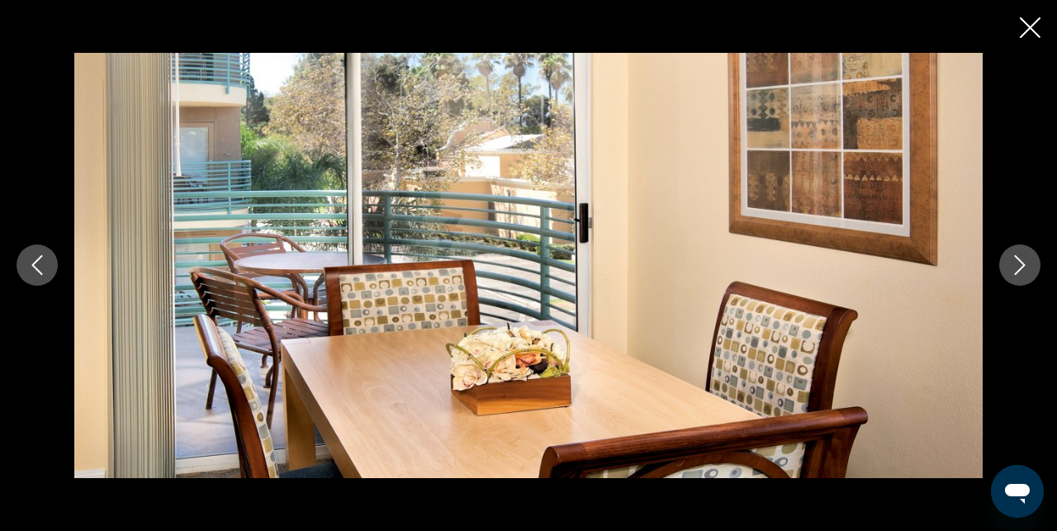
click at [1011, 258] on icon "Next image" at bounding box center [1020, 265] width 20 height 20
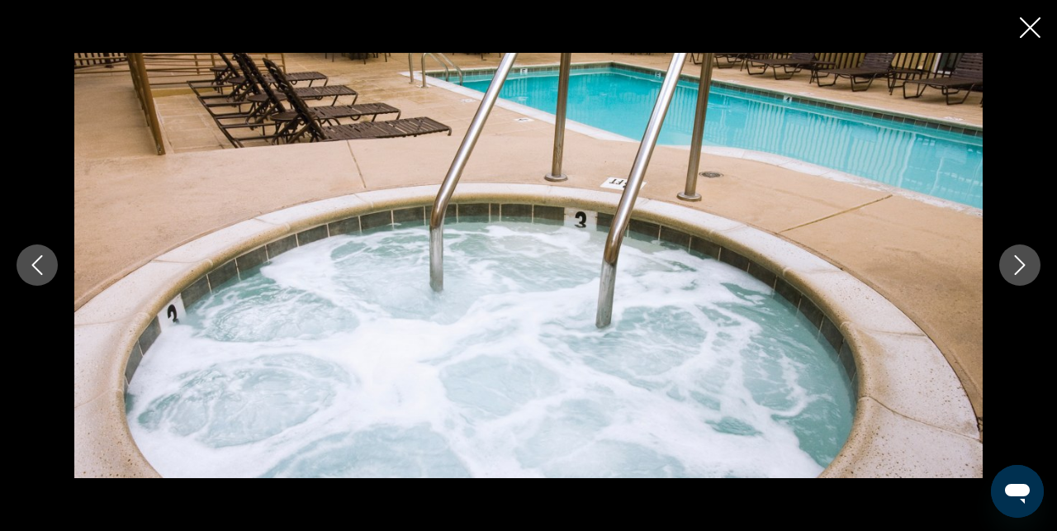
click at [1011, 258] on icon "Next image" at bounding box center [1020, 265] width 20 height 20
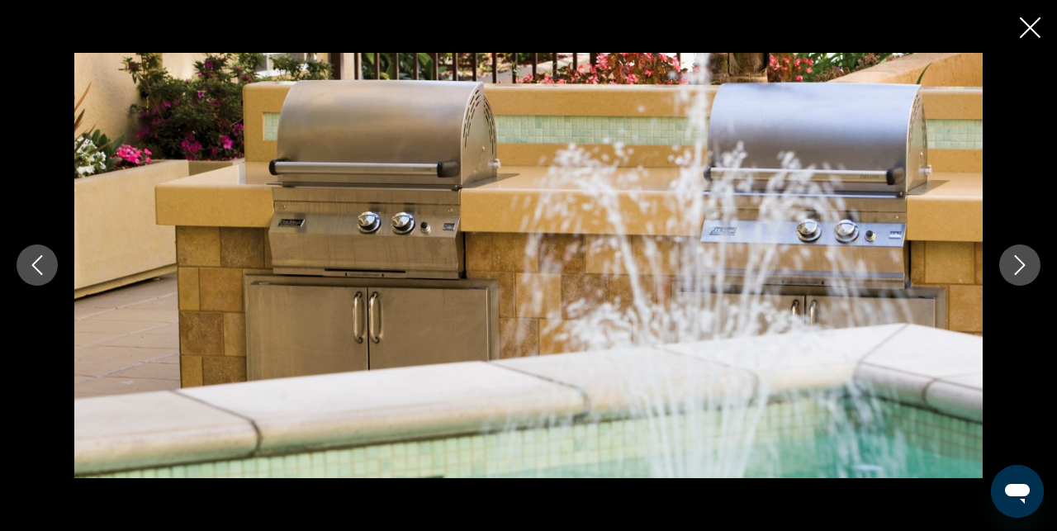
click at [1011, 258] on icon "Next image" at bounding box center [1020, 265] width 20 height 20
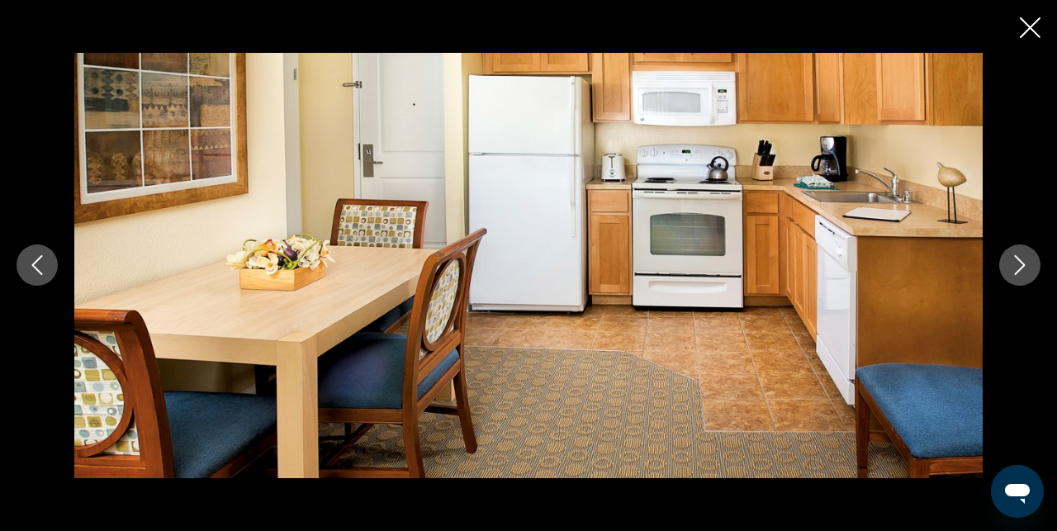
click at [1011, 258] on icon "Next image" at bounding box center [1020, 265] width 20 height 20
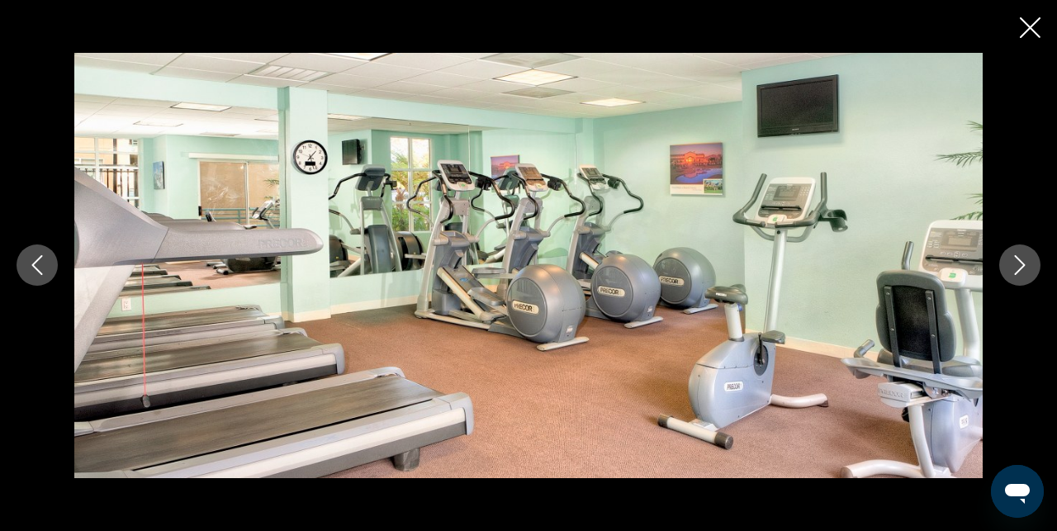
click at [1011, 258] on icon "Next image" at bounding box center [1020, 265] width 20 height 20
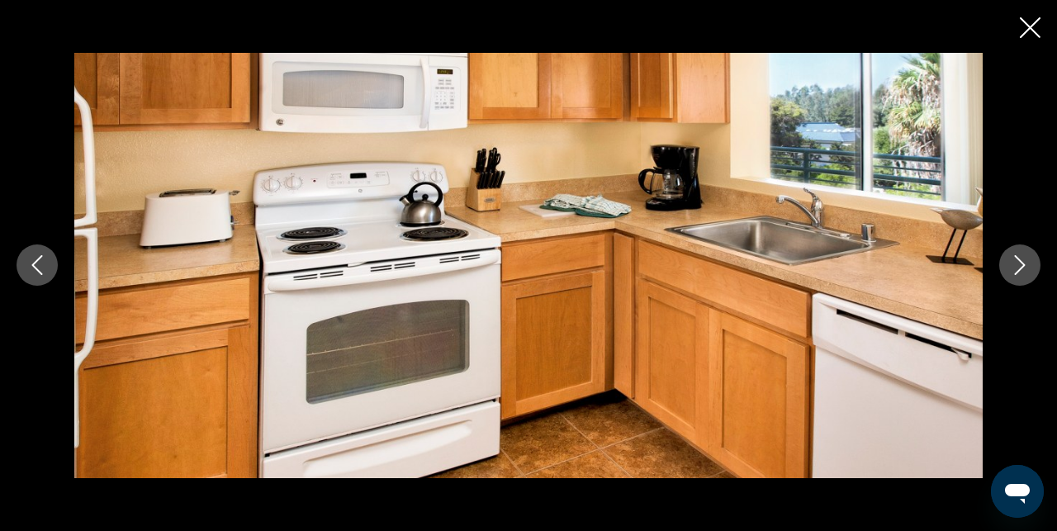
click at [1011, 260] on icon "Next image" at bounding box center [1020, 265] width 20 height 20
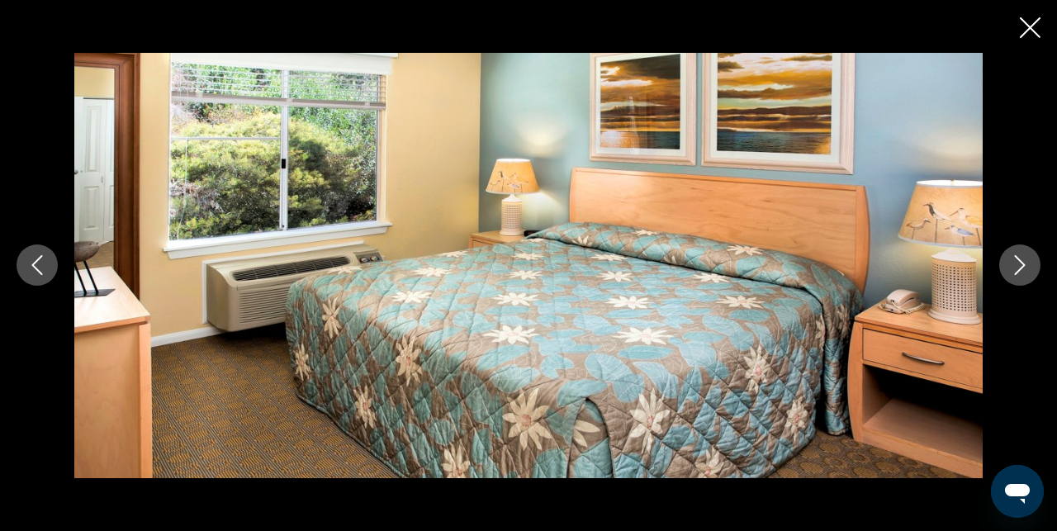
click at [1011, 260] on icon "Next image" at bounding box center [1020, 265] width 20 height 20
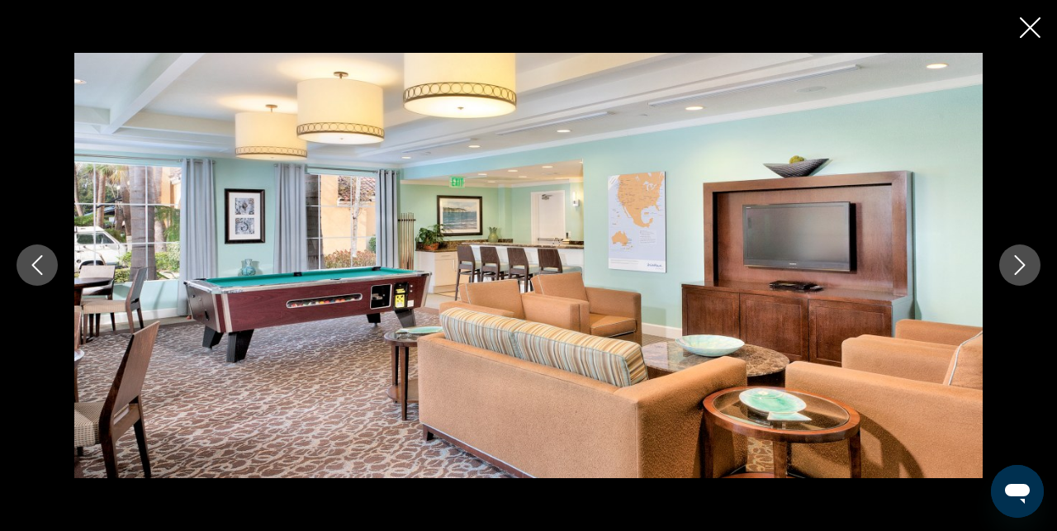
click at [1011, 260] on icon "Next image" at bounding box center [1020, 265] width 20 height 20
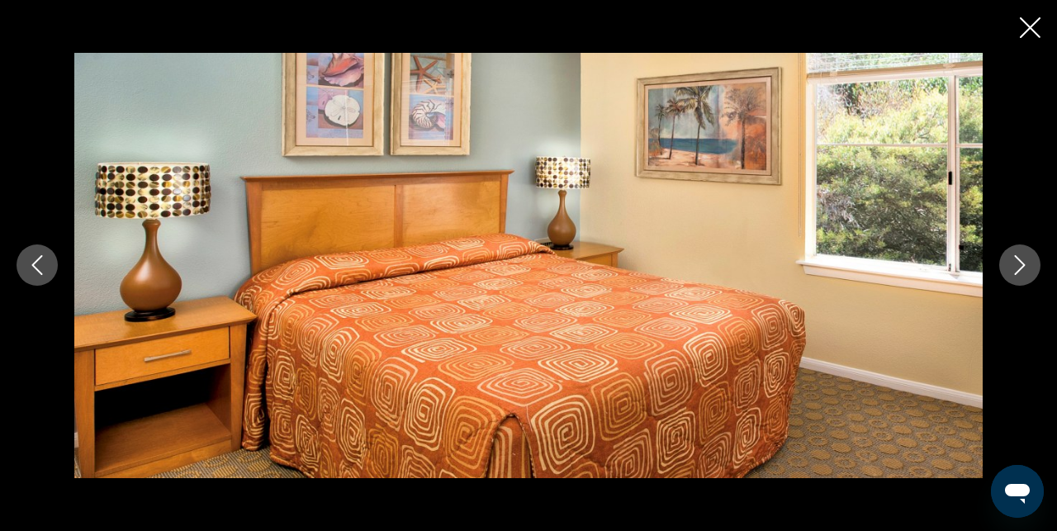
click at [1011, 260] on icon "Next image" at bounding box center [1020, 265] width 20 height 20
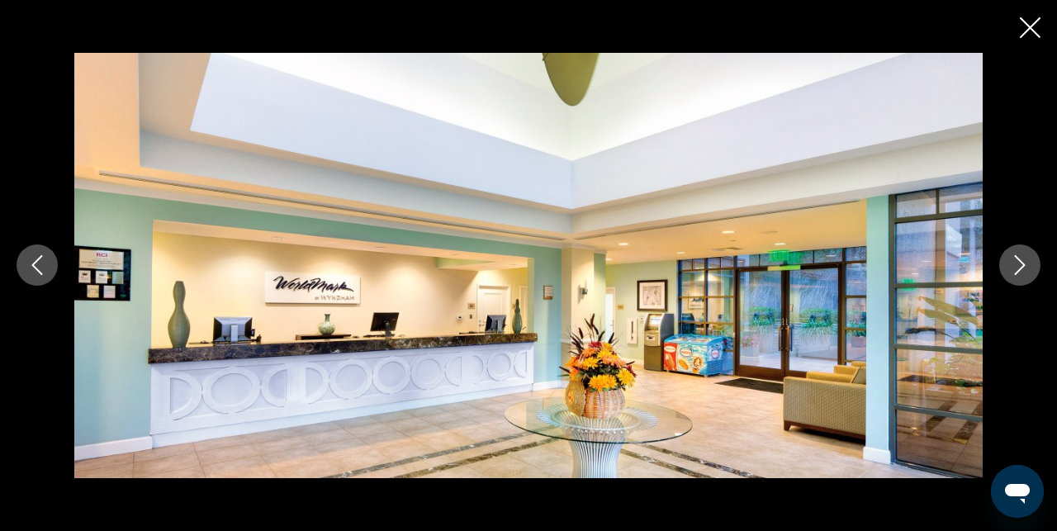
click at [1011, 260] on icon "Next image" at bounding box center [1020, 265] width 20 height 20
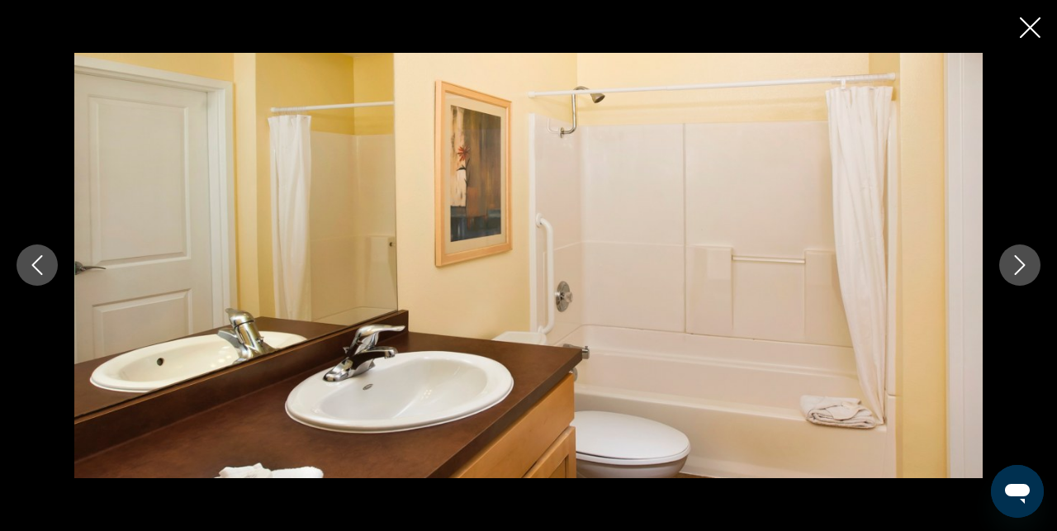
click at [1011, 260] on icon "Next image" at bounding box center [1020, 265] width 20 height 20
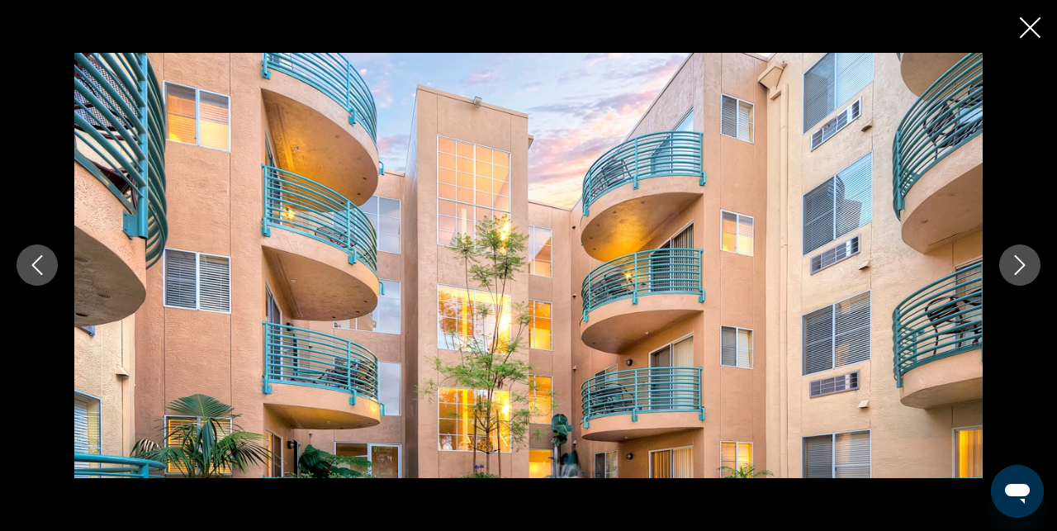
click at [1011, 260] on icon "Next image" at bounding box center [1020, 265] width 20 height 20
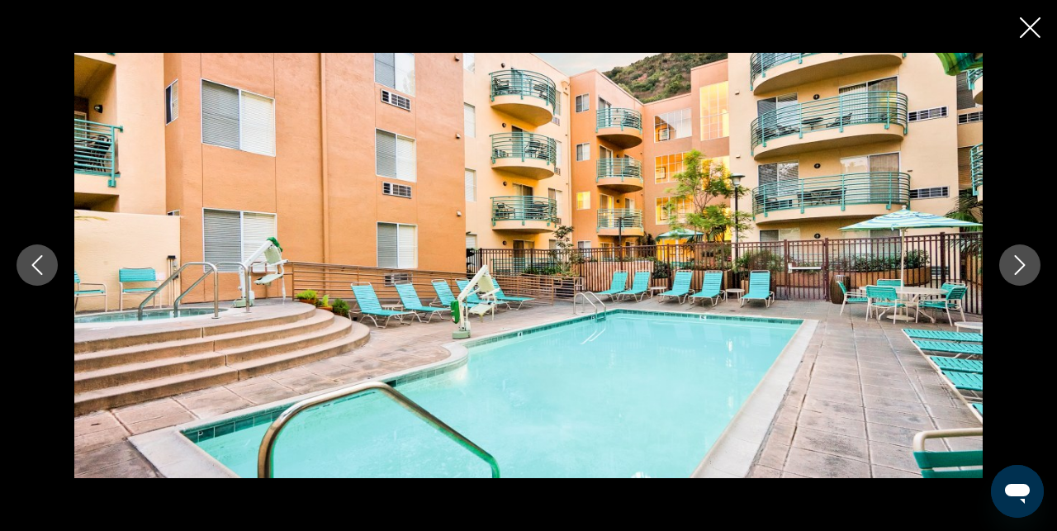
click at [1011, 260] on icon "Next image" at bounding box center [1020, 265] width 20 height 20
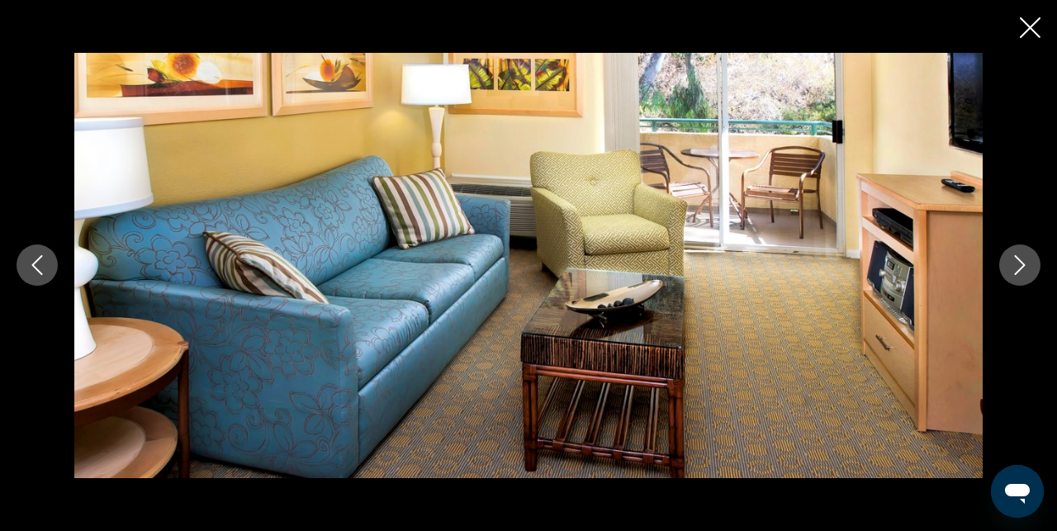
click at [1037, 29] on icon "Close slideshow" at bounding box center [1030, 27] width 21 height 21
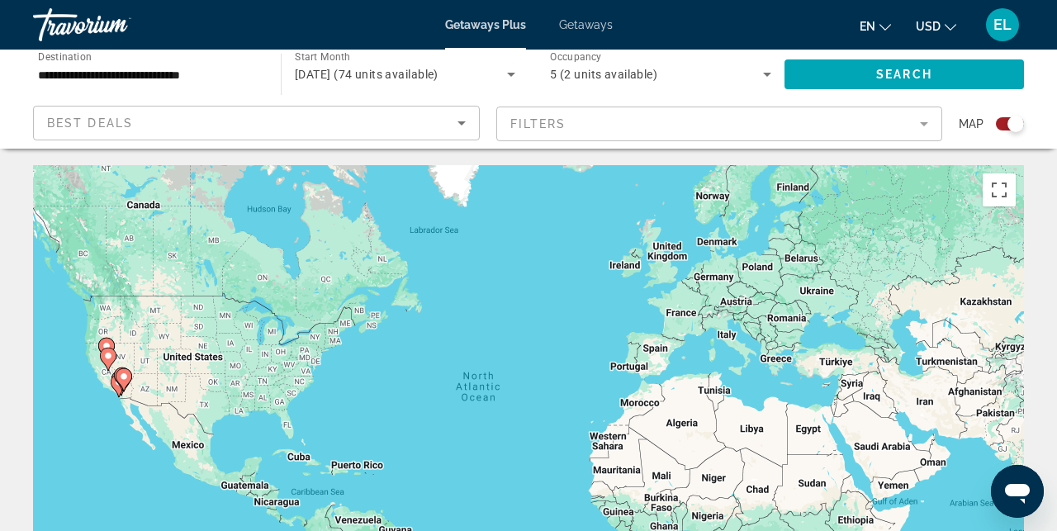
click at [1014, 128] on div "Search widget" at bounding box center [1015, 124] width 17 height 17
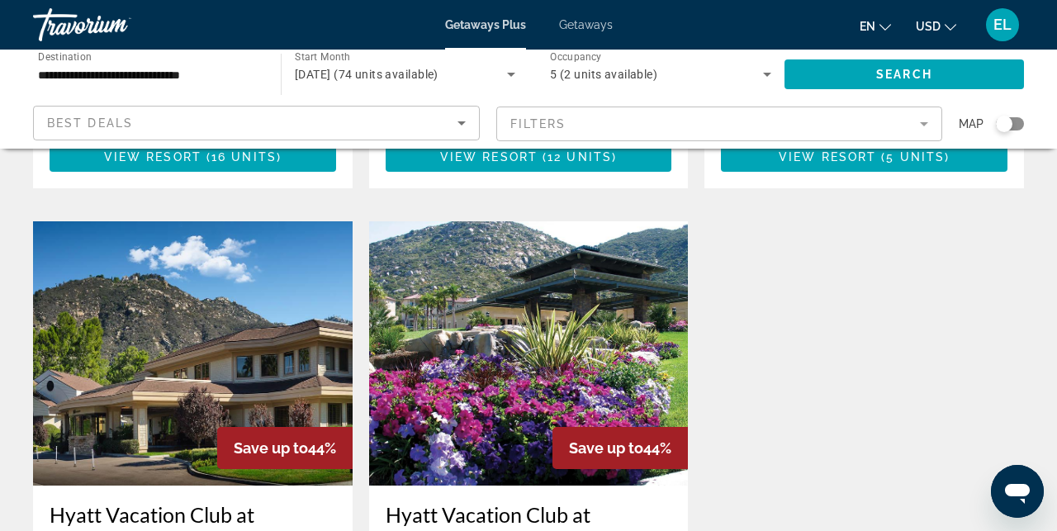
scroll to position [1738, 0]
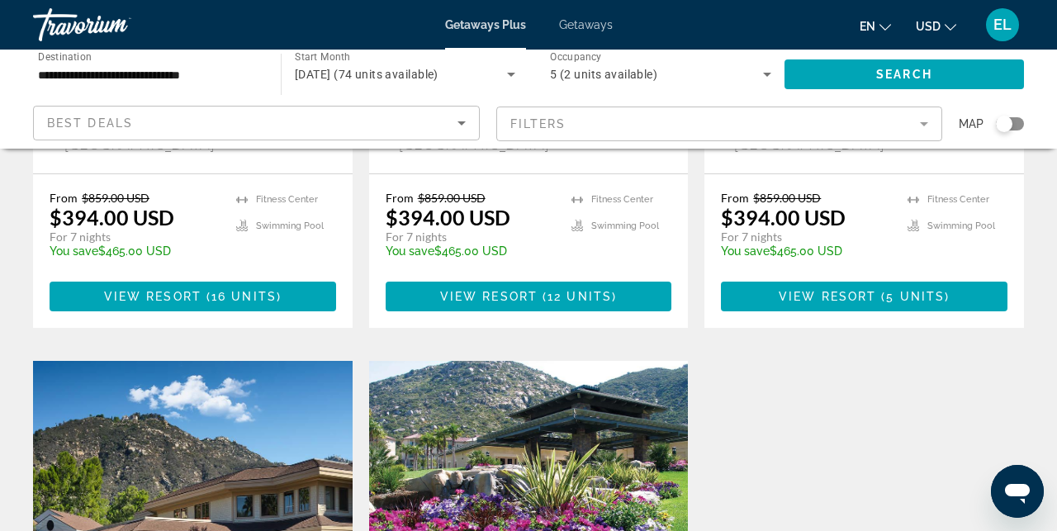
click at [515, 361] on img "Main content" at bounding box center [529, 493] width 320 height 264
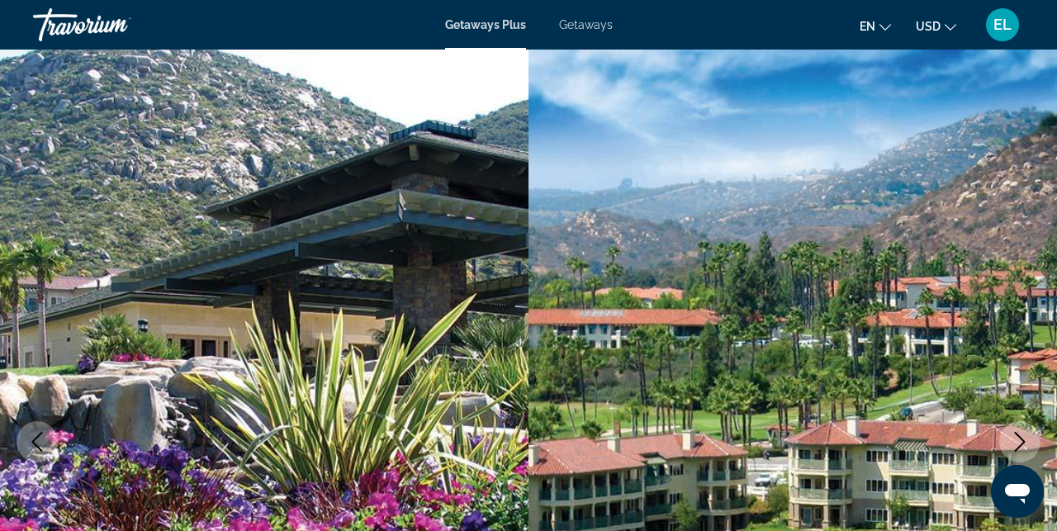
click at [1011, 439] on icon "Next image" at bounding box center [1020, 442] width 20 height 20
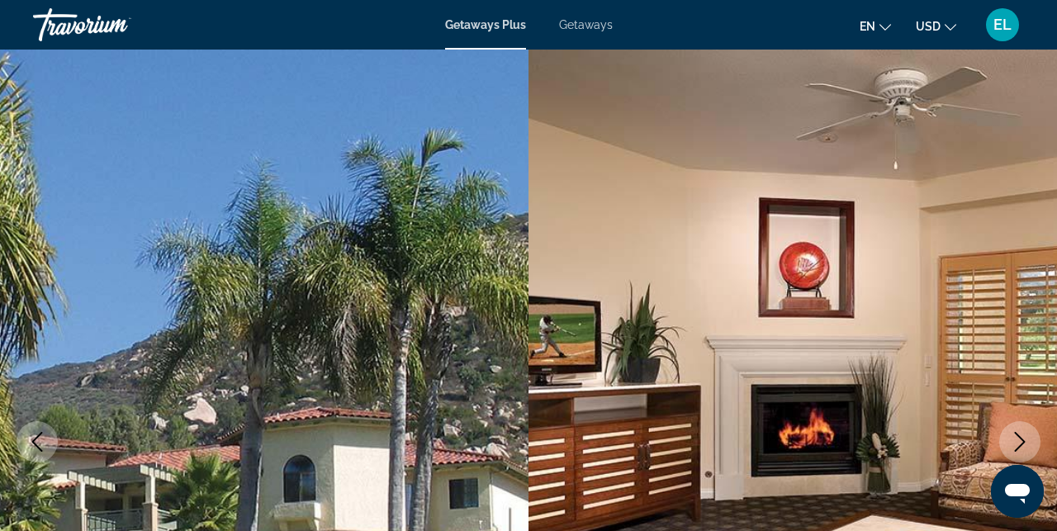
click at [1011, 439] on icon "Next image" at bounding box center [1020, 442] width 20 height 20
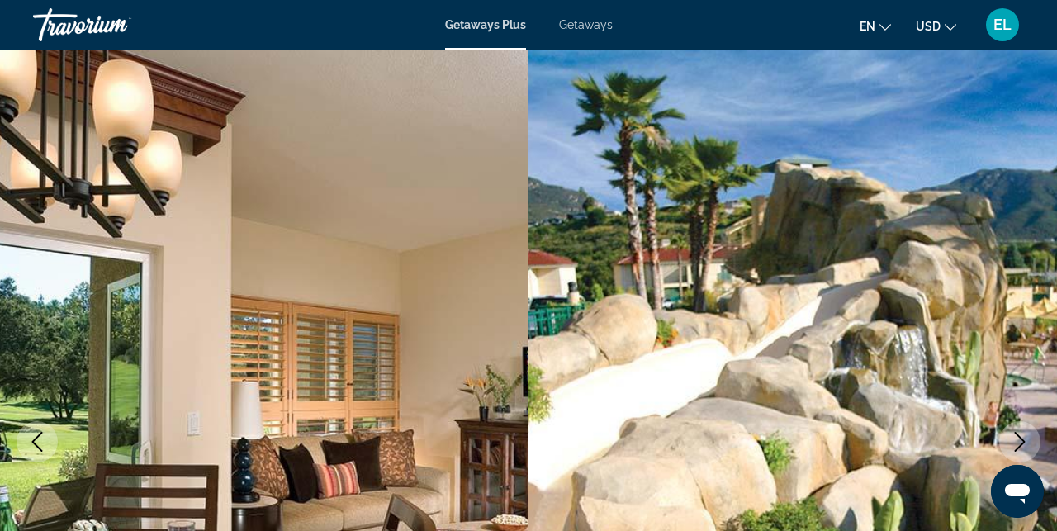
click at [1011, 439] on icon "Next image" at bounding box center [1020, 442] width 20 height 20
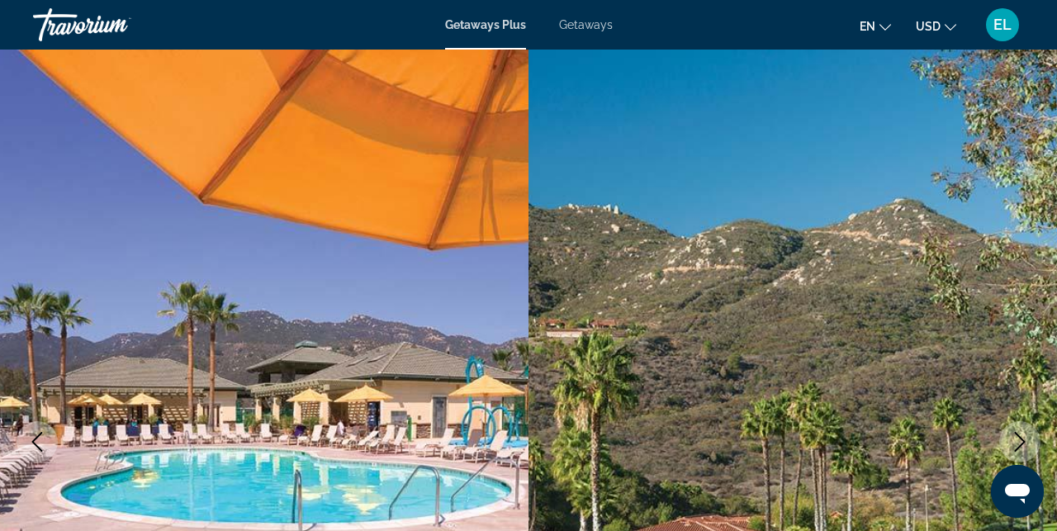
click at [1011, 439] on icon "Next image" at bounding box center [1020, 442] width 20 height 20
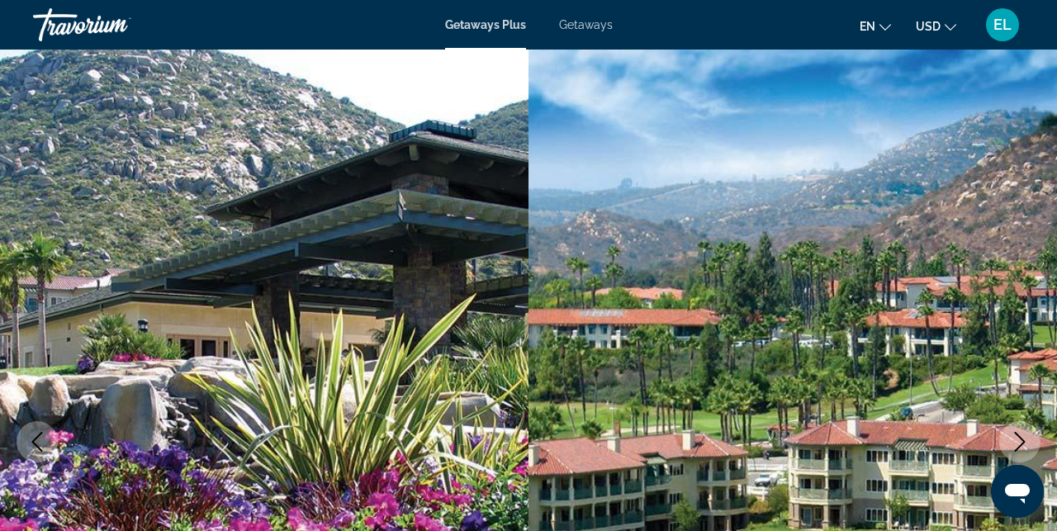
click at [1011, 439] on icon "Next image" at bounding box center [1020, 442] width 20 height 20
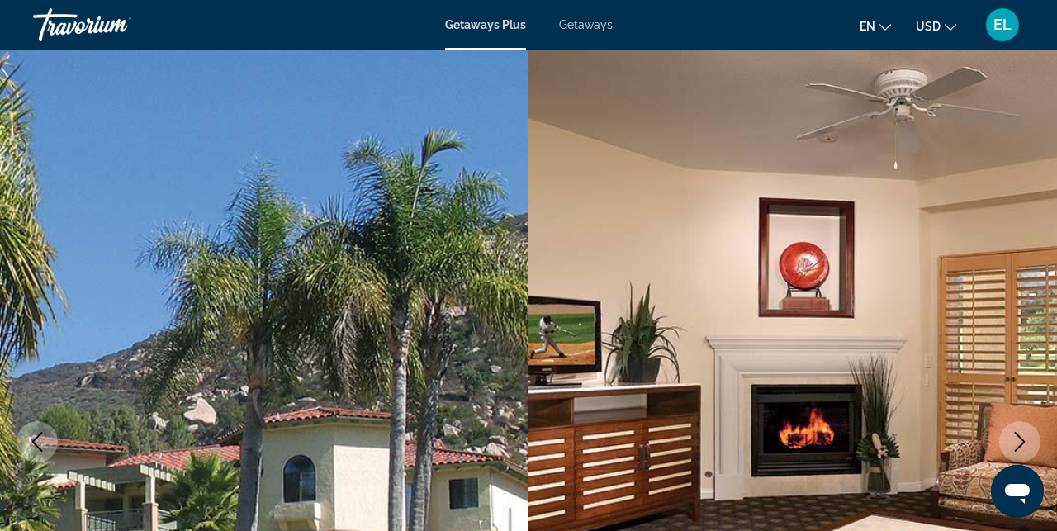
click at [1012, 438] on icon "Next image" at bounding box center [1020, 442] width 20 height 20
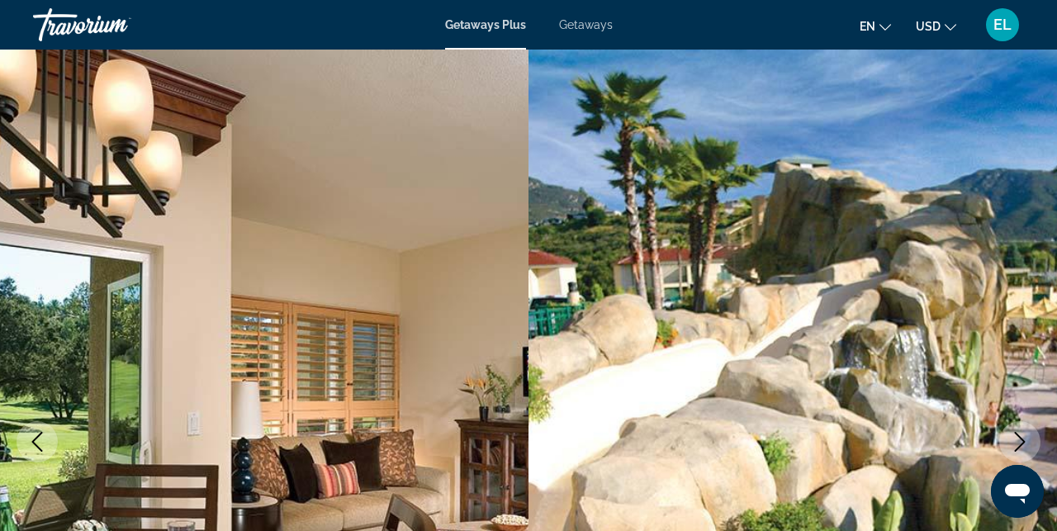
click at [1012, 437] on icon "Next image" at bounding box center [1020, 442] width 20 height 20
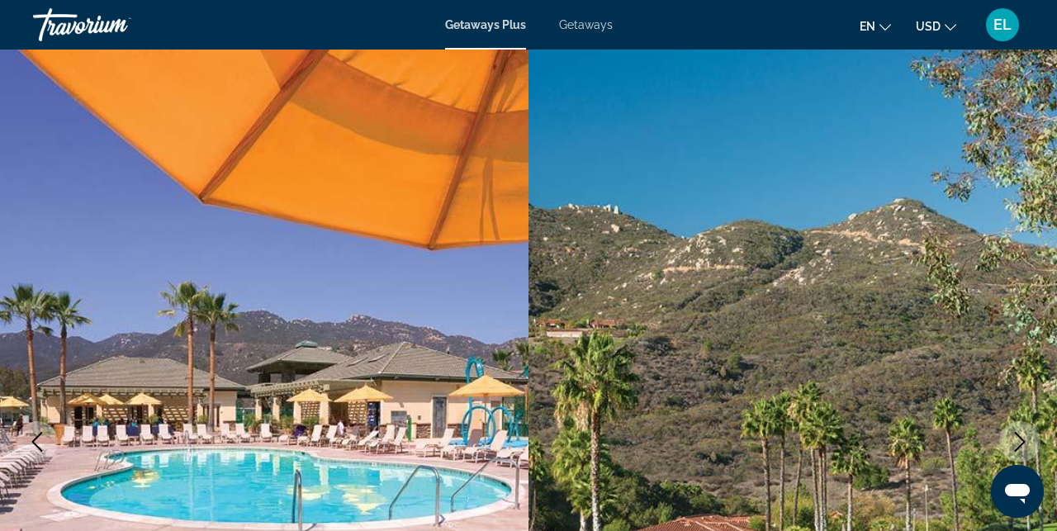
click at [1012, 437] on icon "Next image" at bounding box center [1020, 442] width 20 height 20
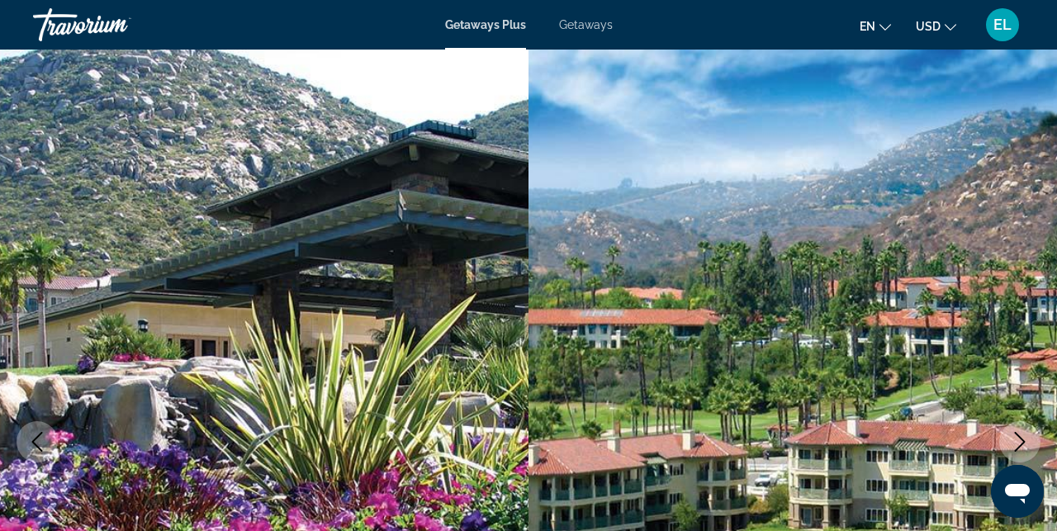
click at [1012, 437] on icon "Next image" at bounding box center [1020, 442] width 20 height 20
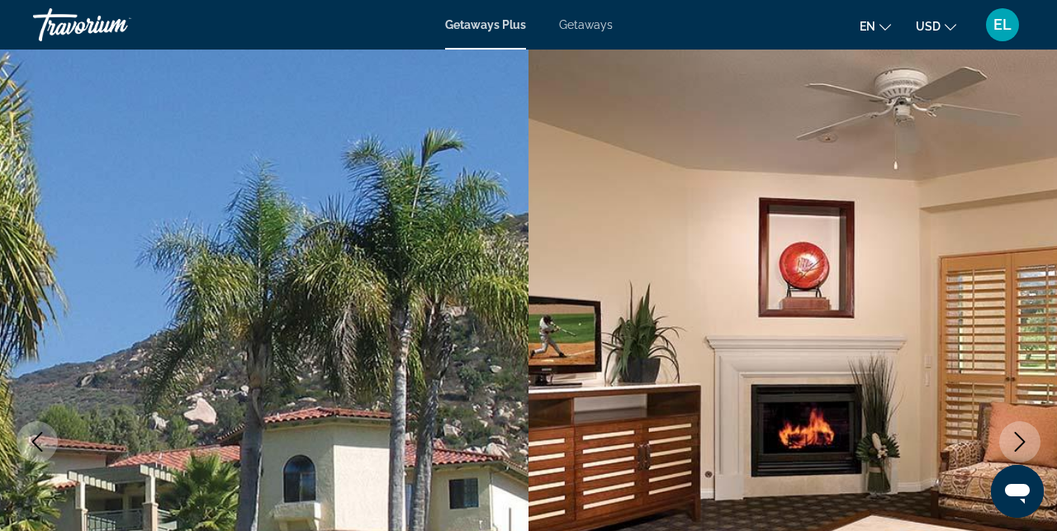
click at [1012, 437] on icon "Next image" at bounding box center [1020, 442] width 20 height 20
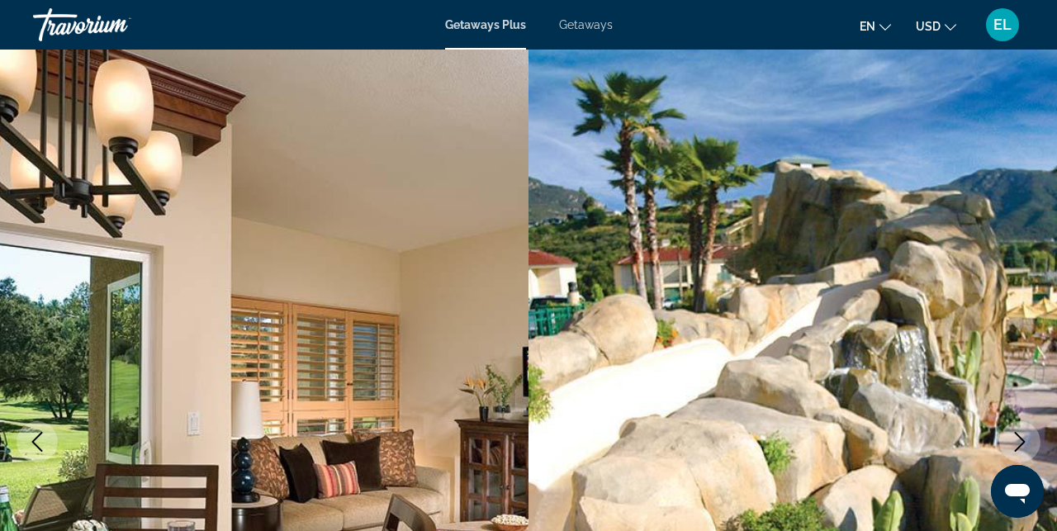
click at [1012, 436] on icon "Next image" at bounding box center [1020, 442] width 20 height 20
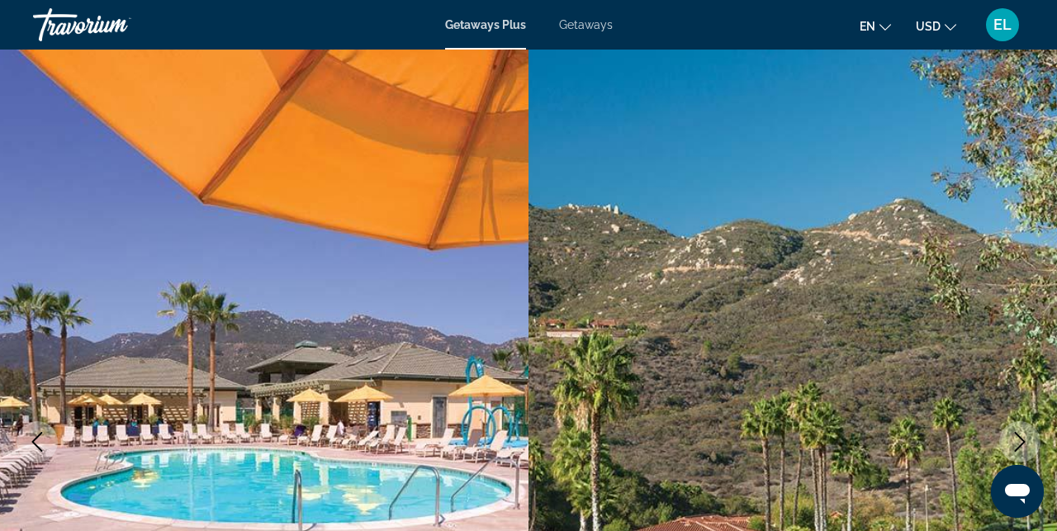
click at [1012, 436] on icon "Next image" at bounding box center [1020, 442] width 20 height 20
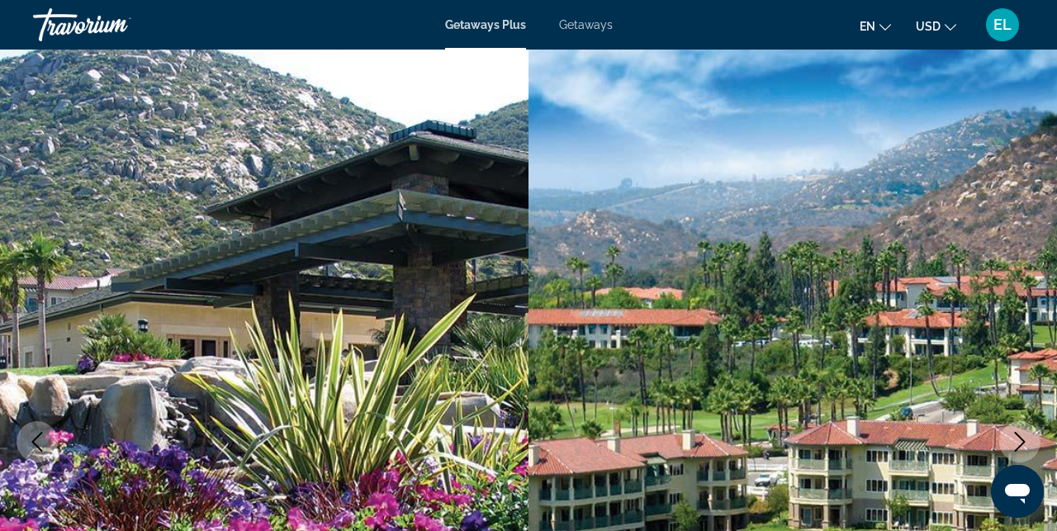
click at [1012, 436] on icon "Next image" at bounding box center [1020, 442] width 20 height 20
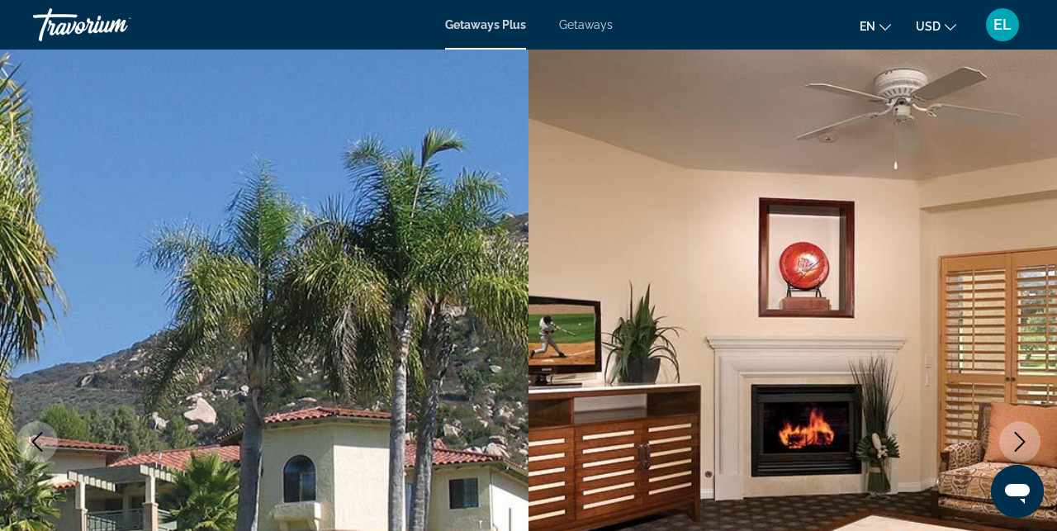
click at [1012, 436] on icon "Next image" at bounding box center [1020, 442] width 20 height 20
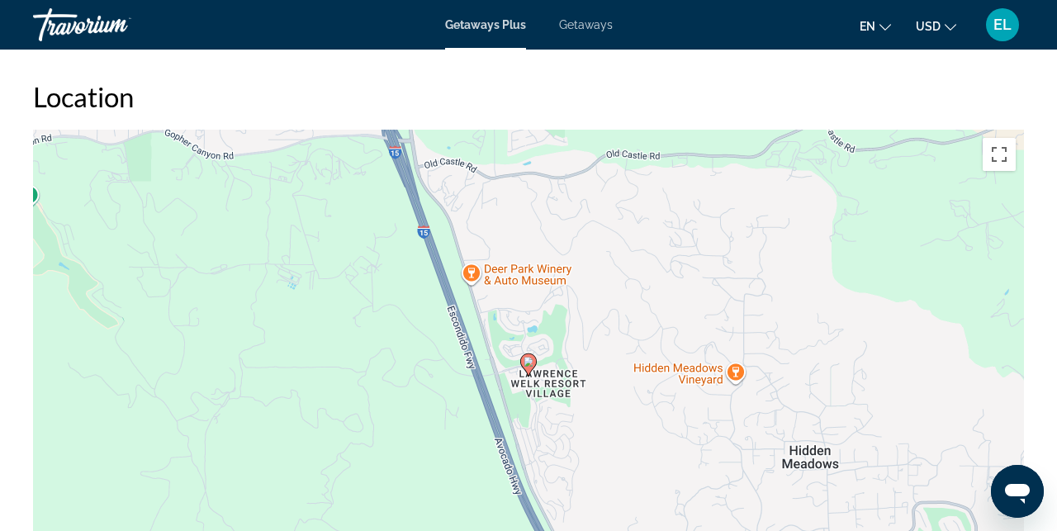
scroll to position [2536, 0]
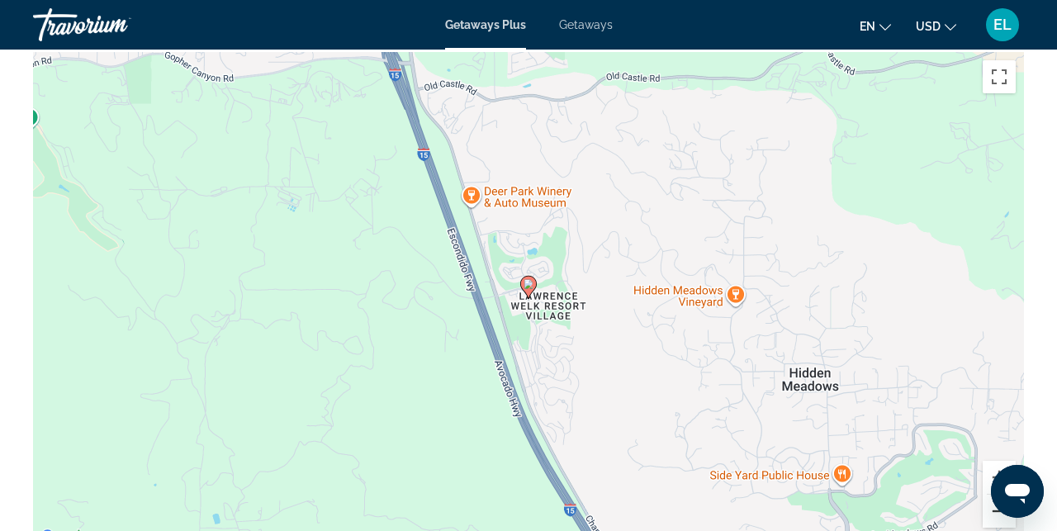
click at [997, 495] on button "Zoom out" at bounding box center [999, 511] width 33 height 33
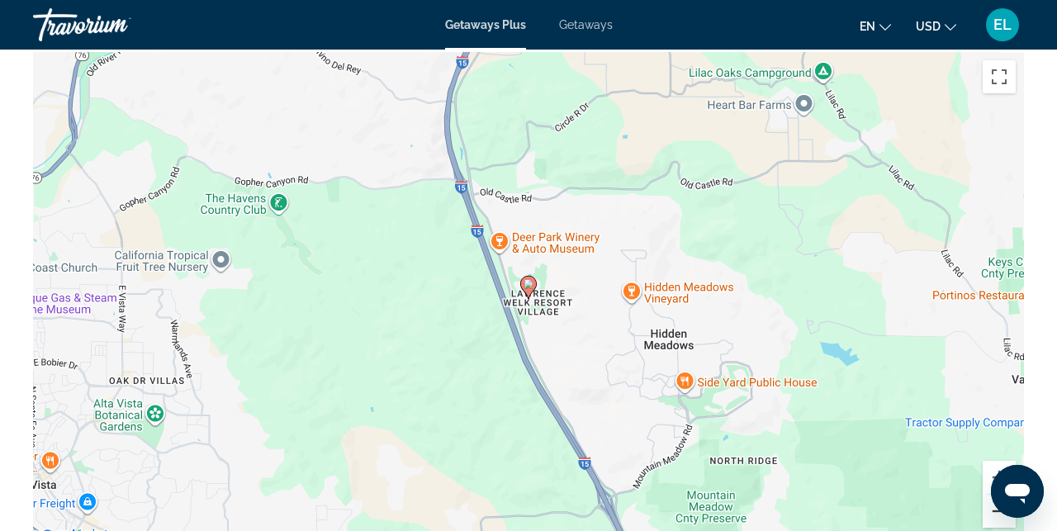
click at [997, 495] on button "Zoom out" at bounding box center [999, 511] width 33 height 33
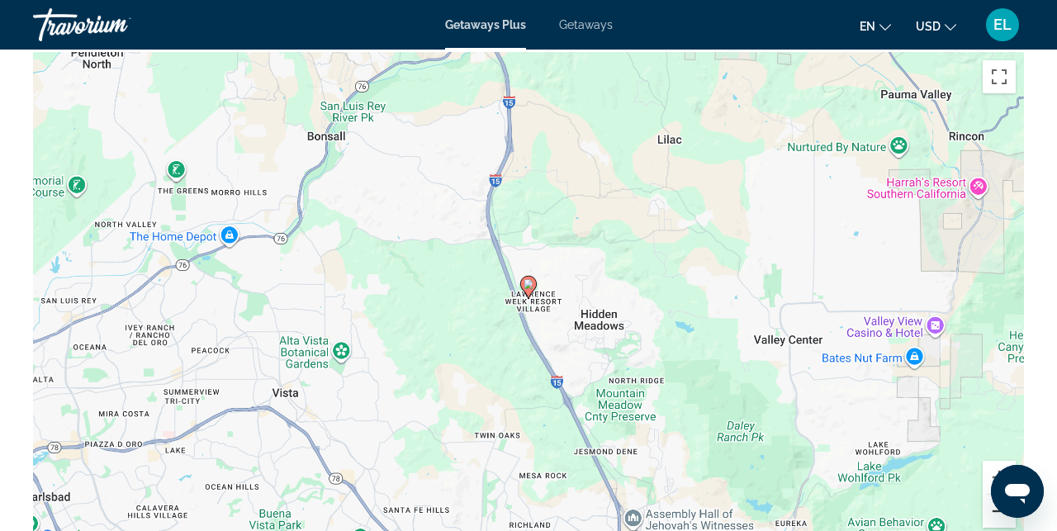
click at [997, 495] on button "Zoom out" at bounding box center [999, 511] width 33 height 33
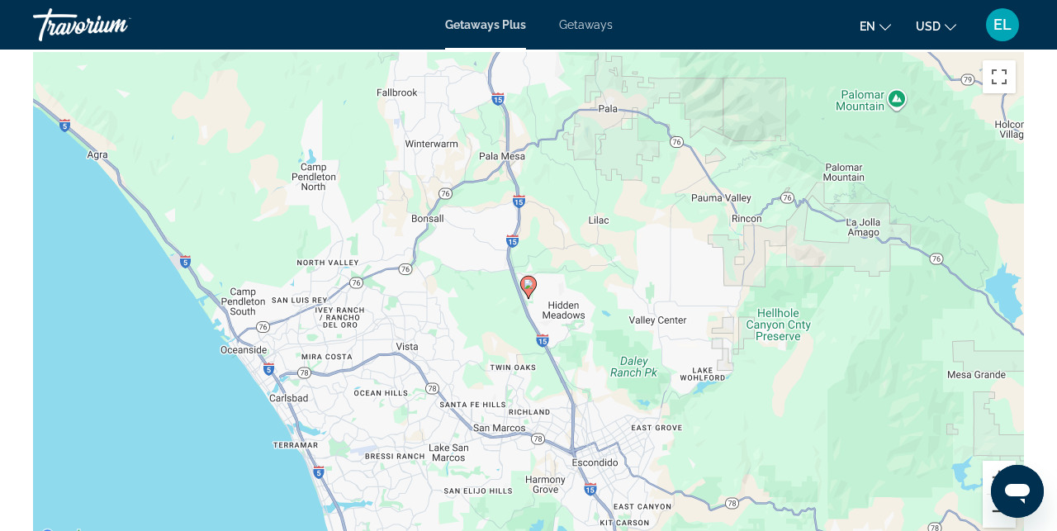
click at [1000, 495] on button "Zoom out" at bounding box center [999, 511] width 33 height 33
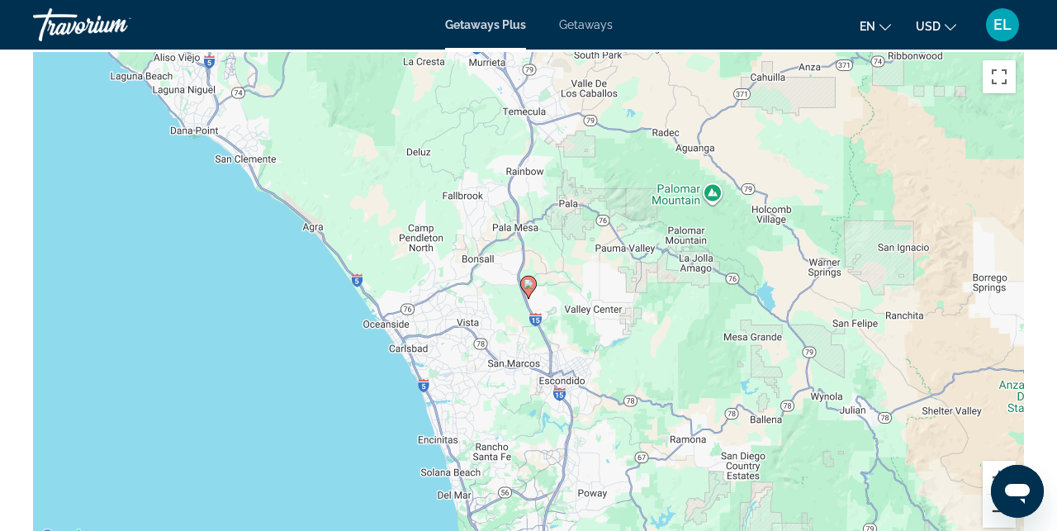
click at [1001, 495] on button "Zoom out" at bounding box center [999, 511] width 33 height 33
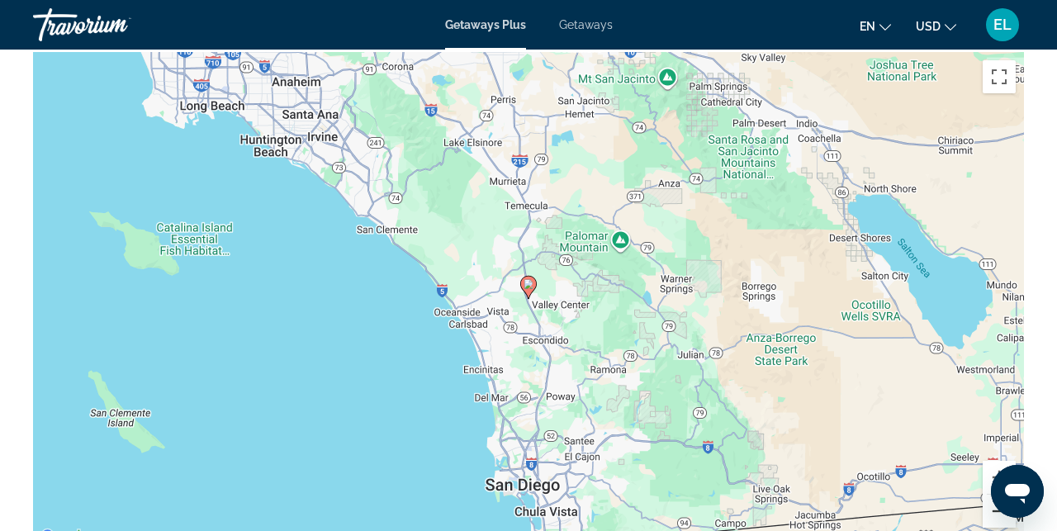
click at [1002, 495] on button "Zoom out" at bounding box center [999, 511] width 33 height 33
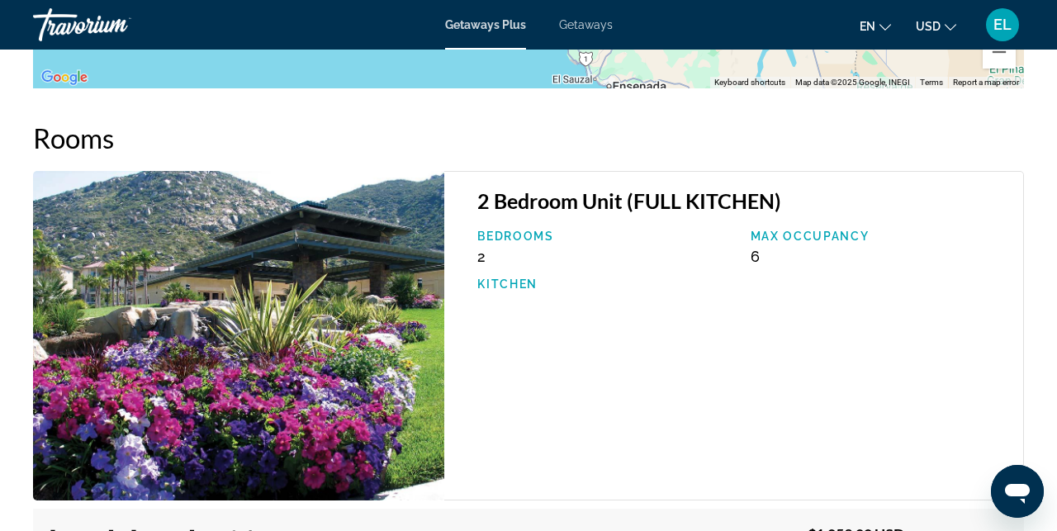
scroll to position [2994, 0]
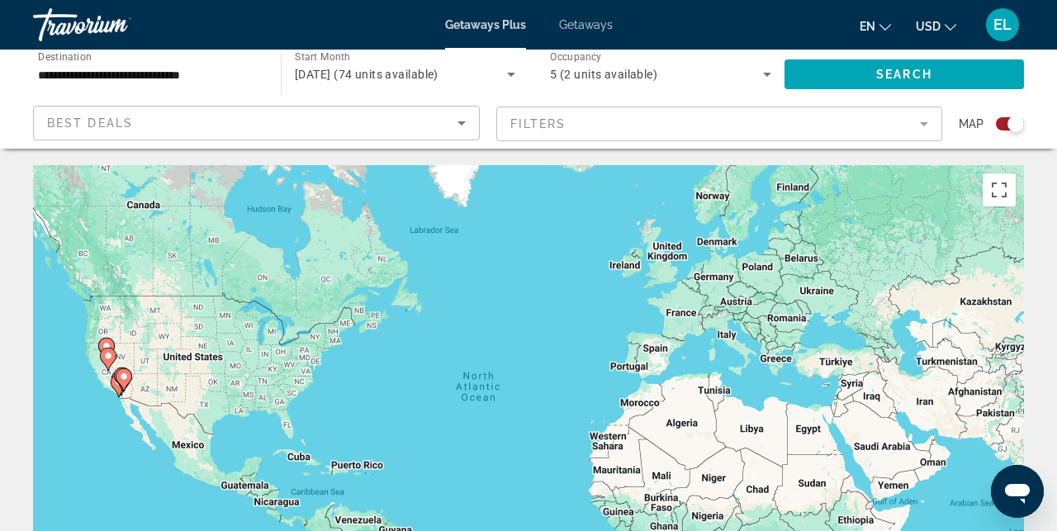
click at [1006, 126] on div "Search widget" at bounding box center [1010, 123] width 28 height 13
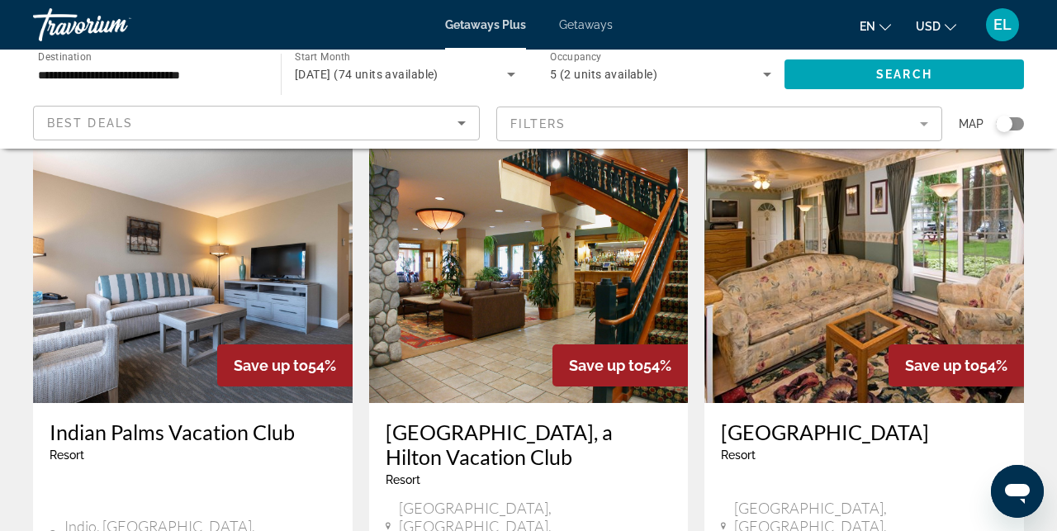
scroll to position [724, 0]
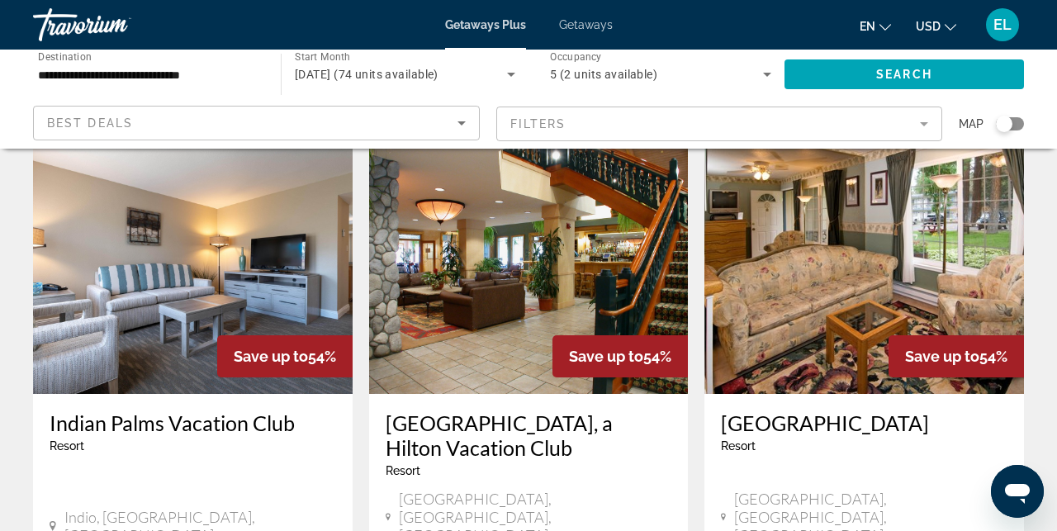
click at [493, 236] on img "Main content" at bounding box center [529, 262] width 320 height 264
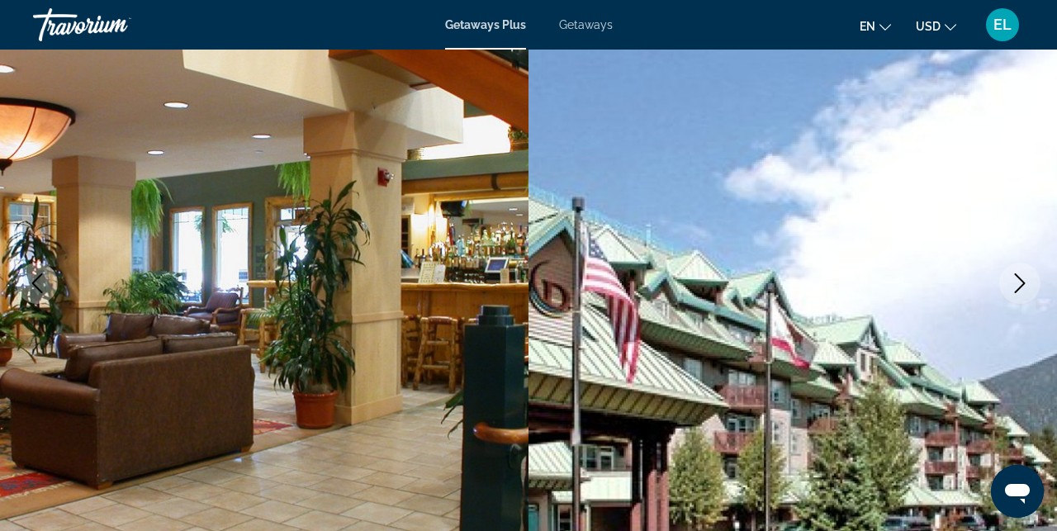
scroll to position [152, 0]
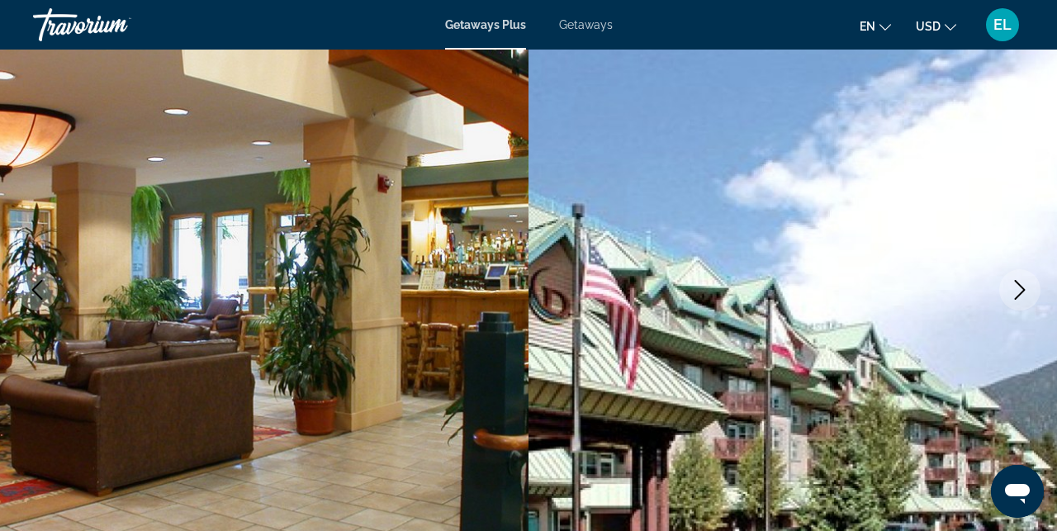
click at [1011, 295] on icon "Next image" at bounding box center [1020, 290] width 20 height 20
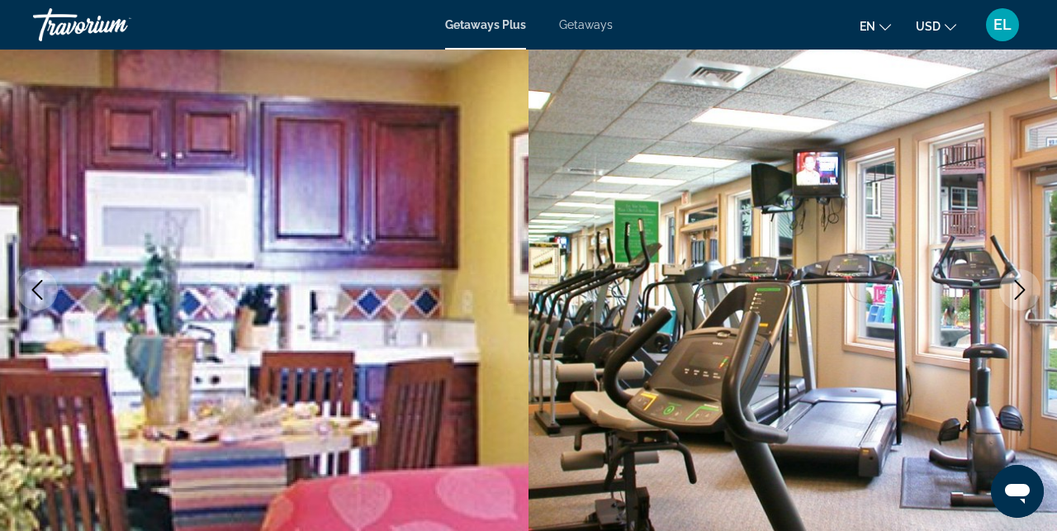
click at [1011, 294] on icon "Next image" at bounding box center [1020, 290] width 20 height 20
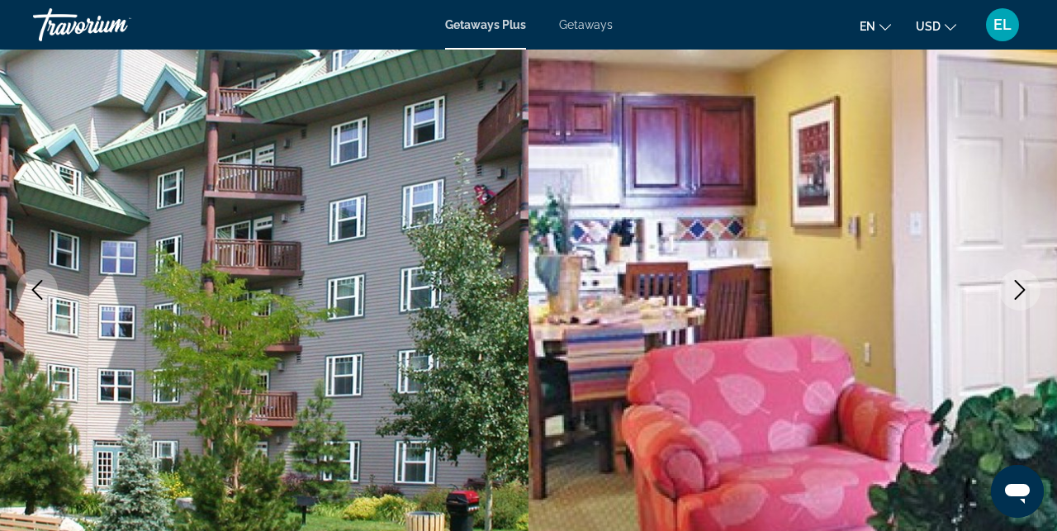
click at [1011, 294] on icon "Next image" at bounding box center [1020, 290] width 20 height 20
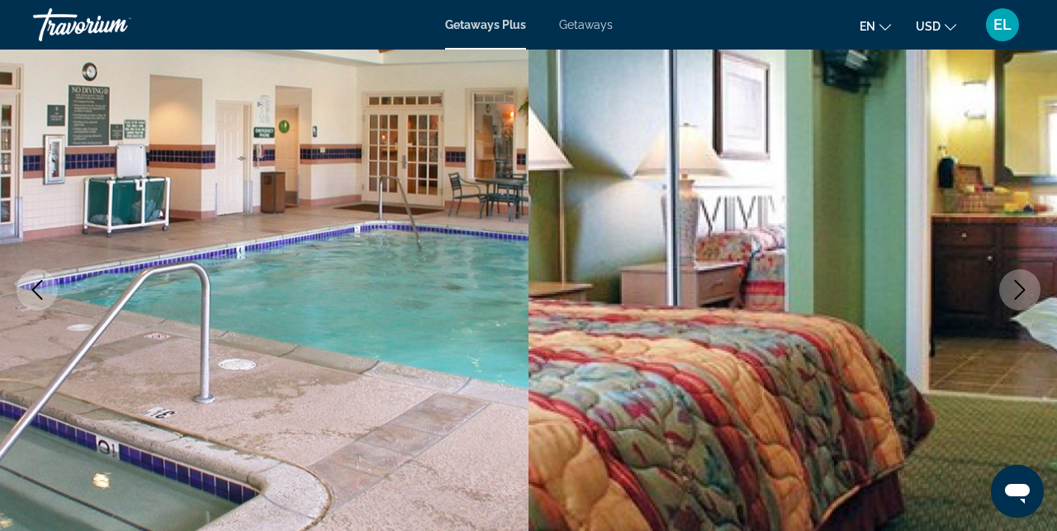
click at [1011, 294] on icon "Next image" at bounding box center [1020, 290] width 20 height 20
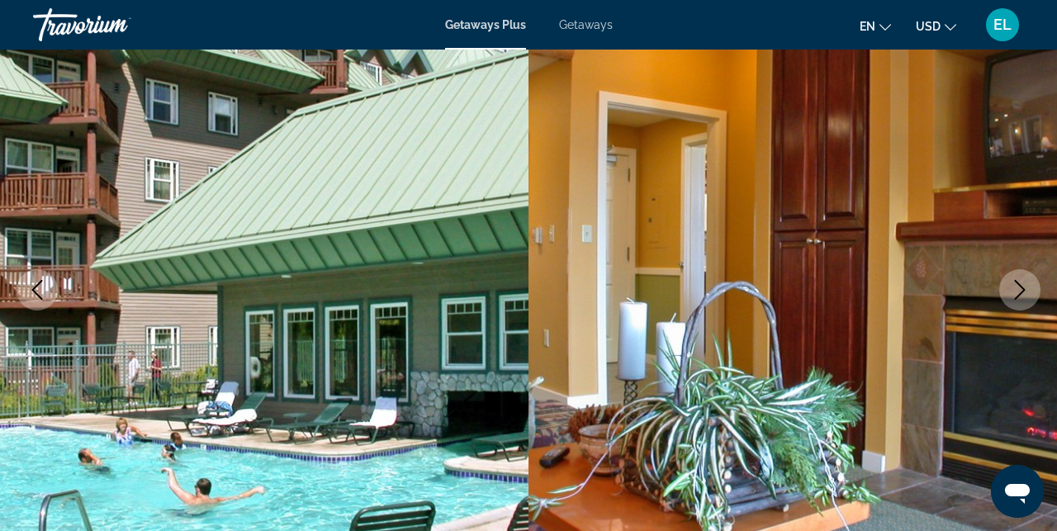
click at [1011, 294] on icon "Next image" at bounding box center [1020, 290] width 20 height 20
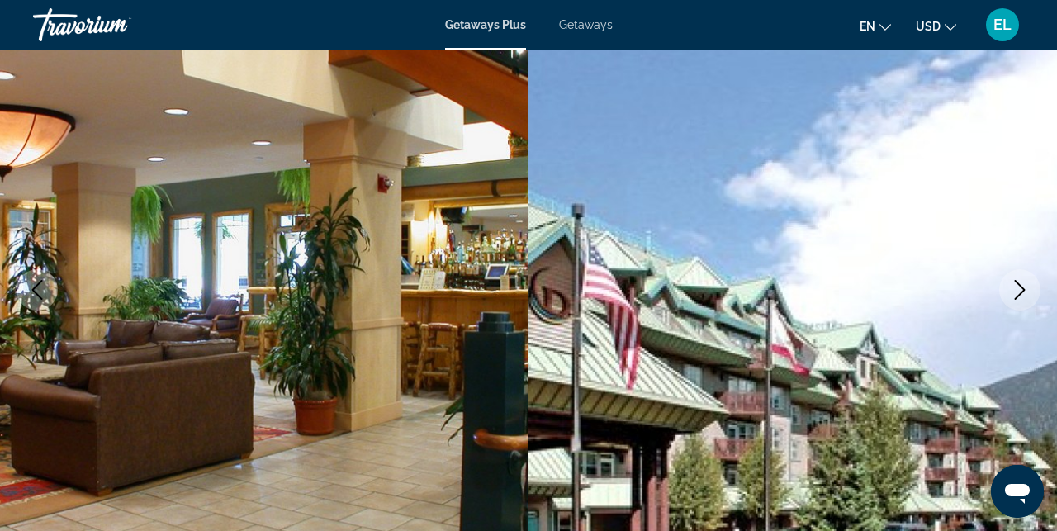
click at [1011, 294] on icon "Next image" at bounding box center [1020, 290] width 20 height 20
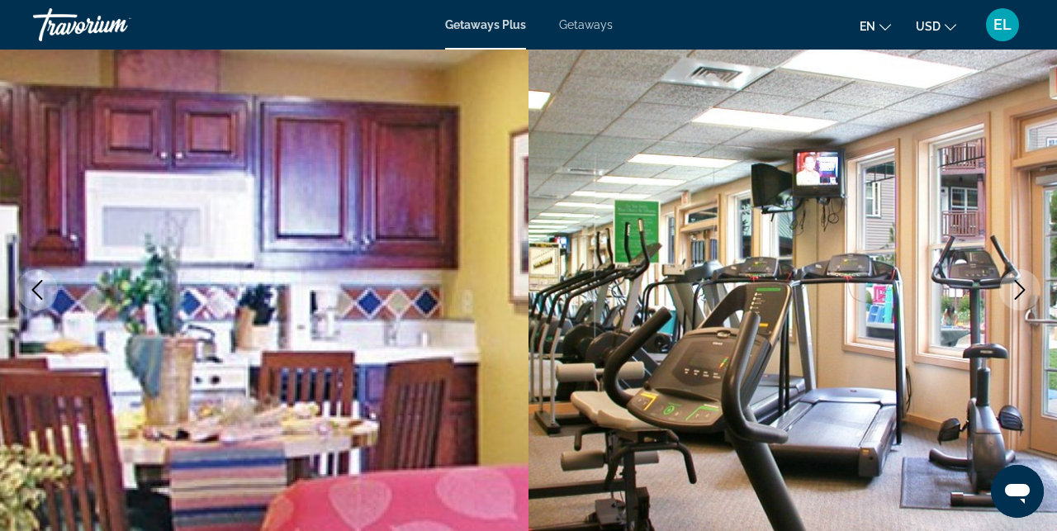
click at [1011, 294] on icon "Next image" at bounding box center [1020, 290] width 20 height 20
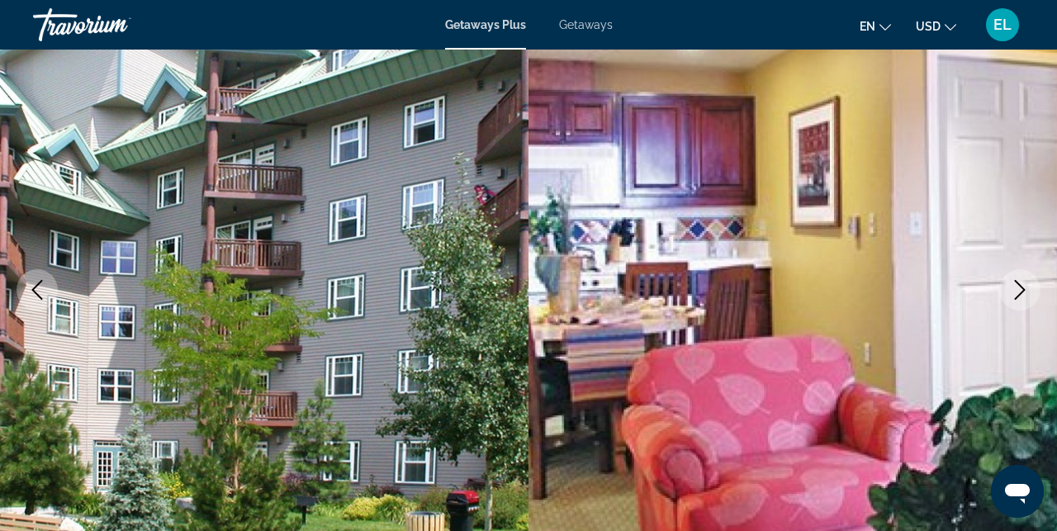
click at [1011, 294] on icon "Next image" at bounding box center [1020, 290] width 20 height 20
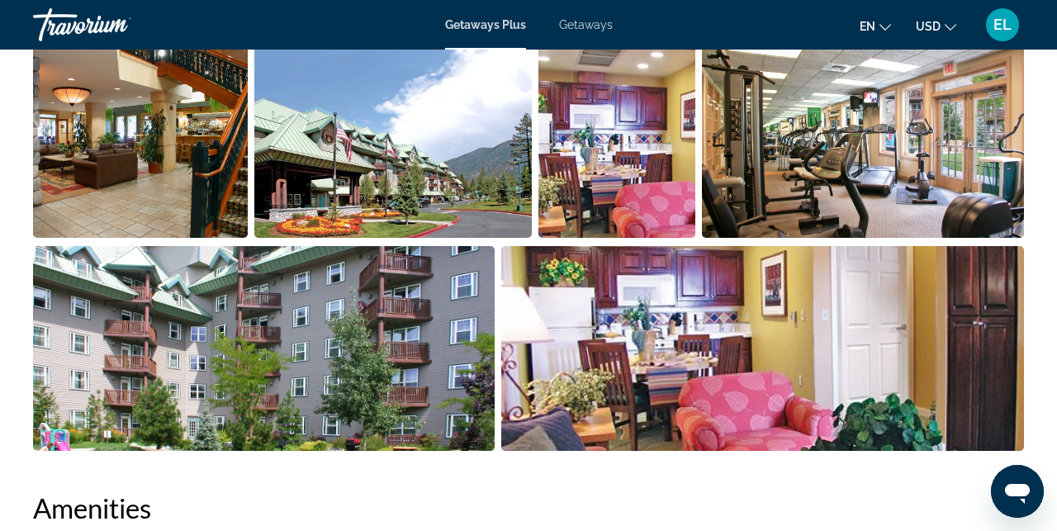
scroll to position [1197, 0]
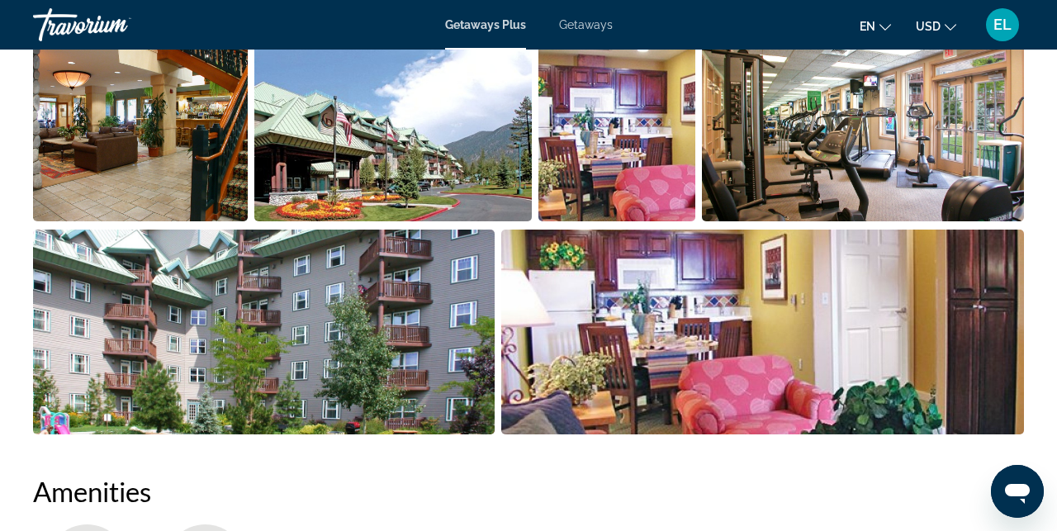
click at [954, 316] on img "Open full-screen image slider" at bounding box center [762, 332] width 523 height 205
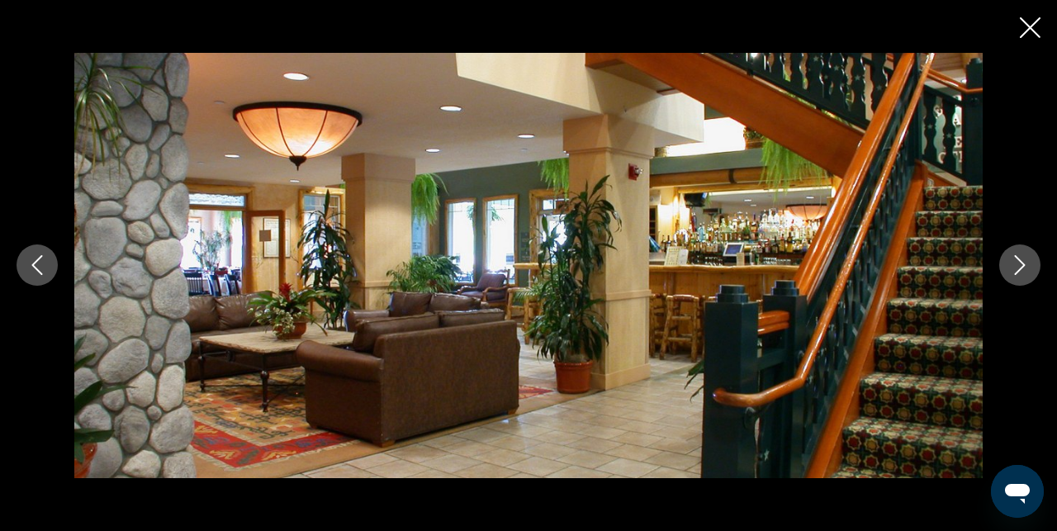
click at [1023, 266] on icon "Next image" at bounding box center [1020, 266] width 11 height 20
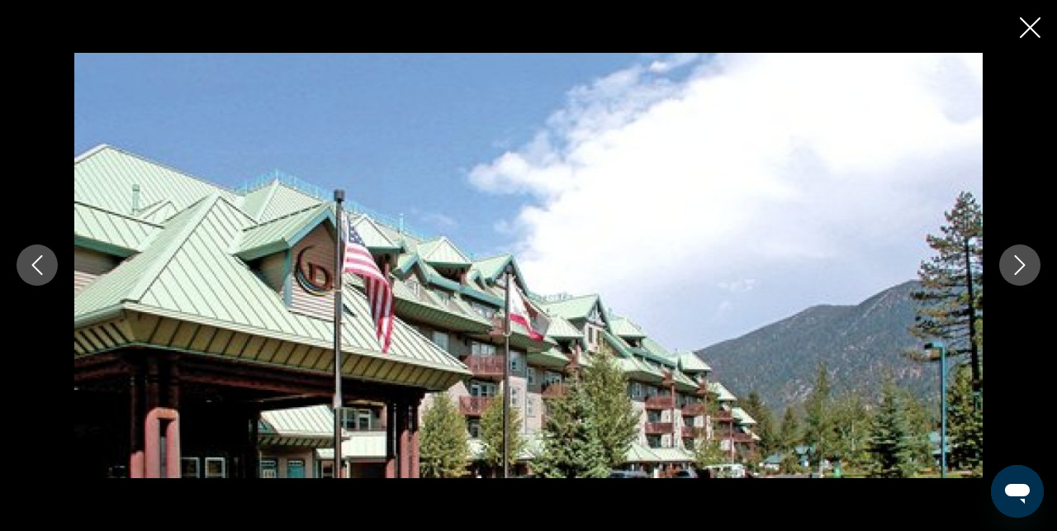
click at [1023, 266] on icon "Next image" at bounding box center [1020, 266] width 11 height 20
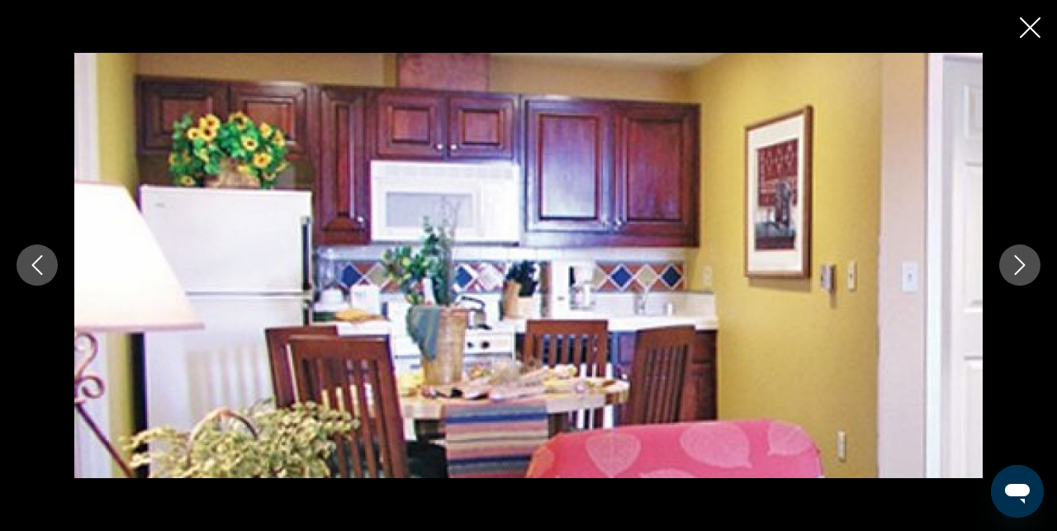
click at [1023, 266] on icon "Next image" at bounding box center [1020, 266] width 11 height 20
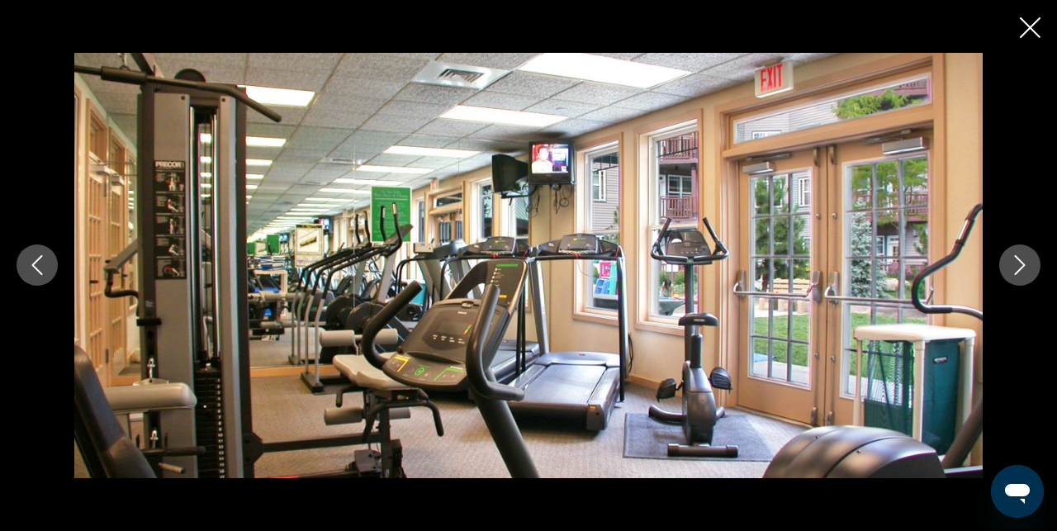
click at [1023, 266] on icon "Next image" at bounding box center [1020, 266] width 11 height 20
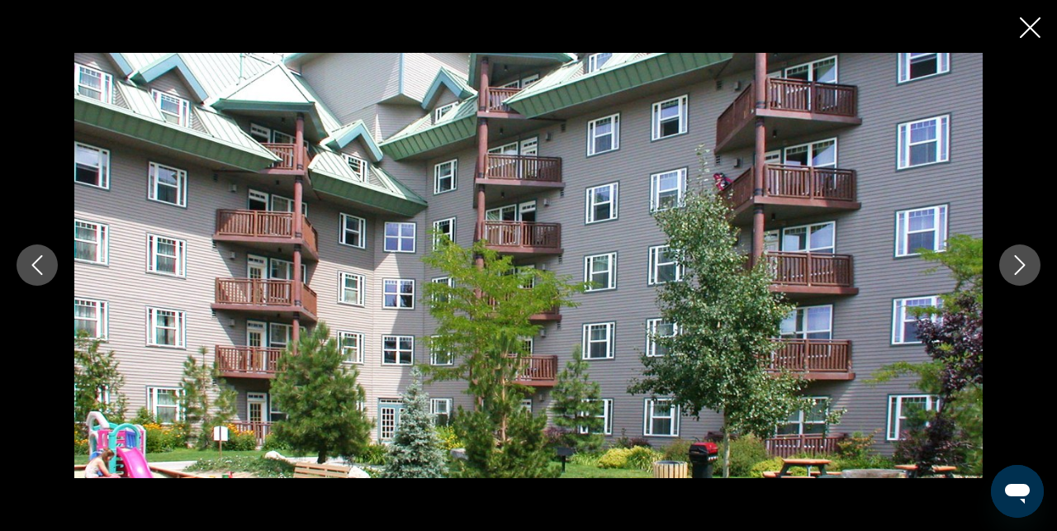
click at [1023, 266] on icon "Next image" at bounding box center [1020, 266] width 11 height 20
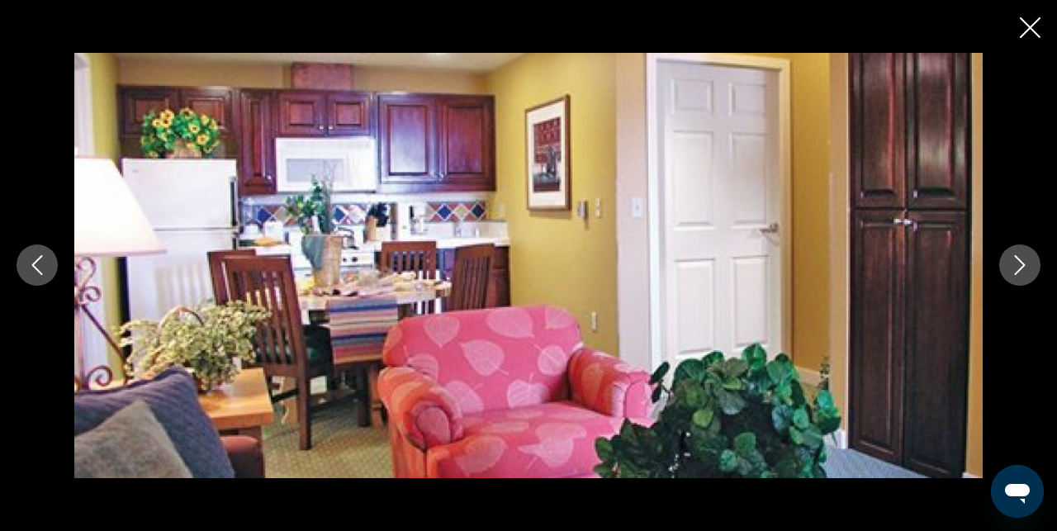
click at [1023, 266] on icon "Next image" at bounding box center [1020, 266] width 11 height 20
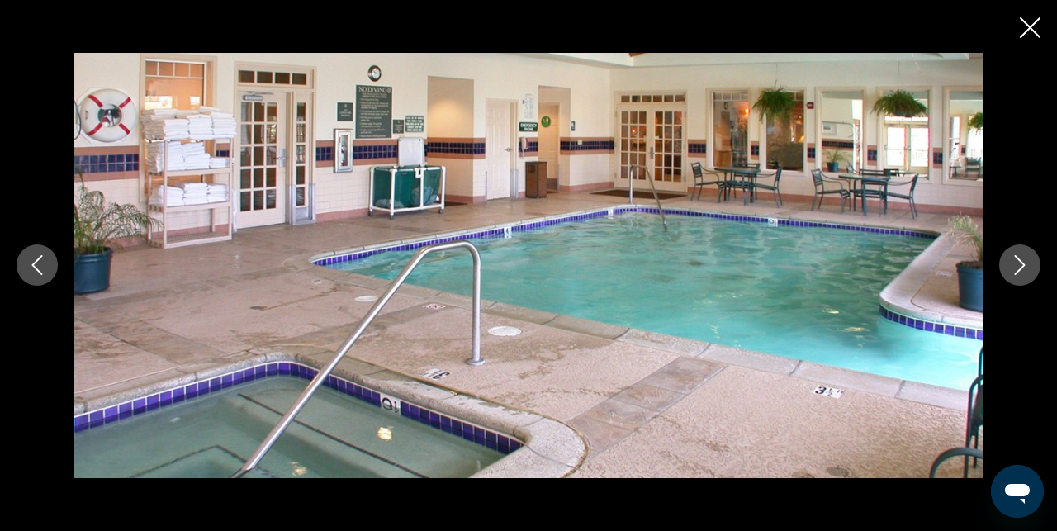
click at [1023, 266] on icon "Next image" at bounding box center [1020, 266] width 11 height 20
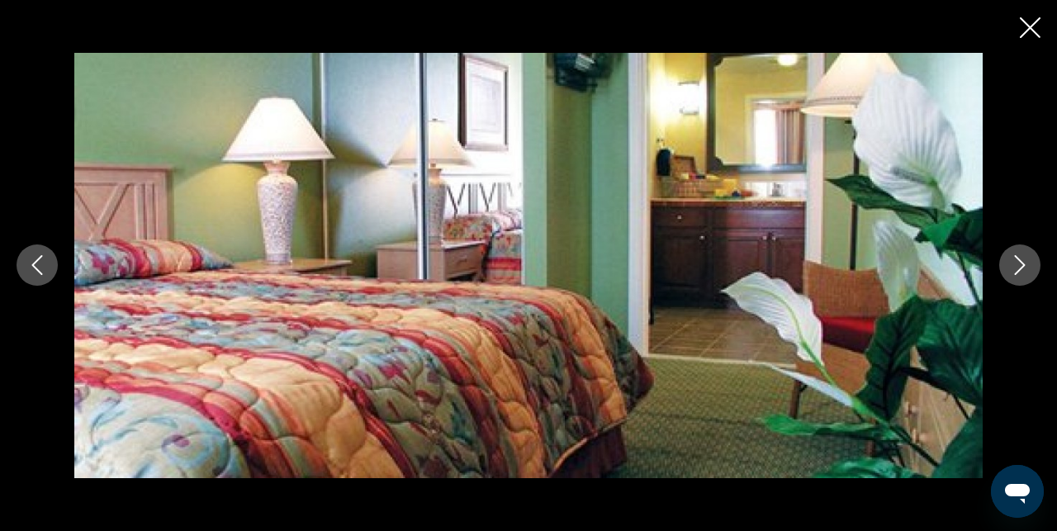
click at [1023, 266] on icon "Next image" at bounding box center [1020, 266] width 11 height 20
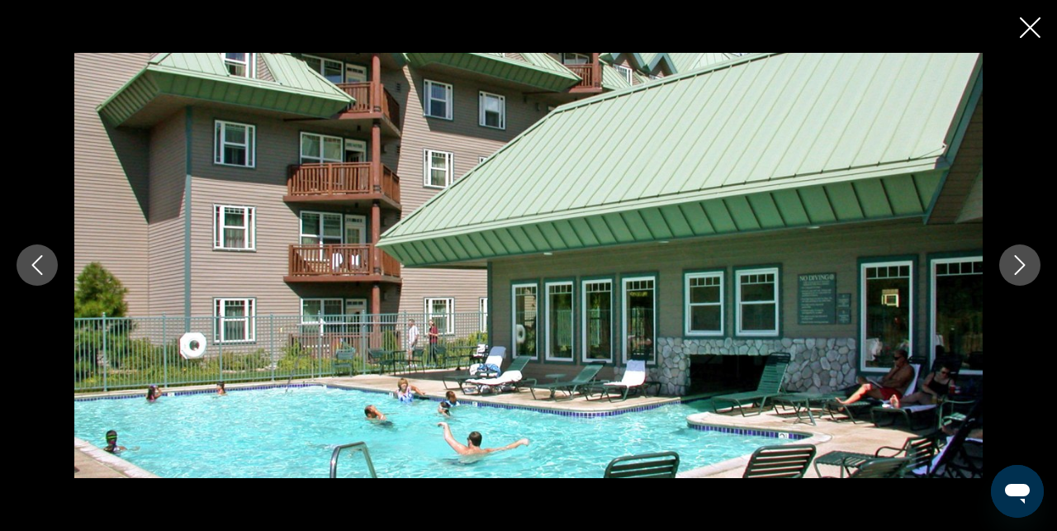
click at [1023, 266] on icon "Next image" at bounding box center [1020, 266] width 11 height 20
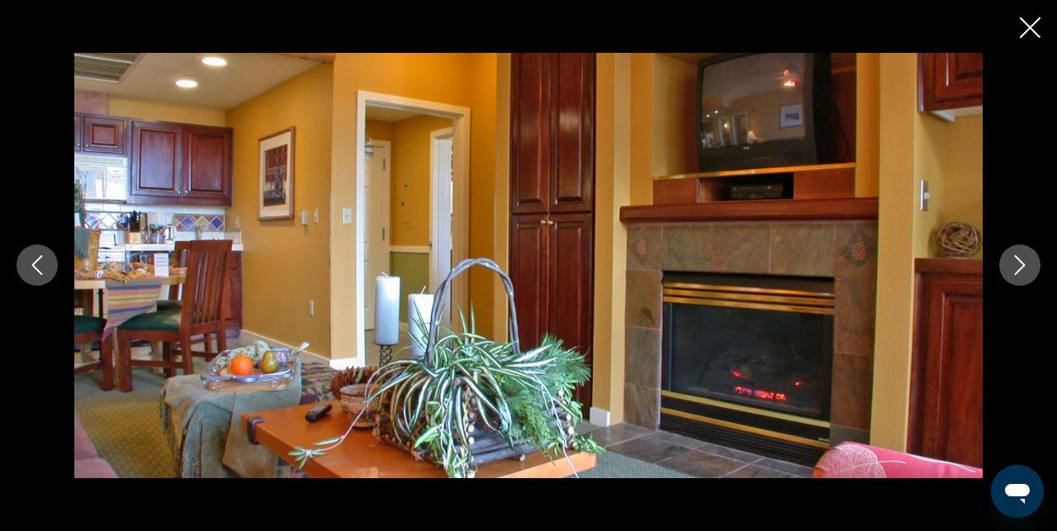
click at [1023, 266] on icon "Next image" at bounding box center [1020, 266] width 11 height 20
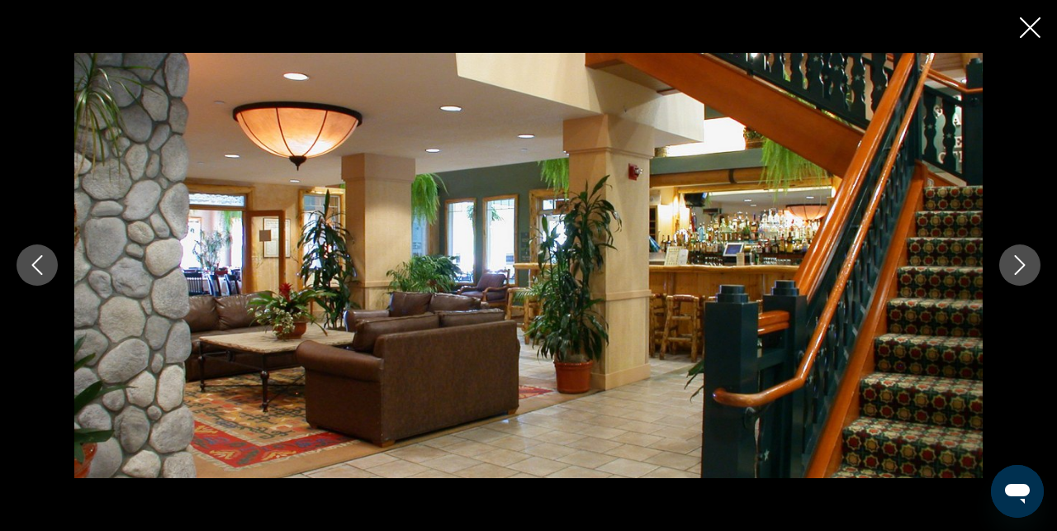
click at [1023, 266] on icon "Next image" at bounding box center [1020, 266] width 11 height 20
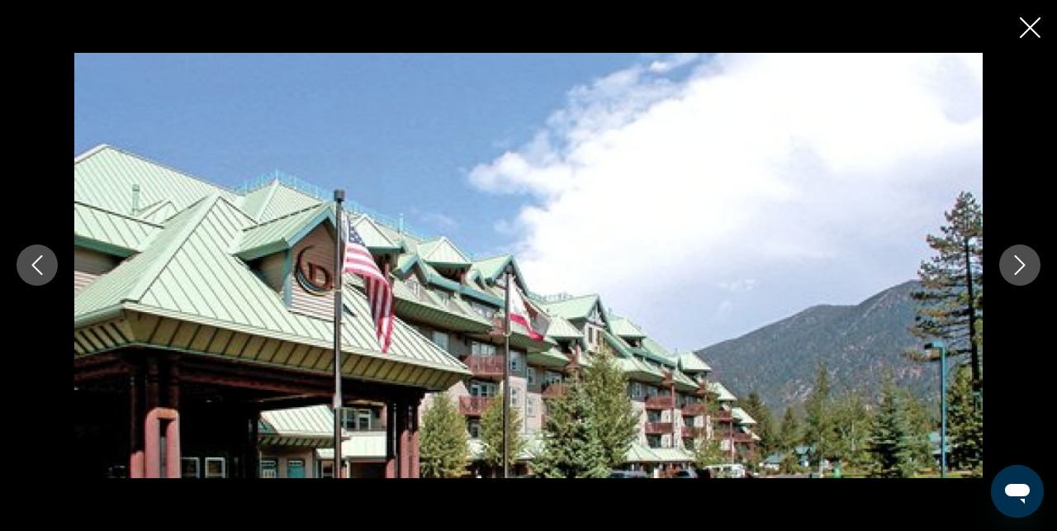
click at [1036, 28] on icon "Close slideshow" at bounding box center [1030, 27] width 21 height 21
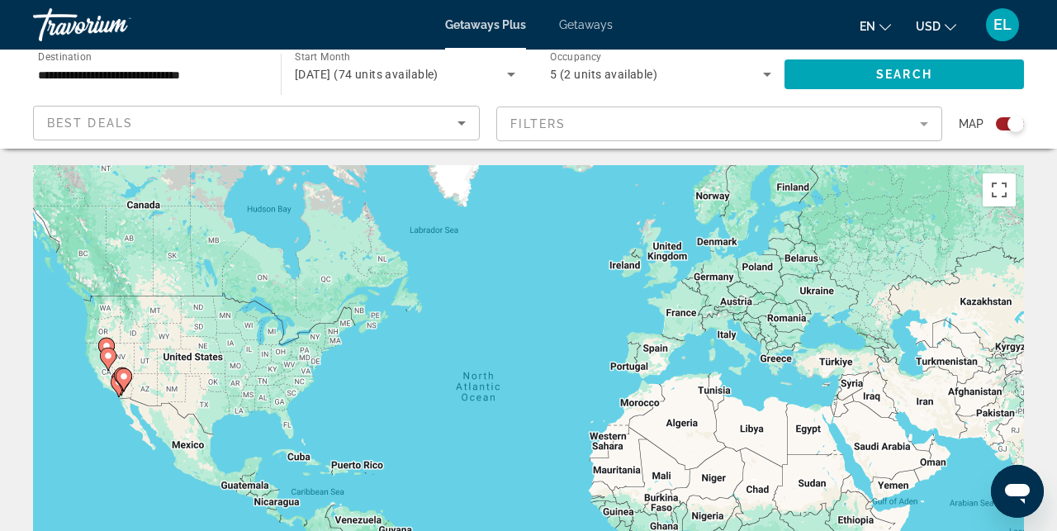
click at [1012, 127] on div "Search widget" at bounding box center [1015, 124] width 17 height 17
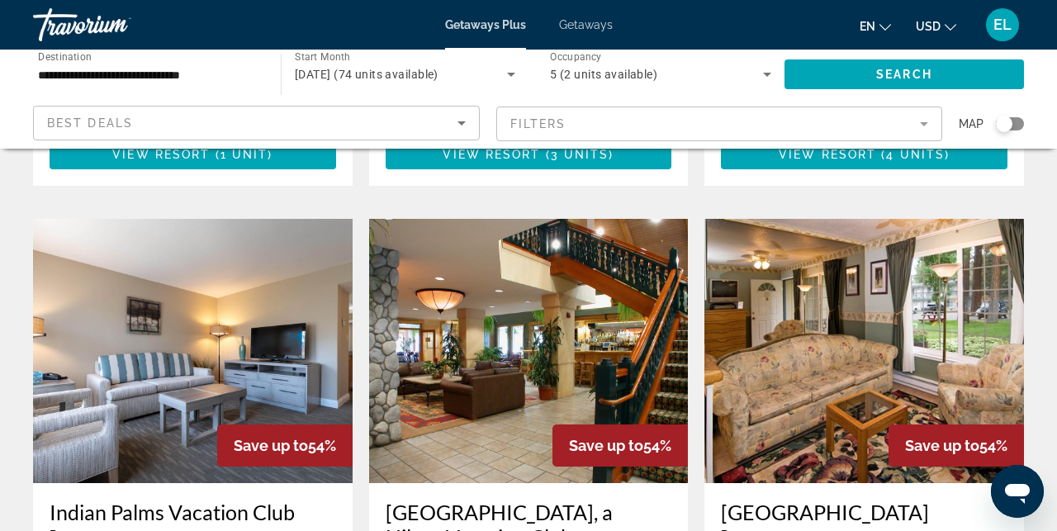
scroll to position [701, 0]
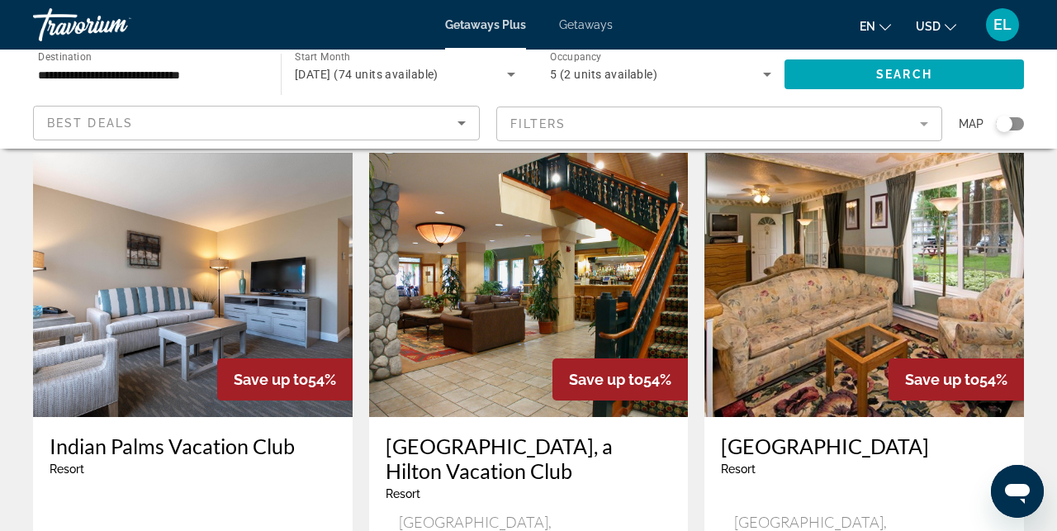
click at [828, 261] on img "Main content" at bounding box center [864, 285] width 320 height 264
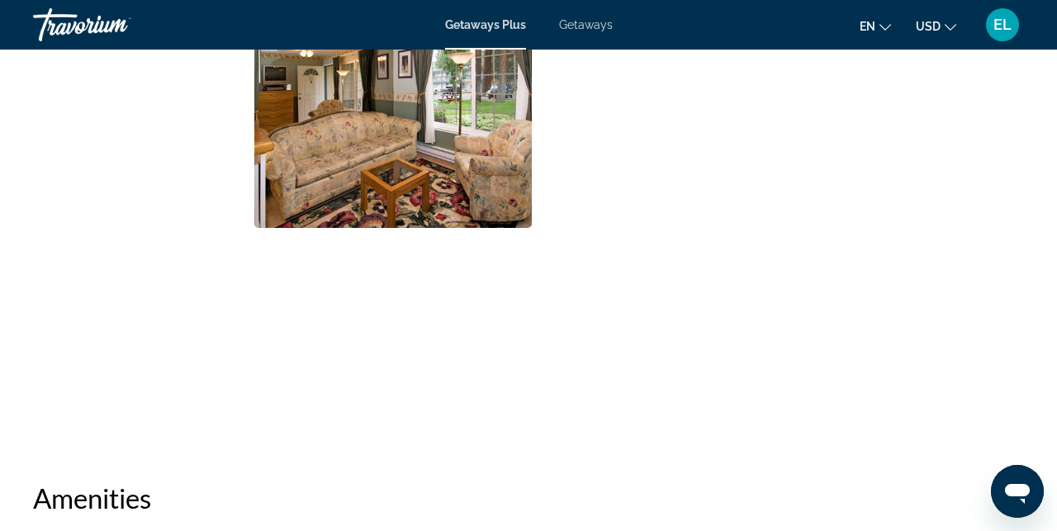
scroll to position [1168, 0]
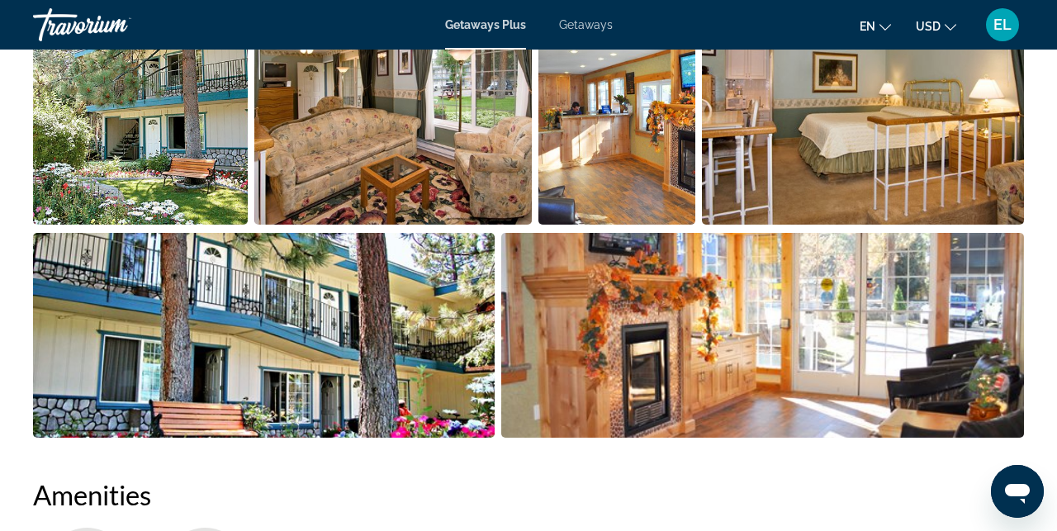
click at [941, 343] on img "Open full-screen image slider" at bounding box center [762, 335] width 523 height 205
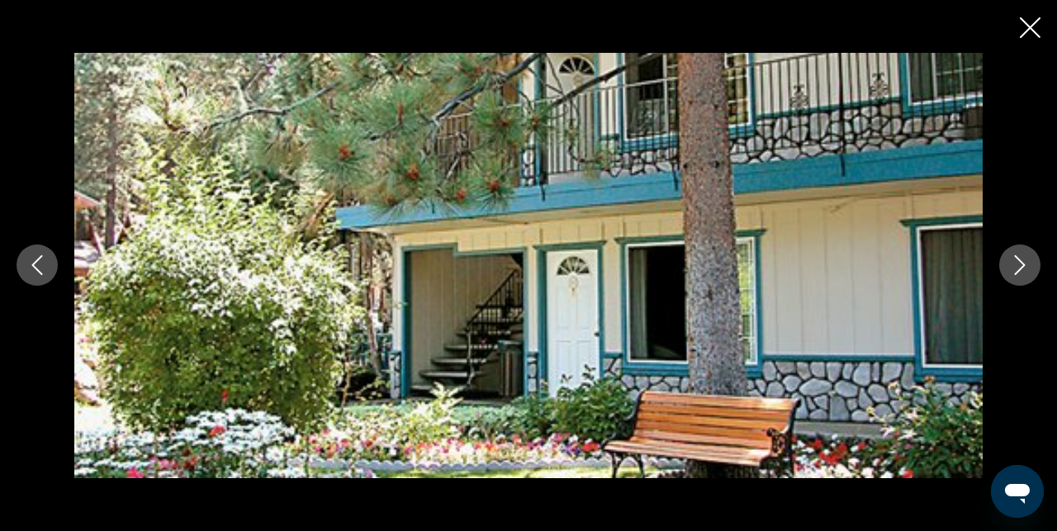
click at [1016, 263] on icon "Next image" at bounding box center [1020, 265] width 20 height 20
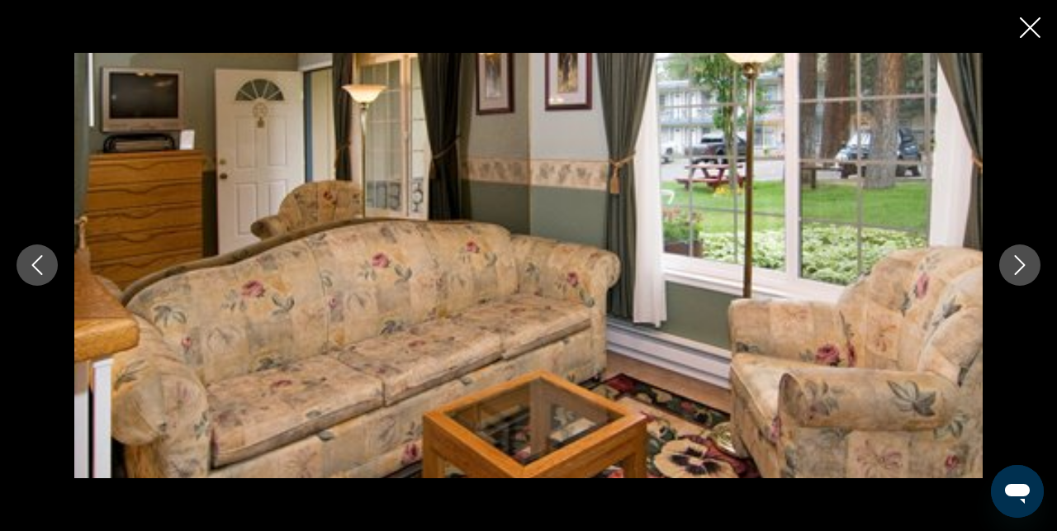
click at [1016, 263] on icon "Next image" at bounding box center [1020, 265] width 20 height 20
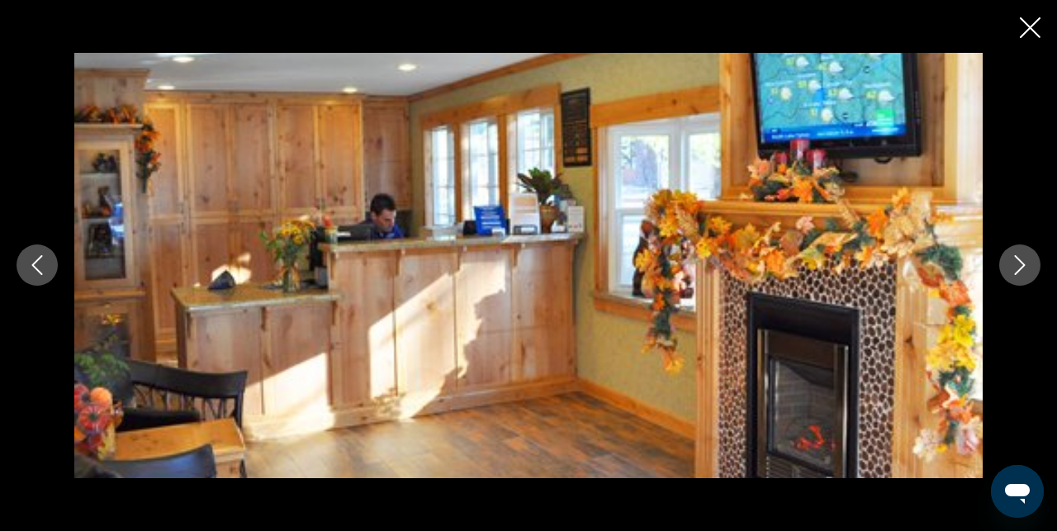
click at [1016, 263] on icon "Next image" at bounding box center [1020, 265] width 20 height 20
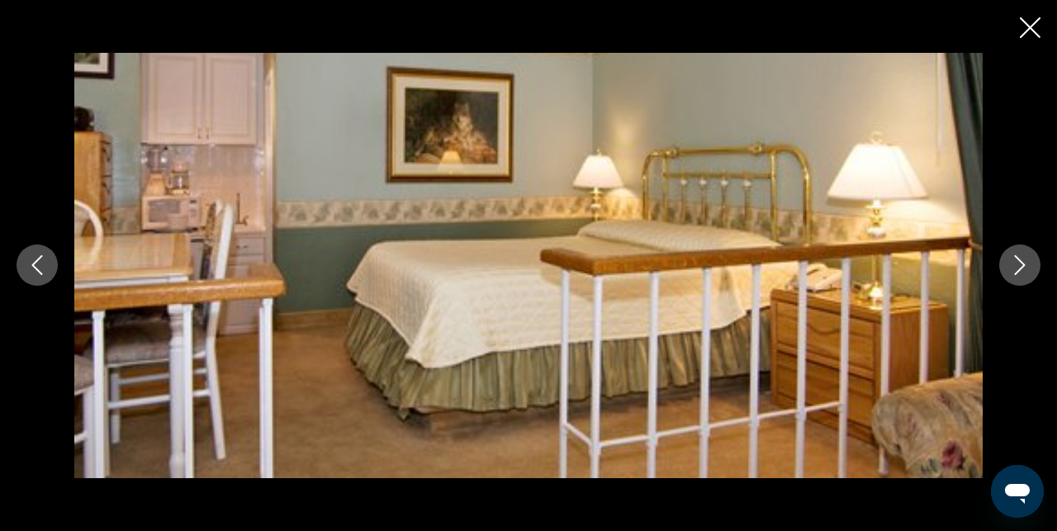
click at [1016, 263] on icon "Next image" at bounding box center [1020, 265] width 20 height 20
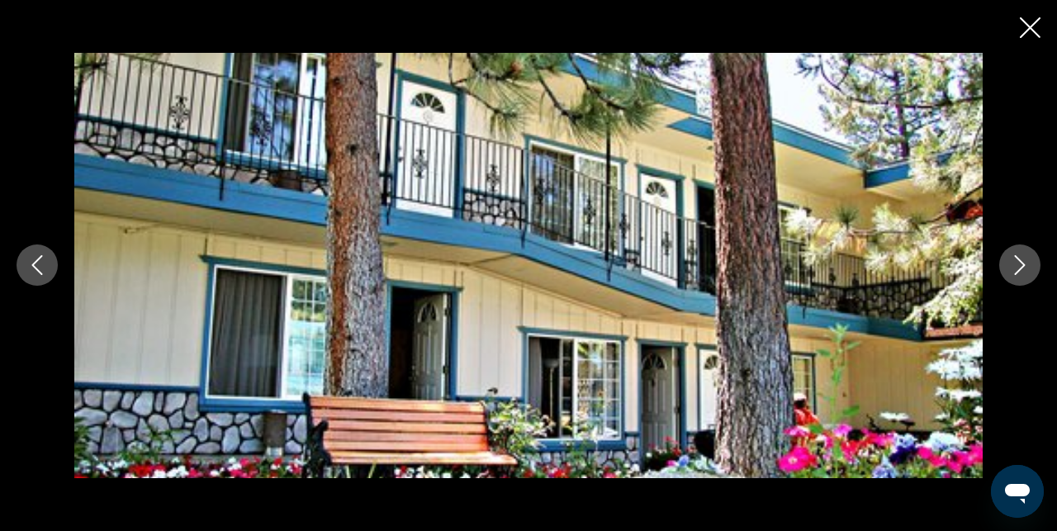
click at [1016, 263] on icon "Next image" at bounding box center [1020, 265] width 20 height 20
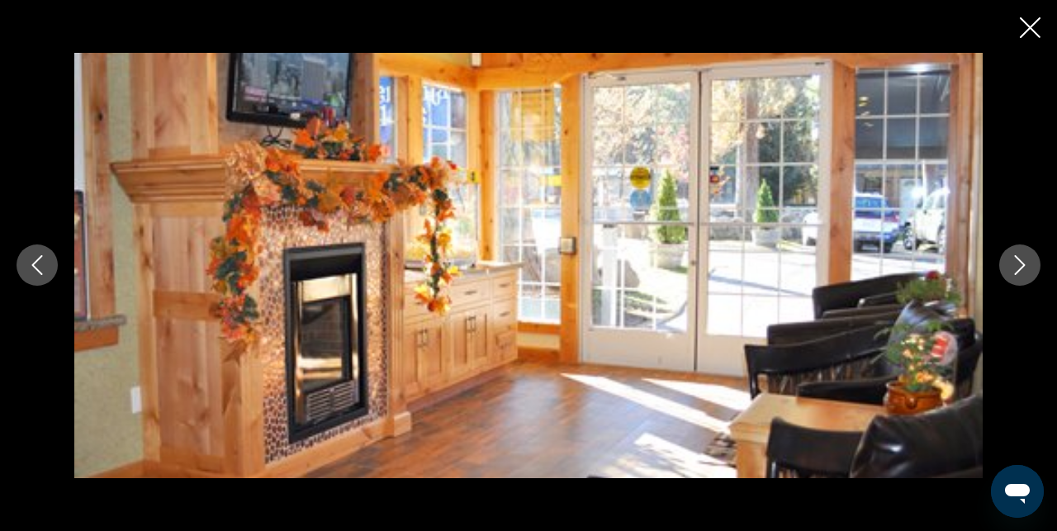
click at [1016, 263] on icon "Next image" at bounding box center [1020, 265] width 20 height 20
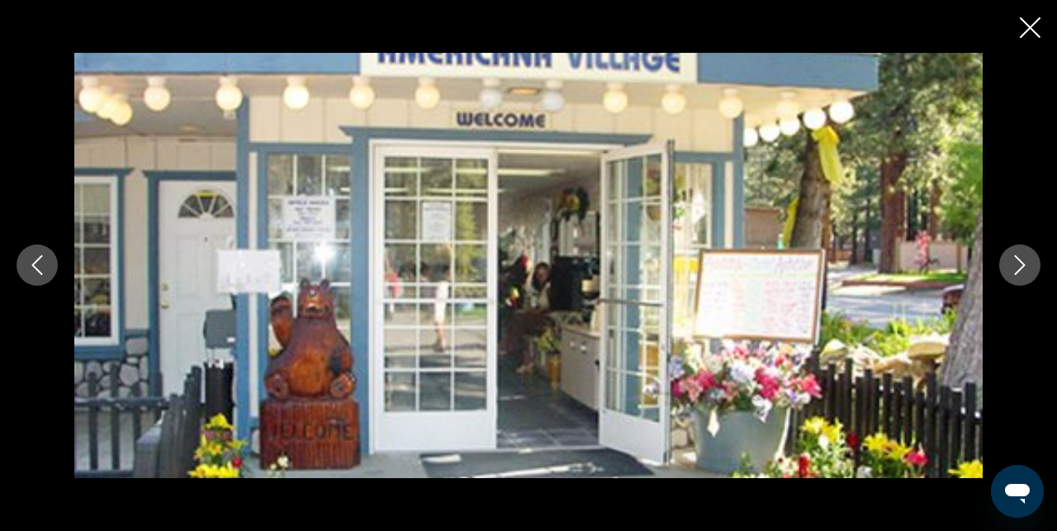
click at [1016, 263] on icon "Next image" at bounding box center [1020, 265] width 20 height 20
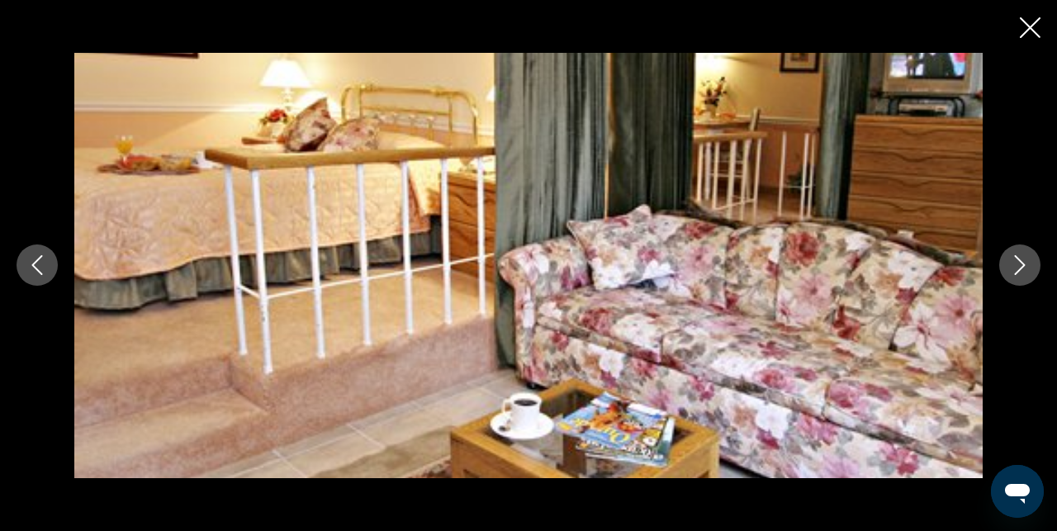
click at [1016, 263] on icon "Next image" at bounding box center [1020, 265] width 20 height 20
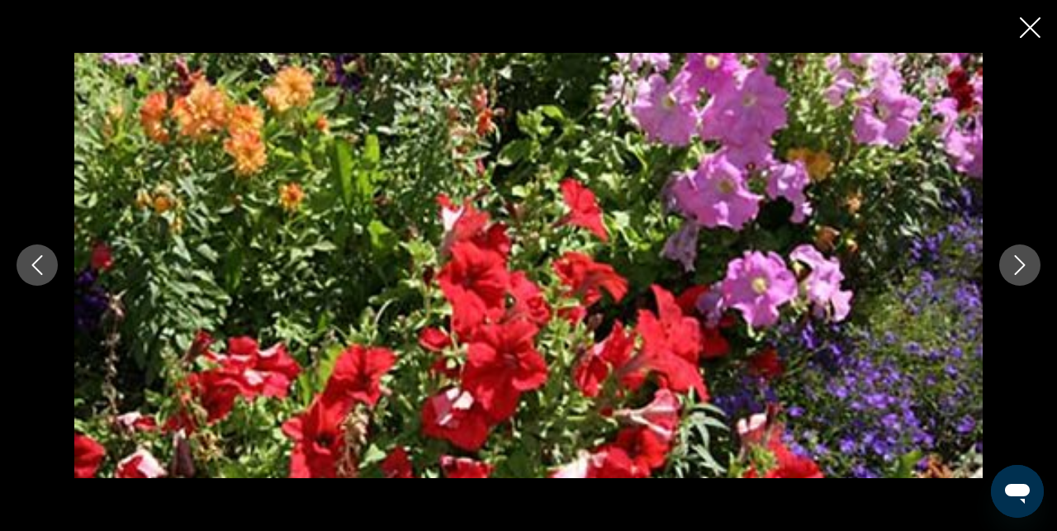
click at [1016, 263] on icon "Next image" at bounding box center [1020, 265] width 20 height 20
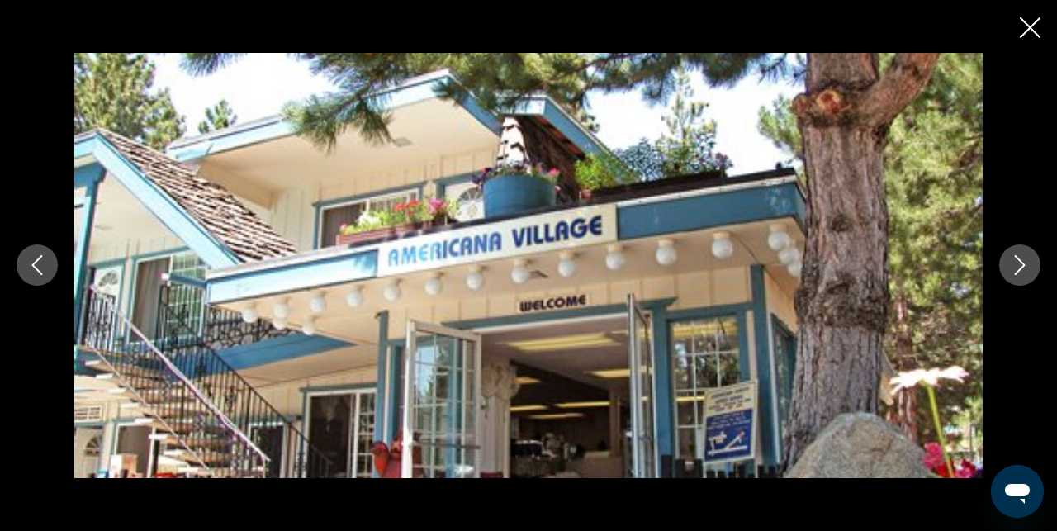
click at [1016, 263] on icon "Next image" at bounding box center [1020, 265] width 20 height 20
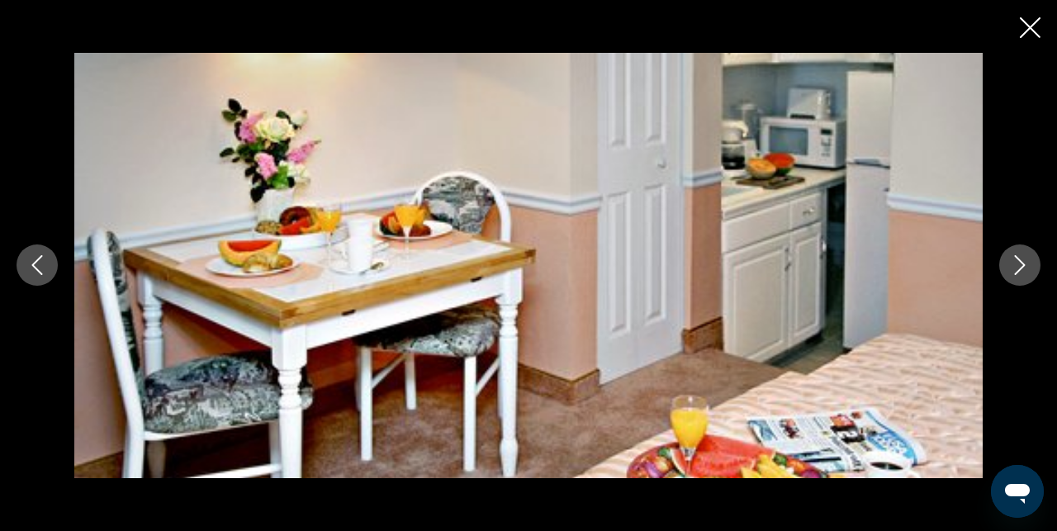
click at [1016, 263] on icon "Next image" at bounding box center [1020, 265] width 20 height 20
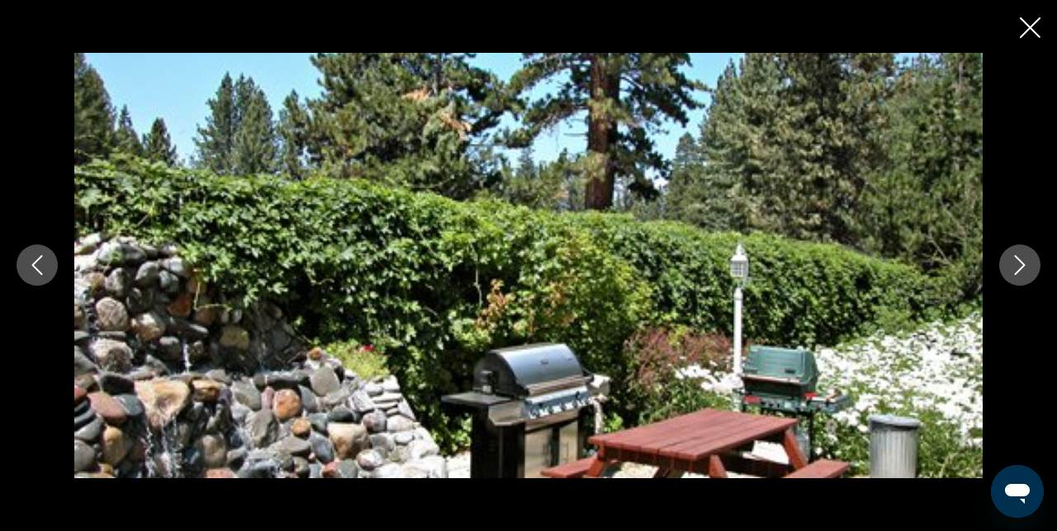
click at [1016, 263] on icon "Next image" at bounding box center [1020, 265] width 20 height 20
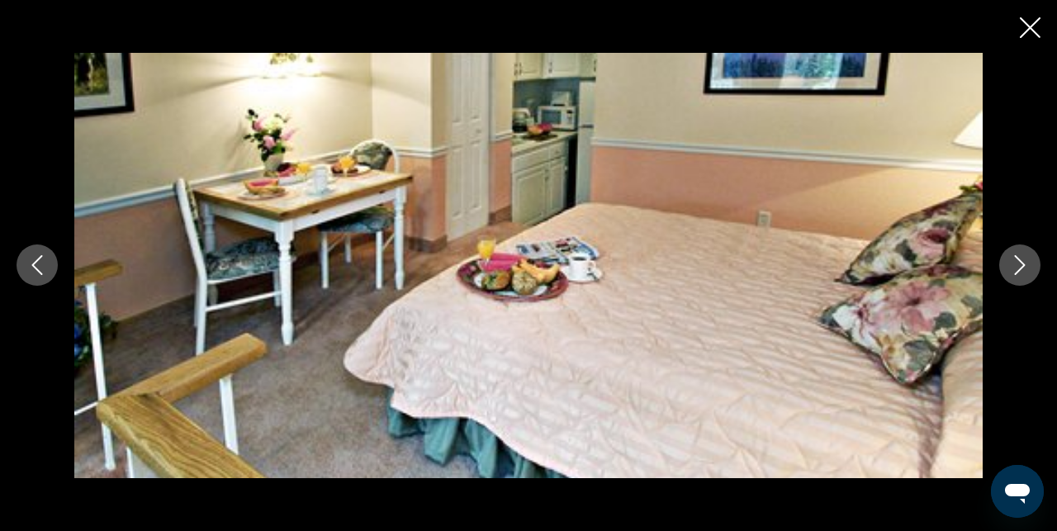
click at [1016, 263] on icon "Next image" at bounding box center [1020, 265] width 20 height 20
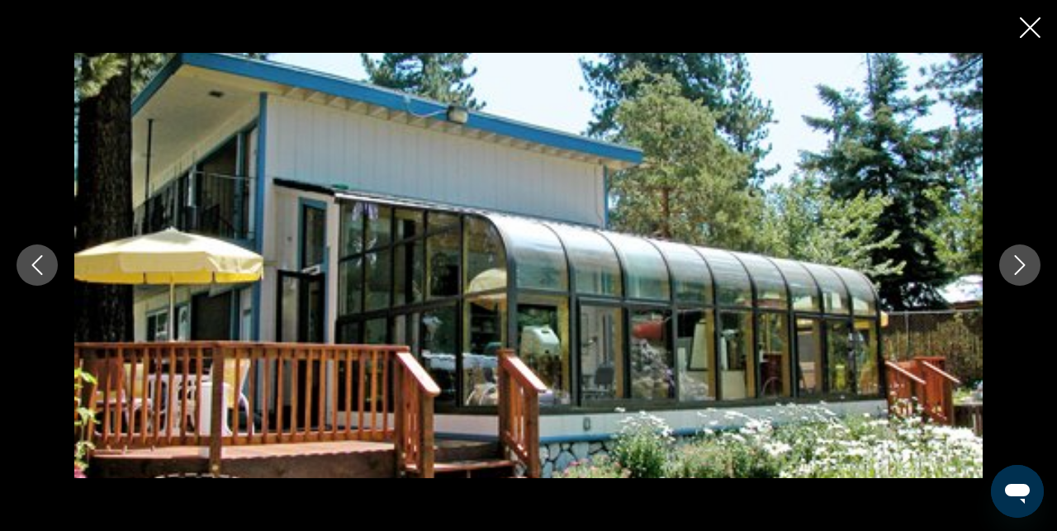
click at [1016, 263] on icon "Next image" at bounding box center [1020, 265] width 20 height 20
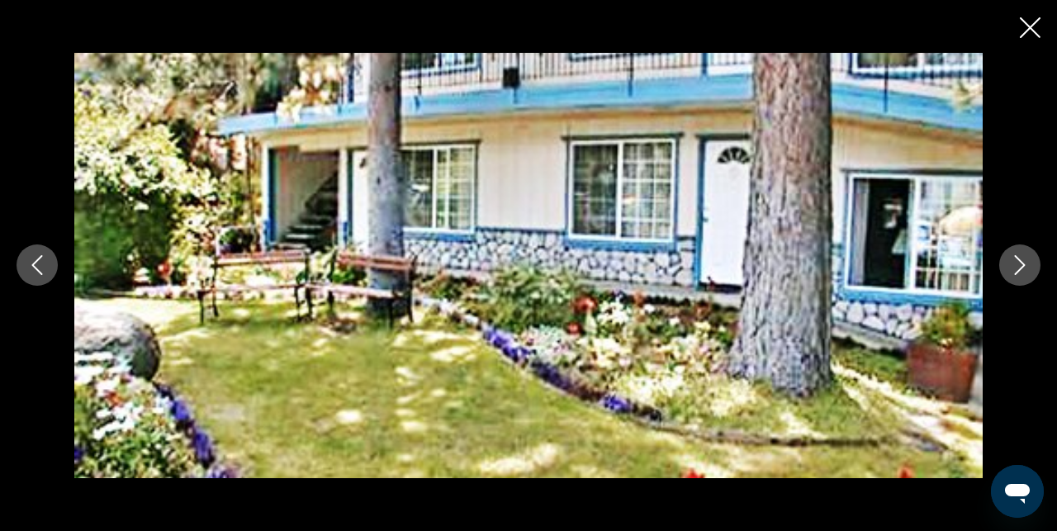
click at [1016, 263] on icon "Next image" at bounding box center [1020, 265] width 20 height 20
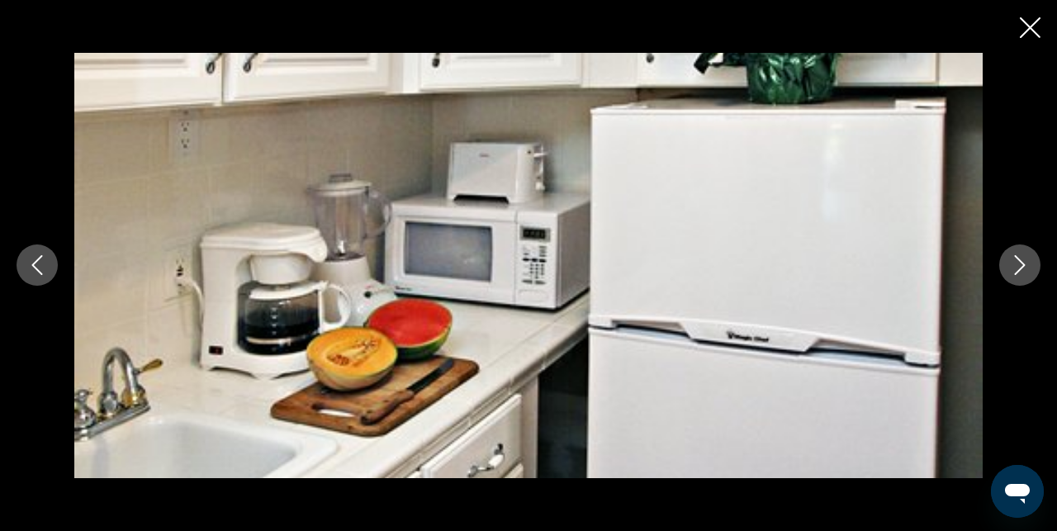
click at [1016, 263] on icon "Next image" at bounding box center [1020, 265] width 20 height 20
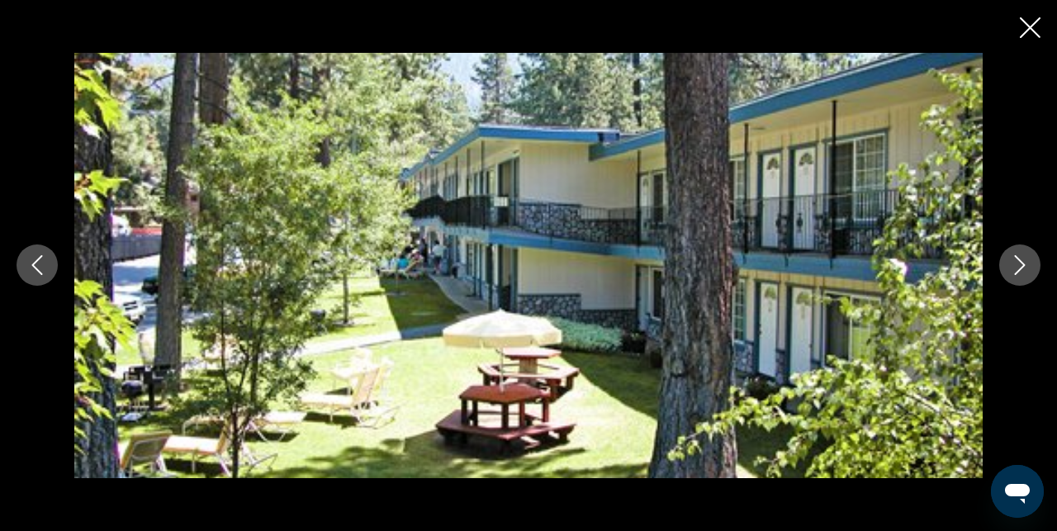
click at [1016, 263] on icon "Next image" at bounding box center [1020, 265] width 20 height 20
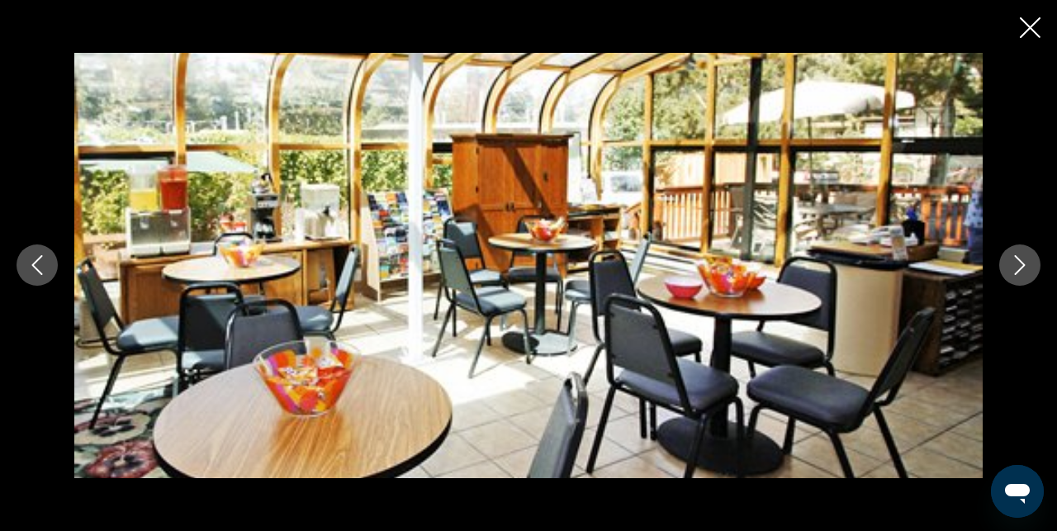
click at [1016, 263] on icon "Next image" at bounding box center [1020, 265] width 20 height 20
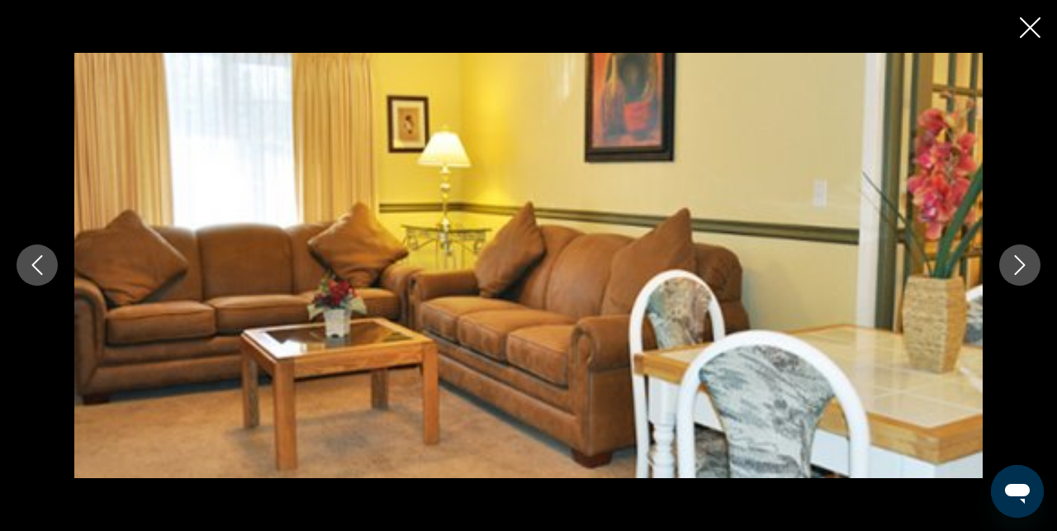
click at [1016, 263] on icon "Next image" at bounding box center [1020, 265] width 20 height 20
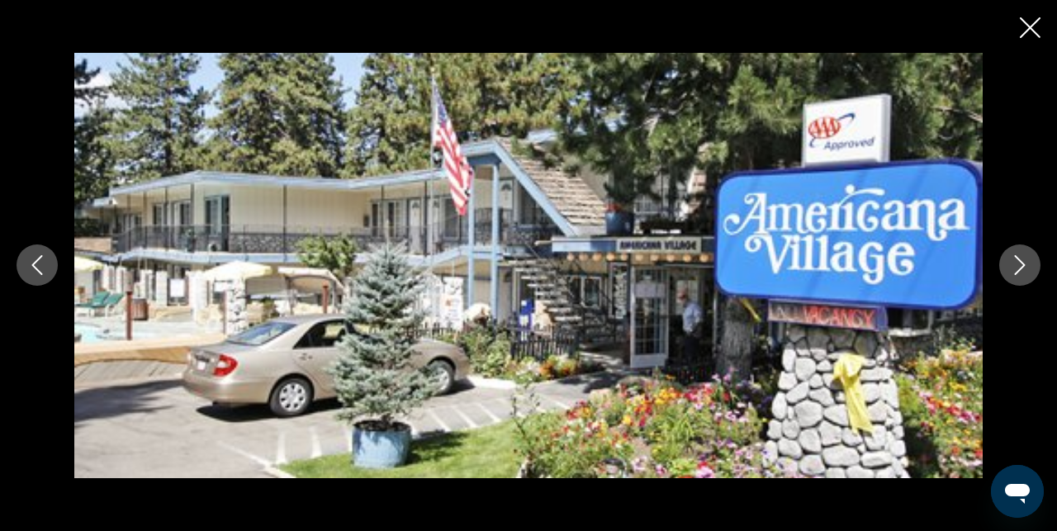
click at [1016, 263] on icon "Next image" at bounding box center [1020, 265] width 20 height 20
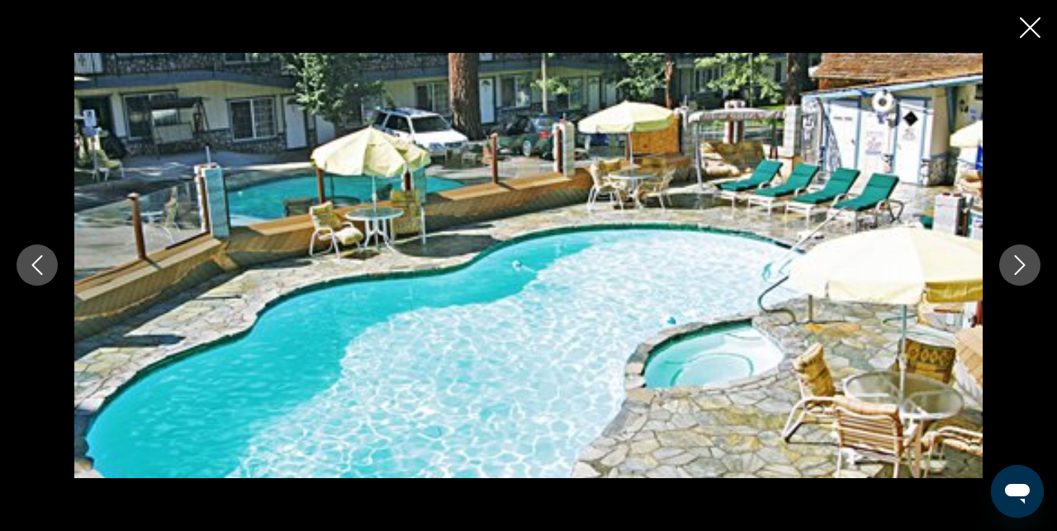
click at [1016, 263] on icon "Next image" at bounding box center [1020, 265] width 20 height 20
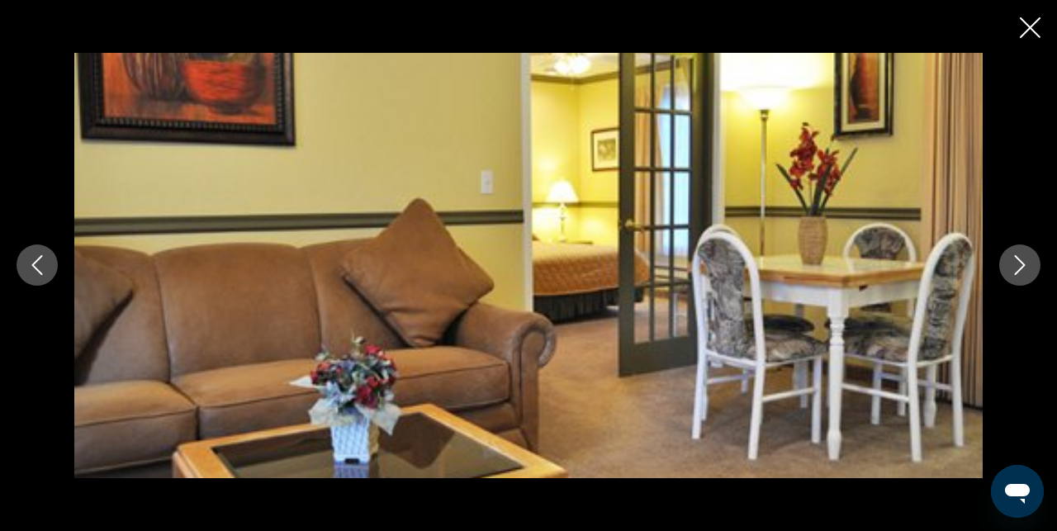
click at [1030, 26] on icon "Close slideshow" at bounding box center [1030, 27] width 21 height 21
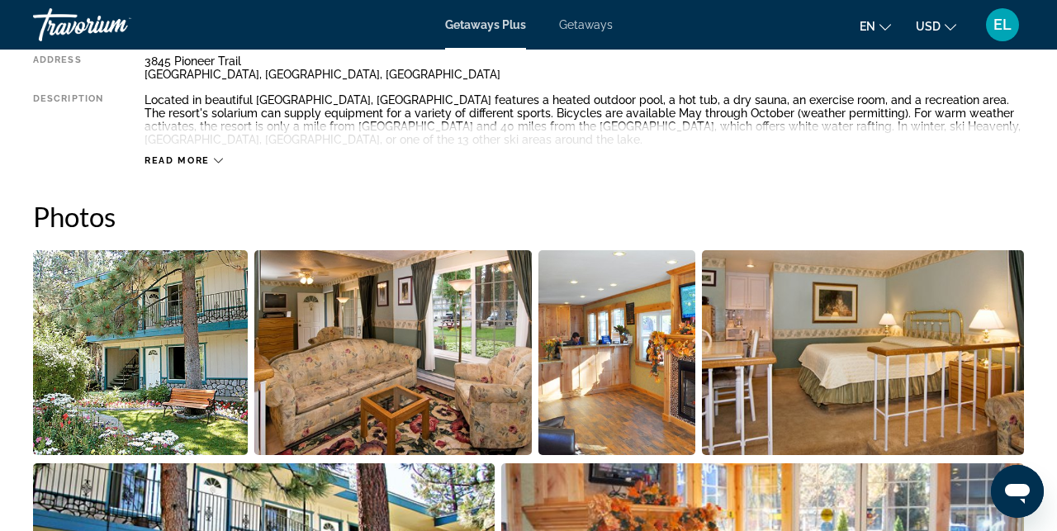
scroll to position [935, 0]
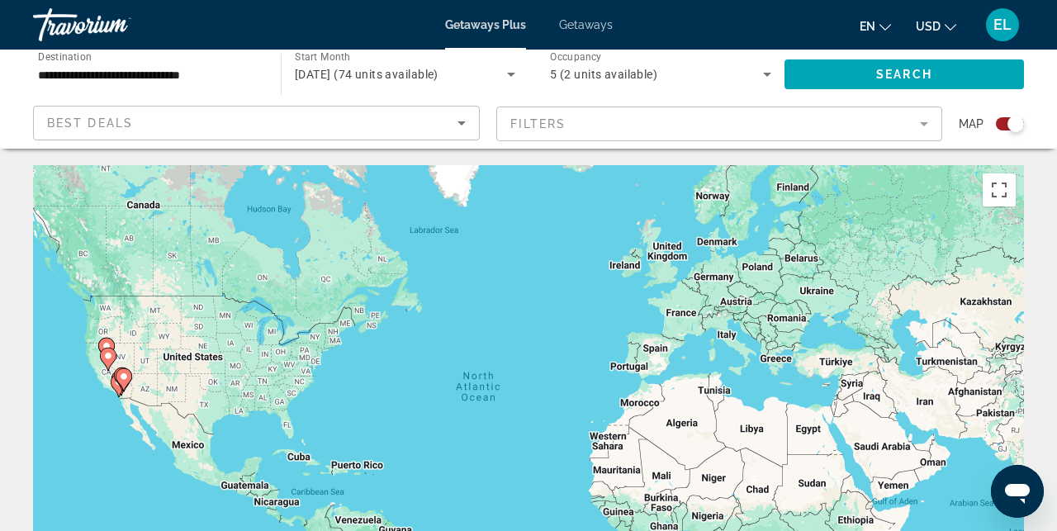
click at [1001, 121] on div "Search widget" at bounding box center [1010, 123] width 28 height 13
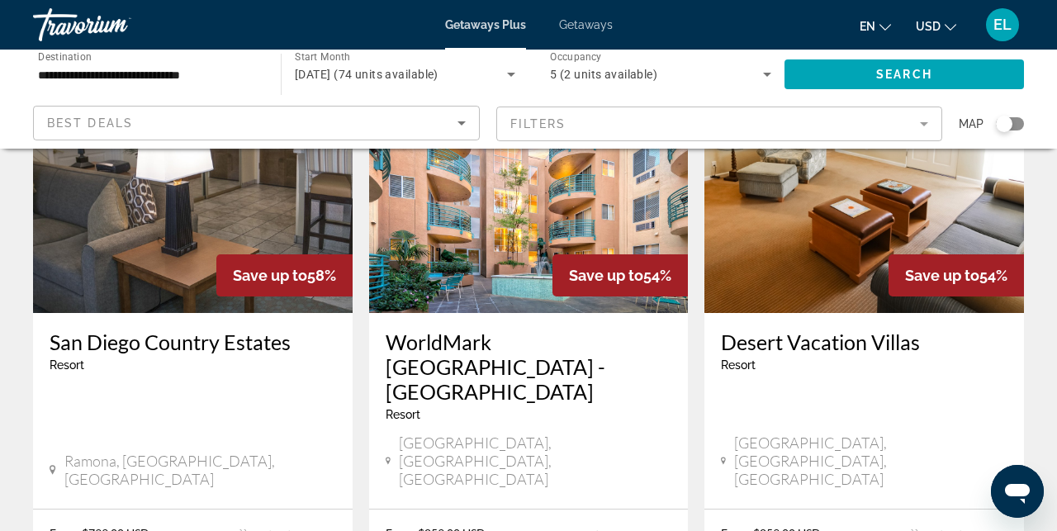
scroll to position [165, 0]
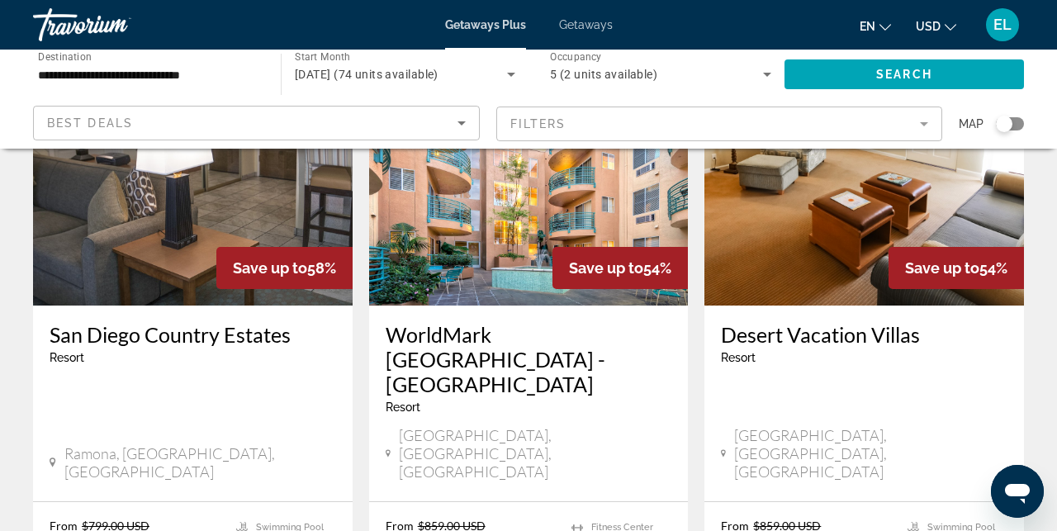
click at [139, 230] on img "Main content" at bounding box center [193, 173] width 320 height 264
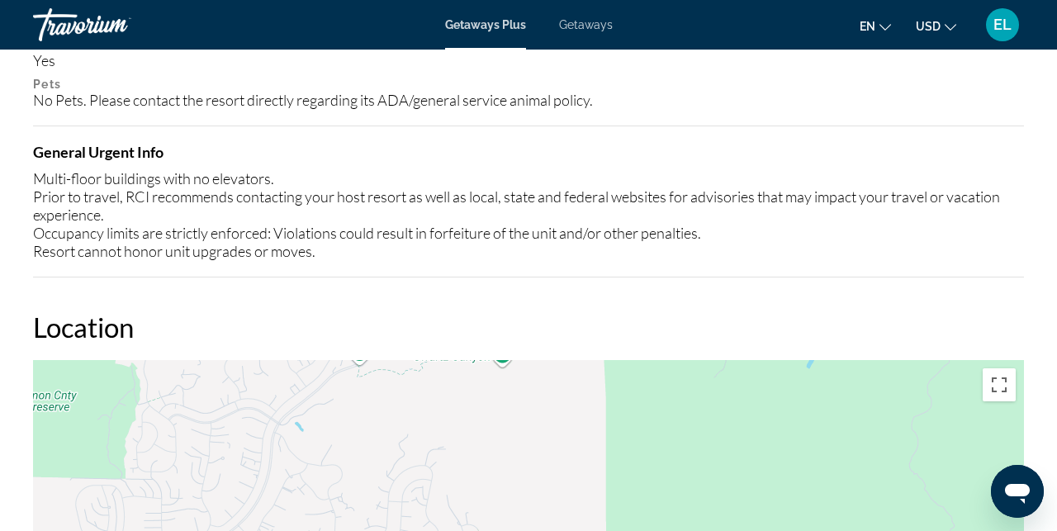
scroll to position [2406, 0]
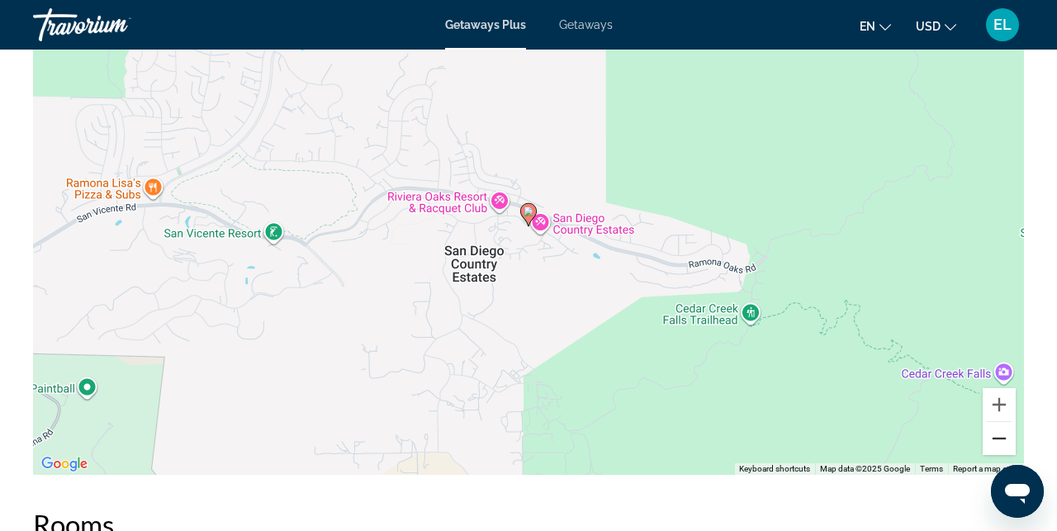
click at [995, 422] on button "Zoom out" at bounding box center [999, 438] width 33 height 33
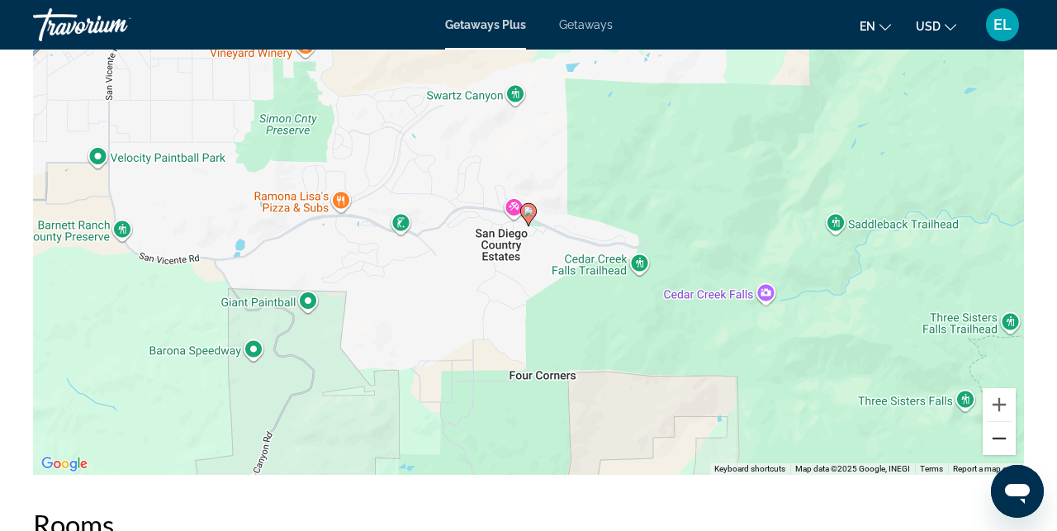
click at [995, 422] on button "Zoom out" at bounding box center [999, 438] width 33 height 33
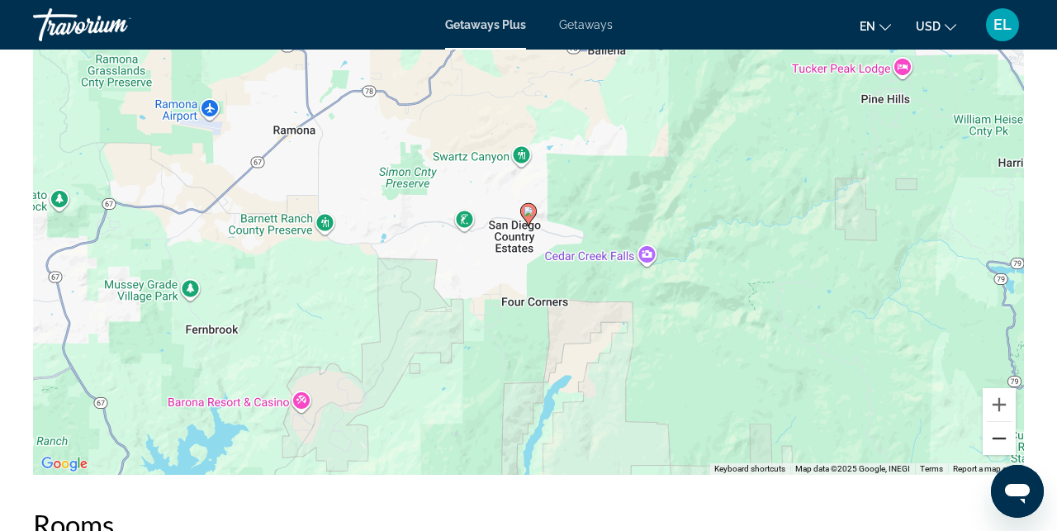
click at [996, 422] on button "Zoom out" at bounding box center [999, 438] width 33 height 33
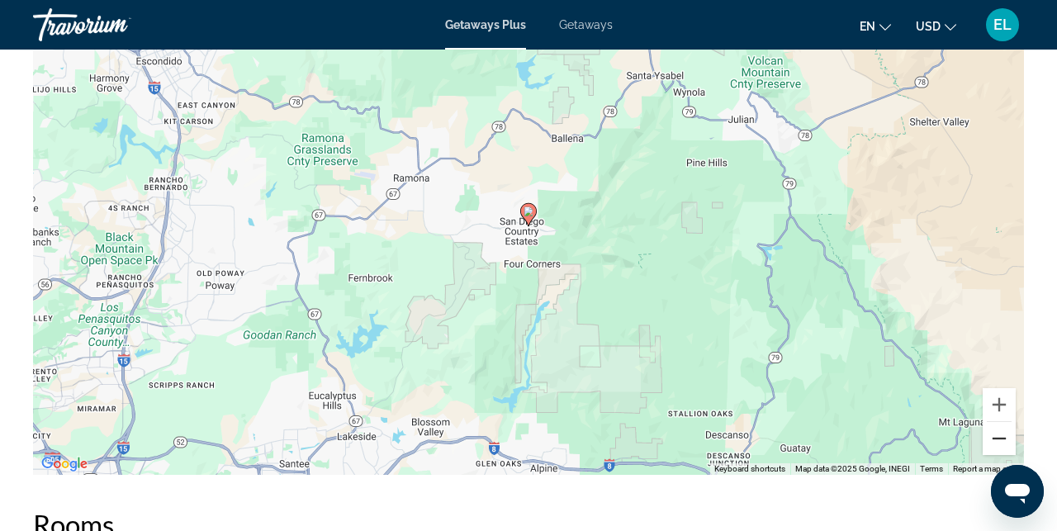
click at [996, 422] on button "Zoom out" at bounding box center [999, 438] width 33 height 33
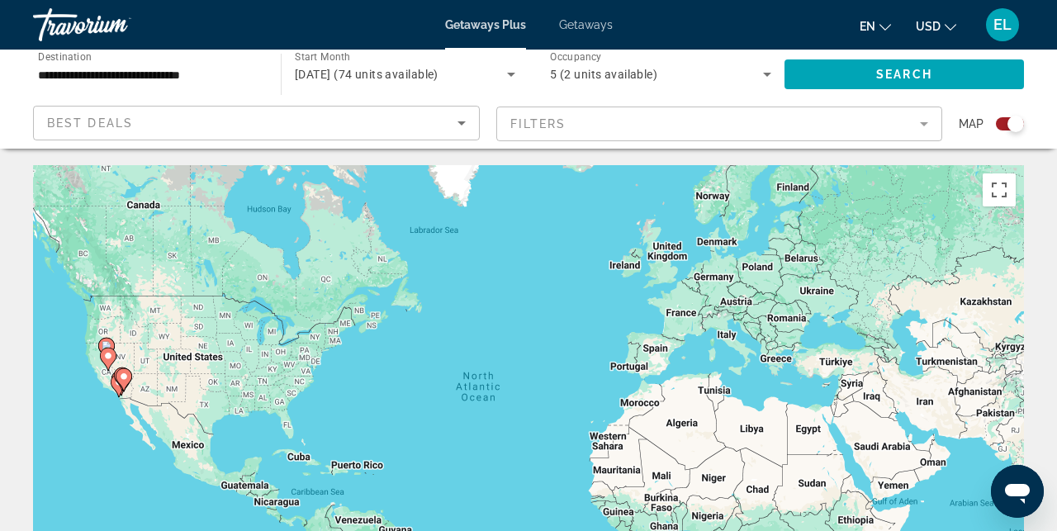
click at [1003, 126] on div "Search widget" at bounding box center [1010, 123] width 28 height 13
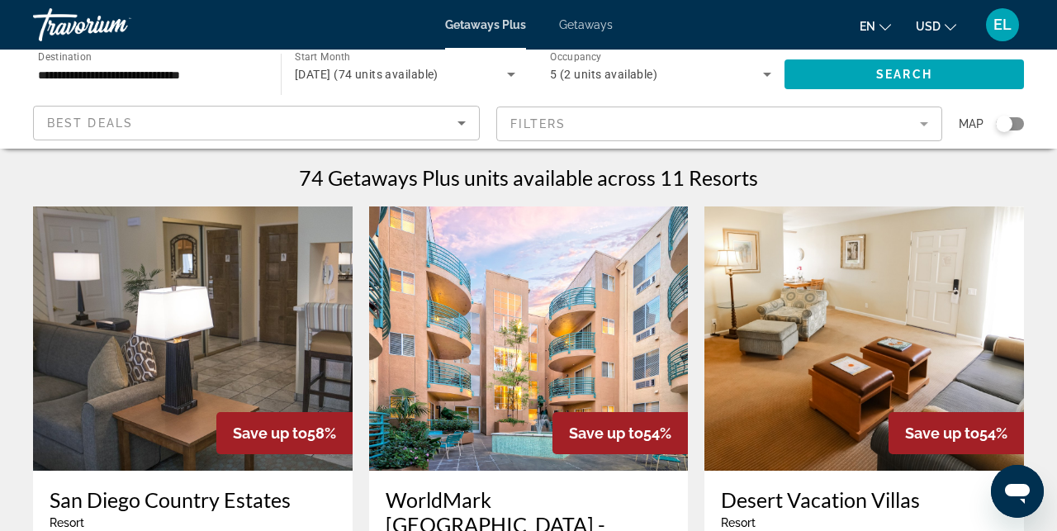
click at [551, 353] on img "Main content" at bounding box center [529, 338] width 320 height 264
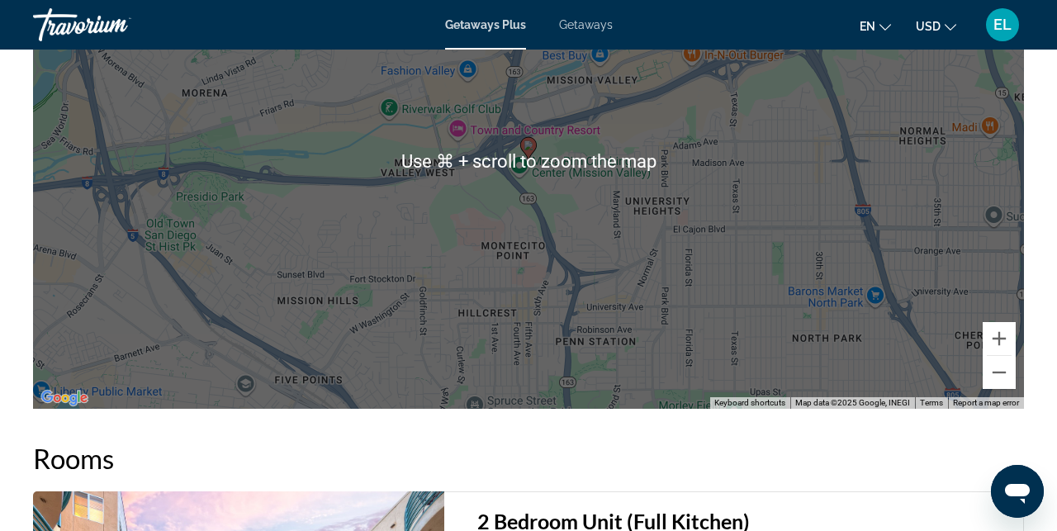
scroll to position [3172, 0]
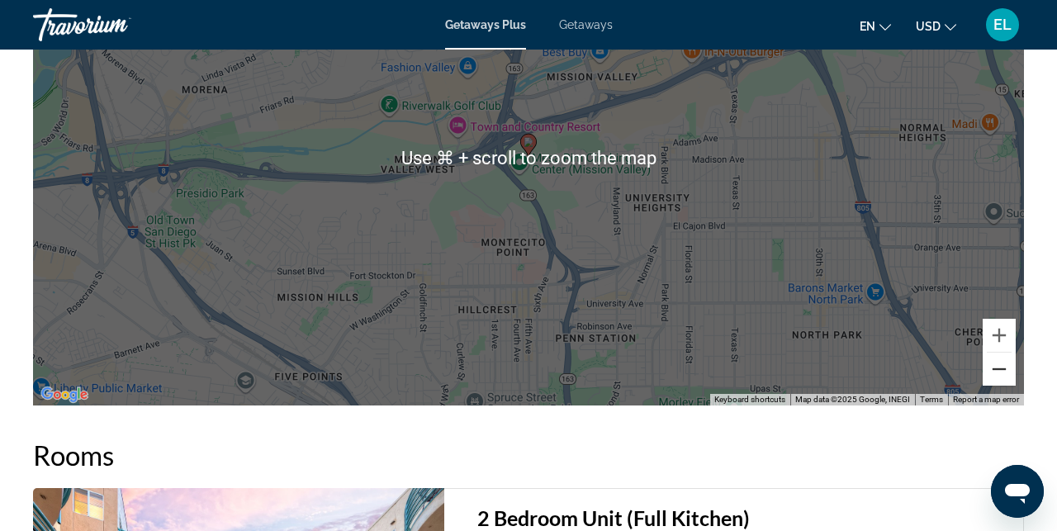
click at [997, 358] on button "Zoom out" at bounding box center [999, 369] width 33 height 33
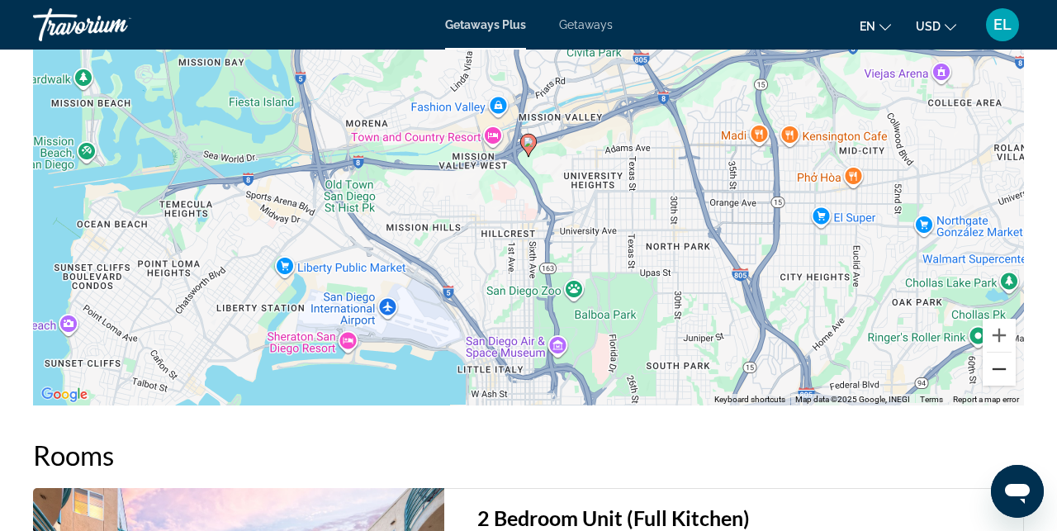
click at [997, 358] on button "Zoom out" at bounding box center [999, 369] width 33 height 33
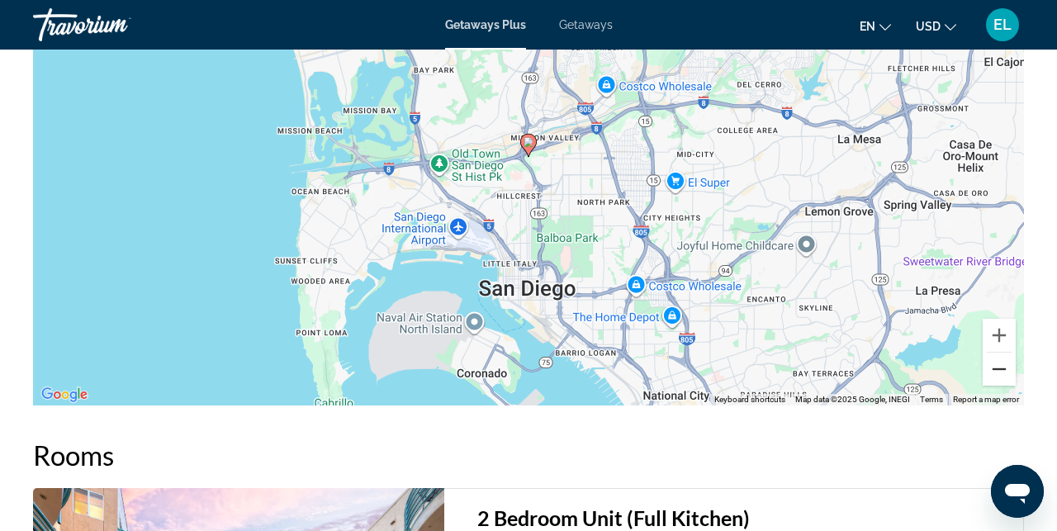
click at [997, 358] on button "Zoom out" at bounding box center [999, 369] width 33 height 33
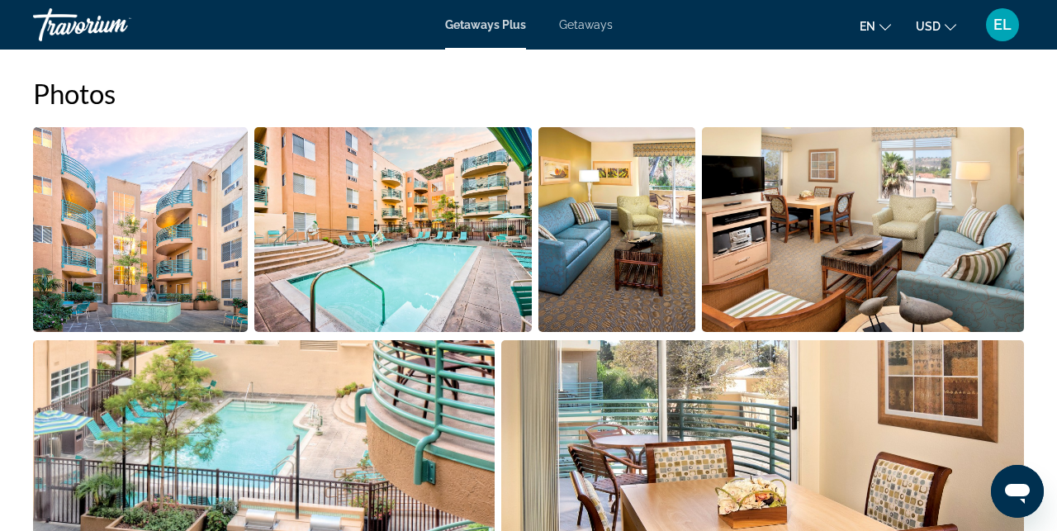
scroll to position [1059, 0]
